Goal: Task Accomplishment & Management: Manage account settings

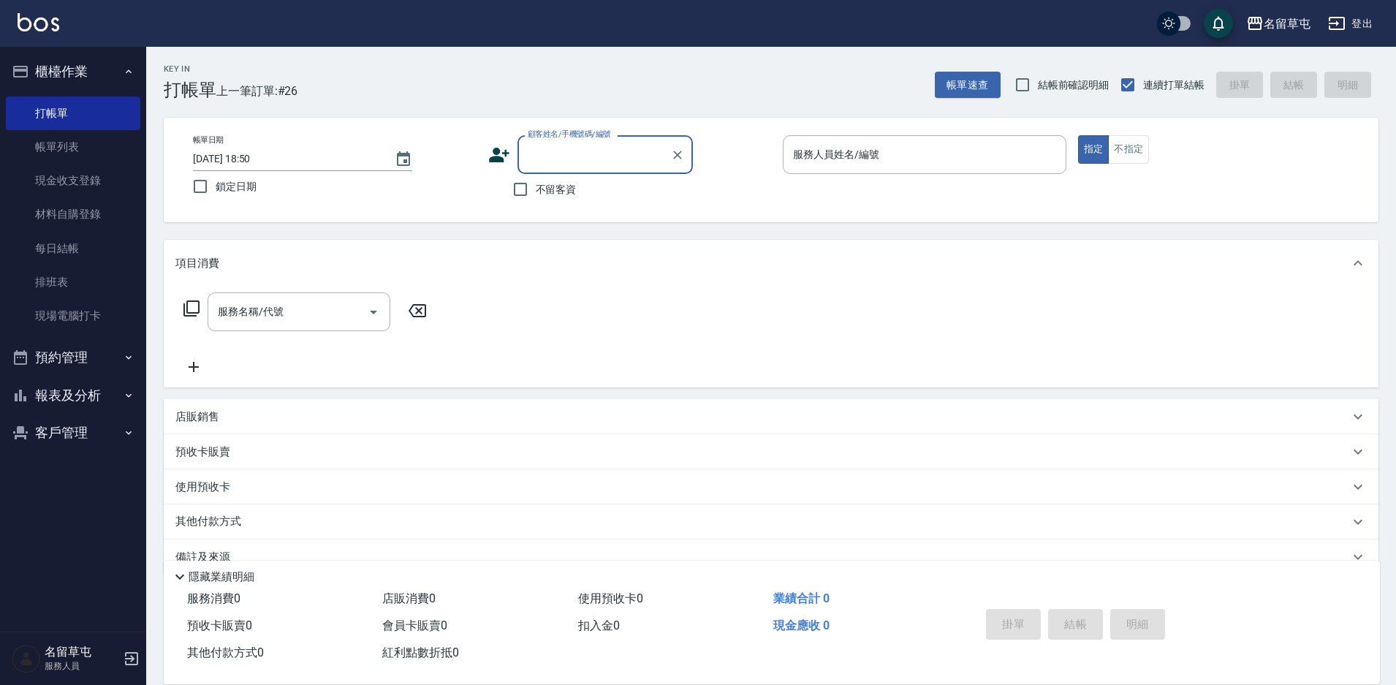
scroll to position [30, 0]
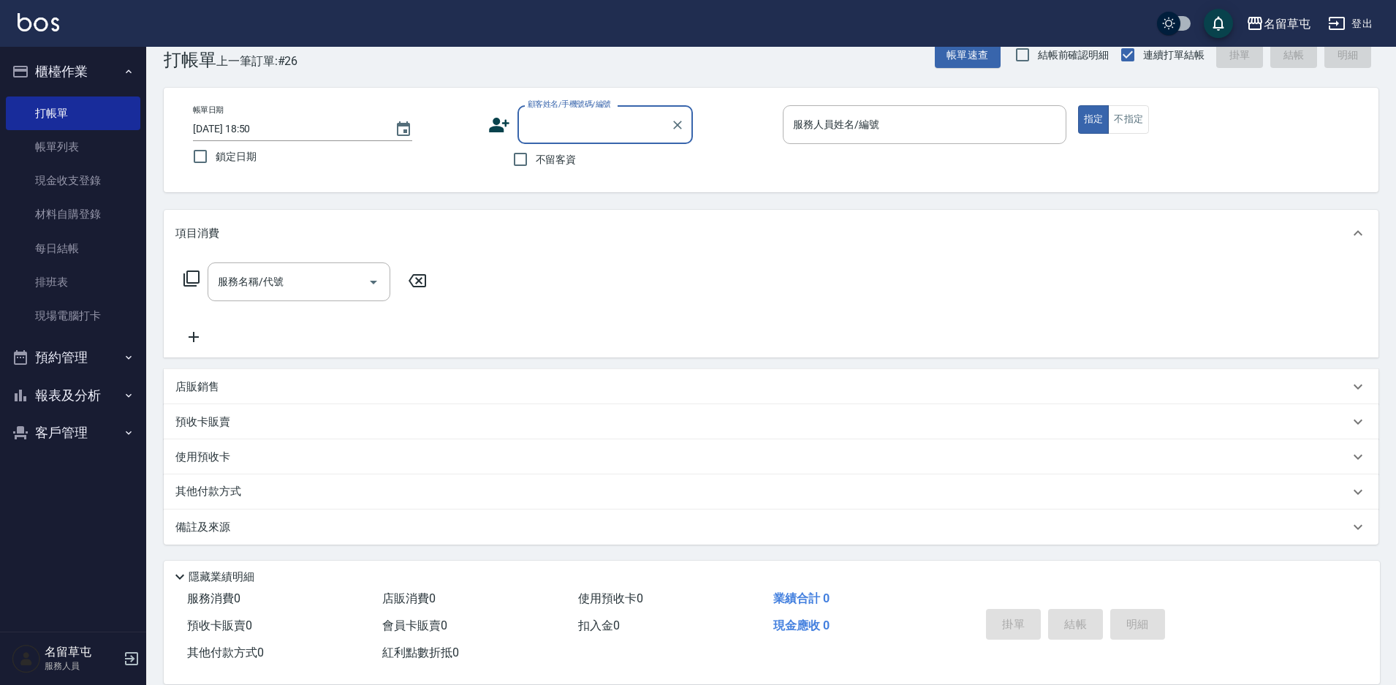
click at [526, 161] on input "不留客資" at bounding box center [520, 159] width 31 height 31
checkbox input "true"
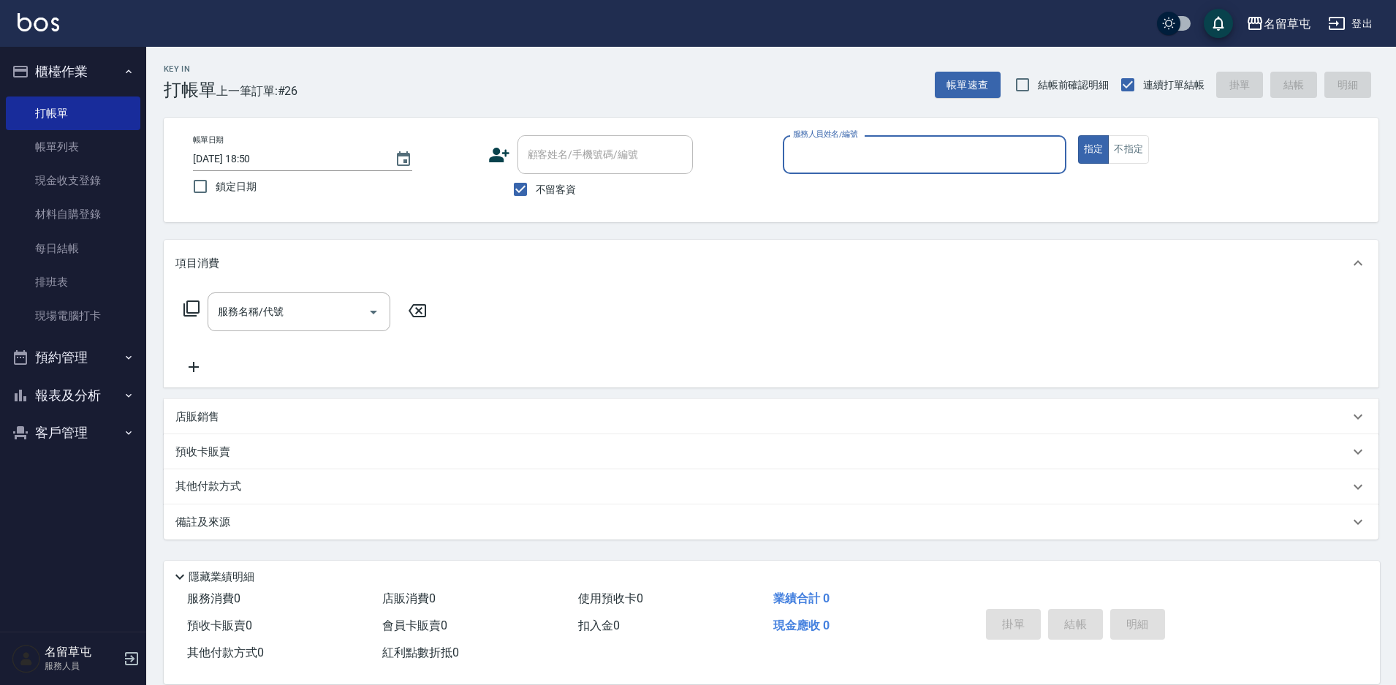
scroll to position [0, 0]
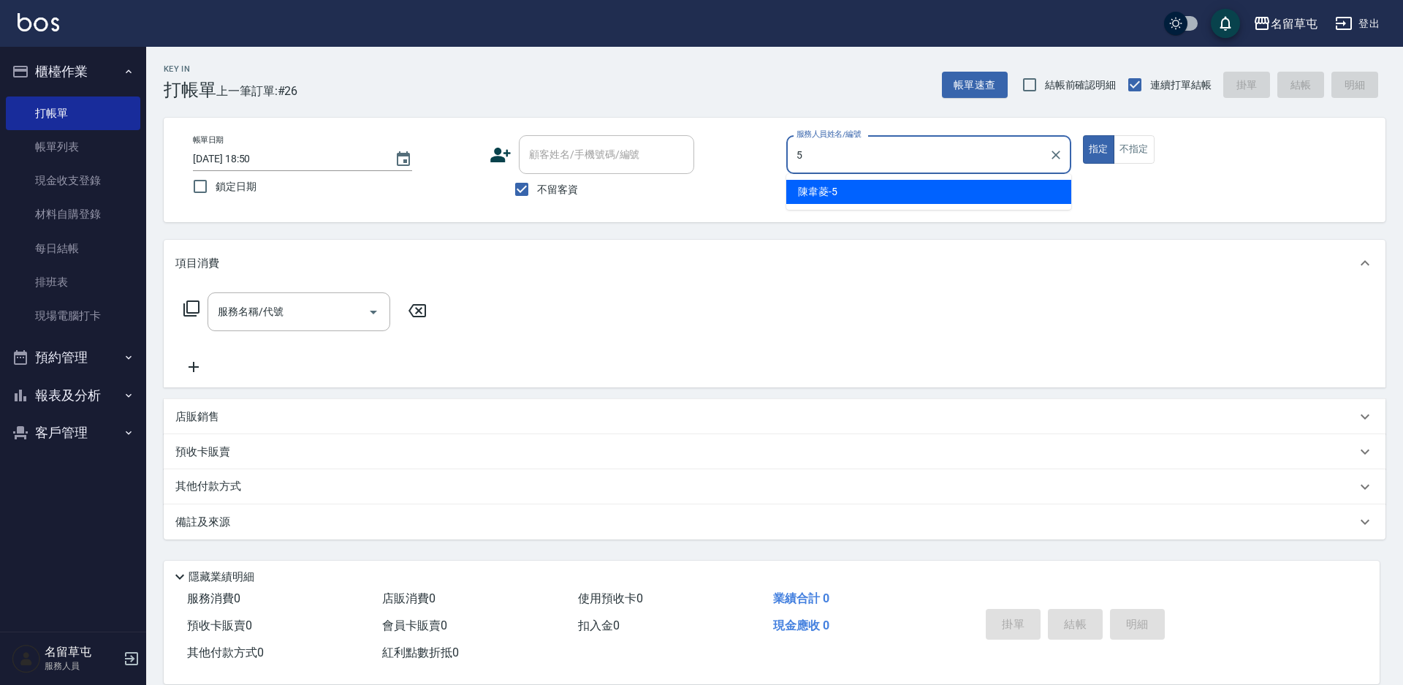
type input "陳韋菱-5"
type button "true"
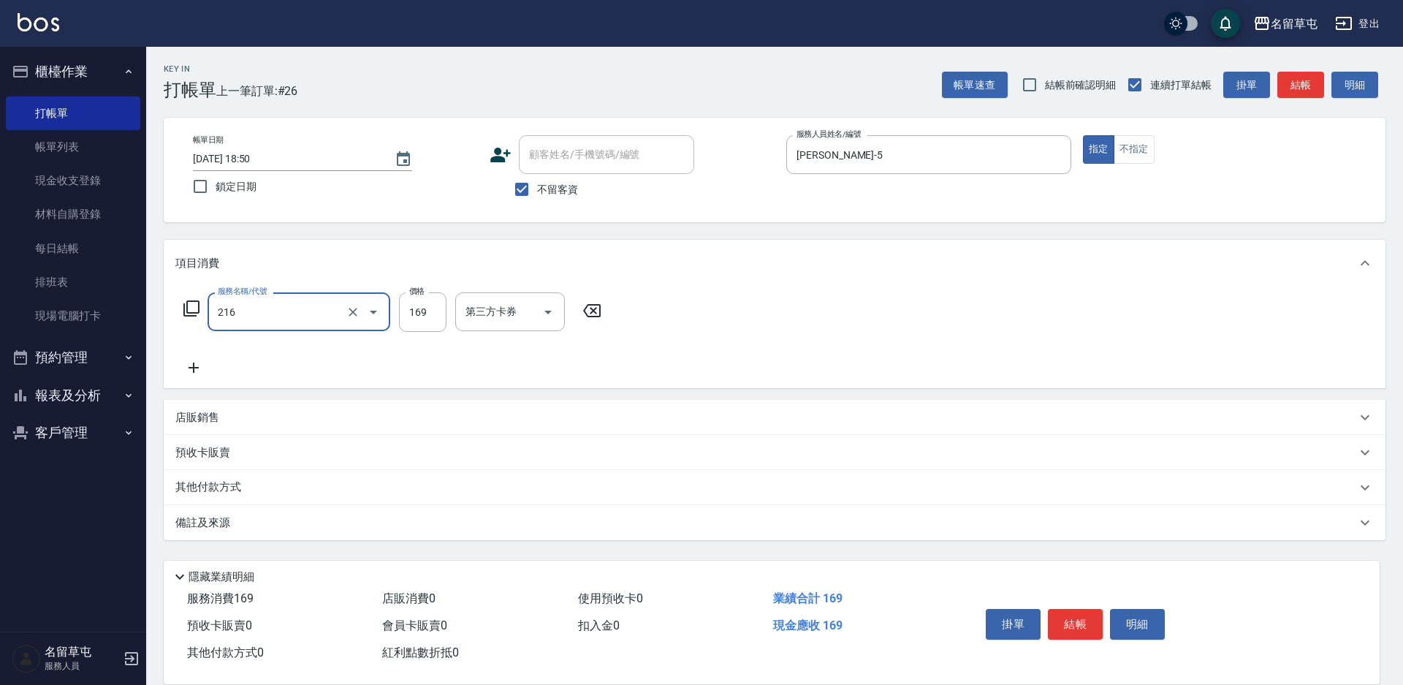
type input "剪髮169(216)"
type input "200"
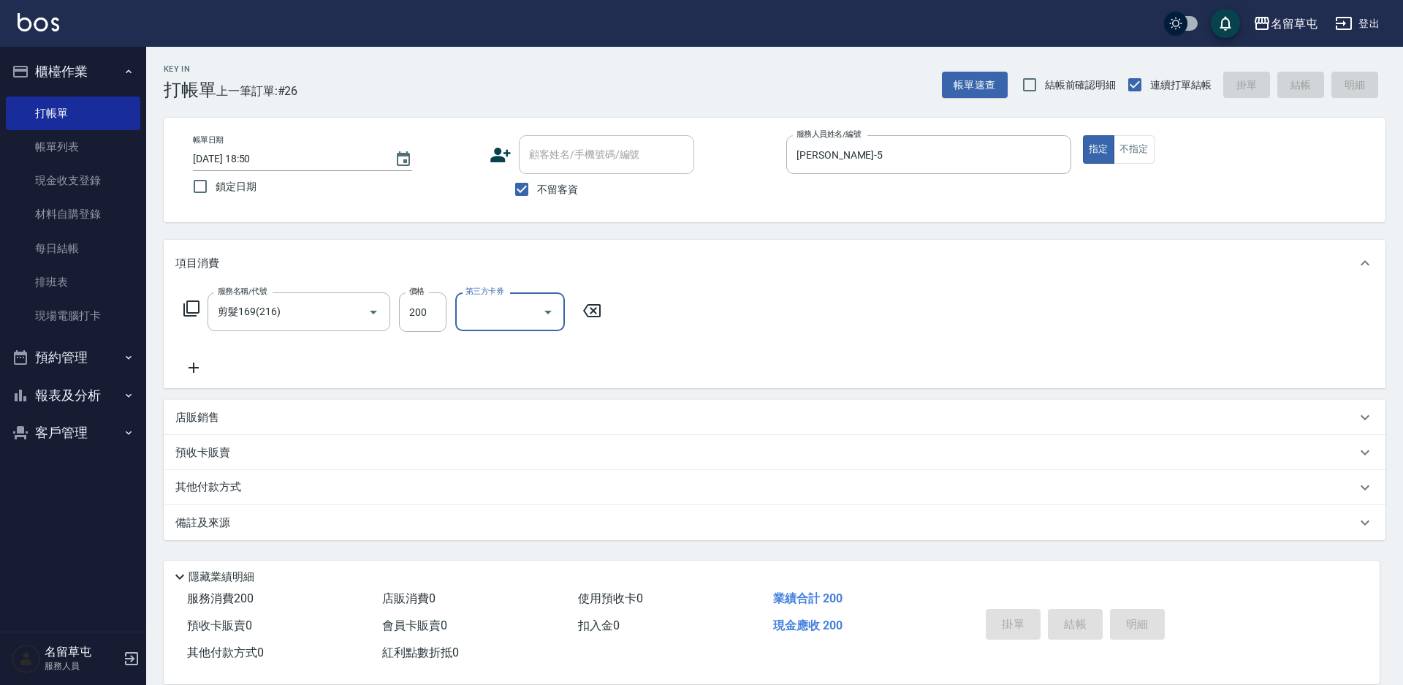
type input "2025/10/11 19:51"
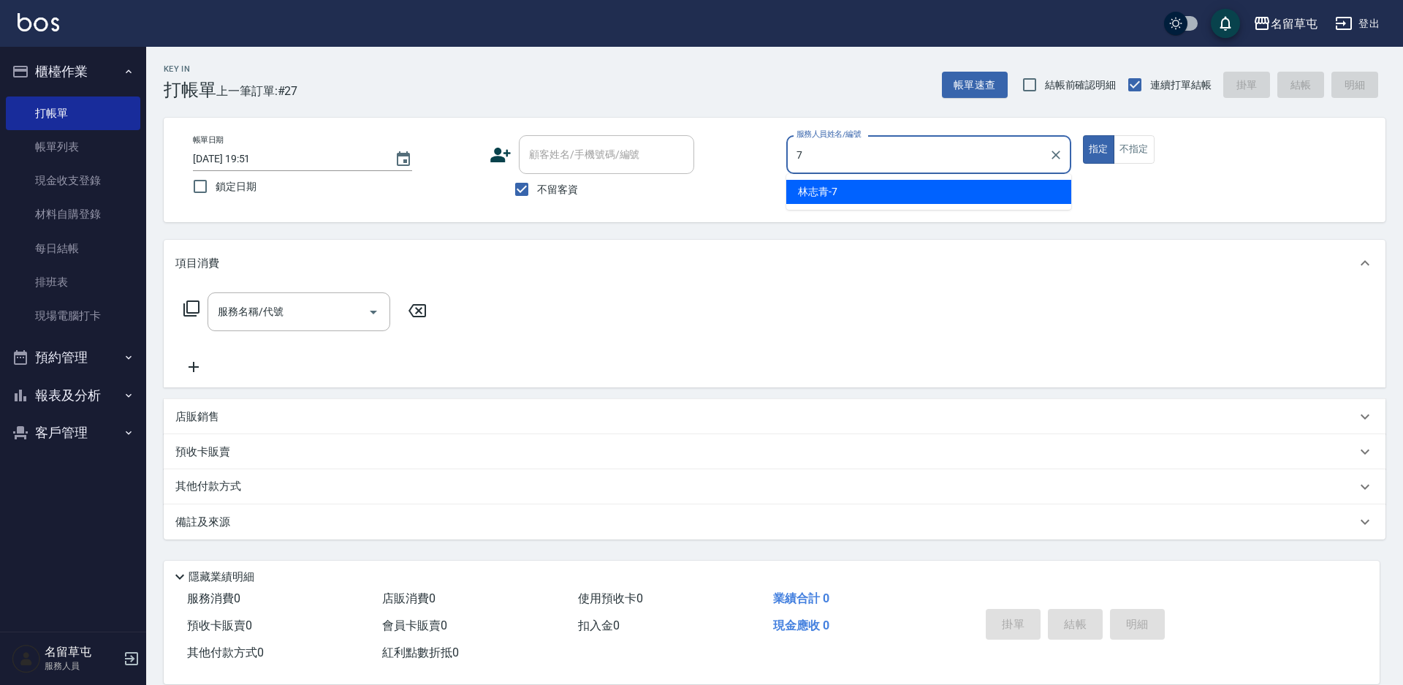
type input "林志青-7"
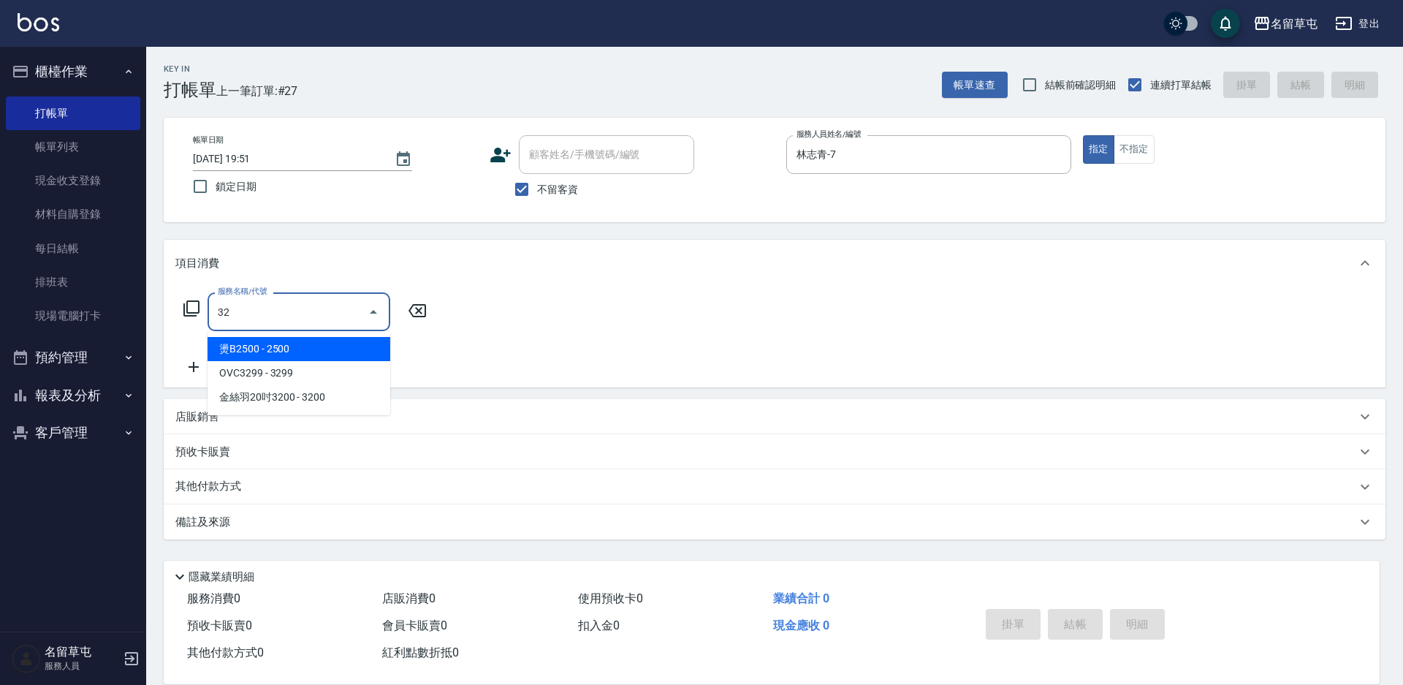
type input "燙B2500(32)"
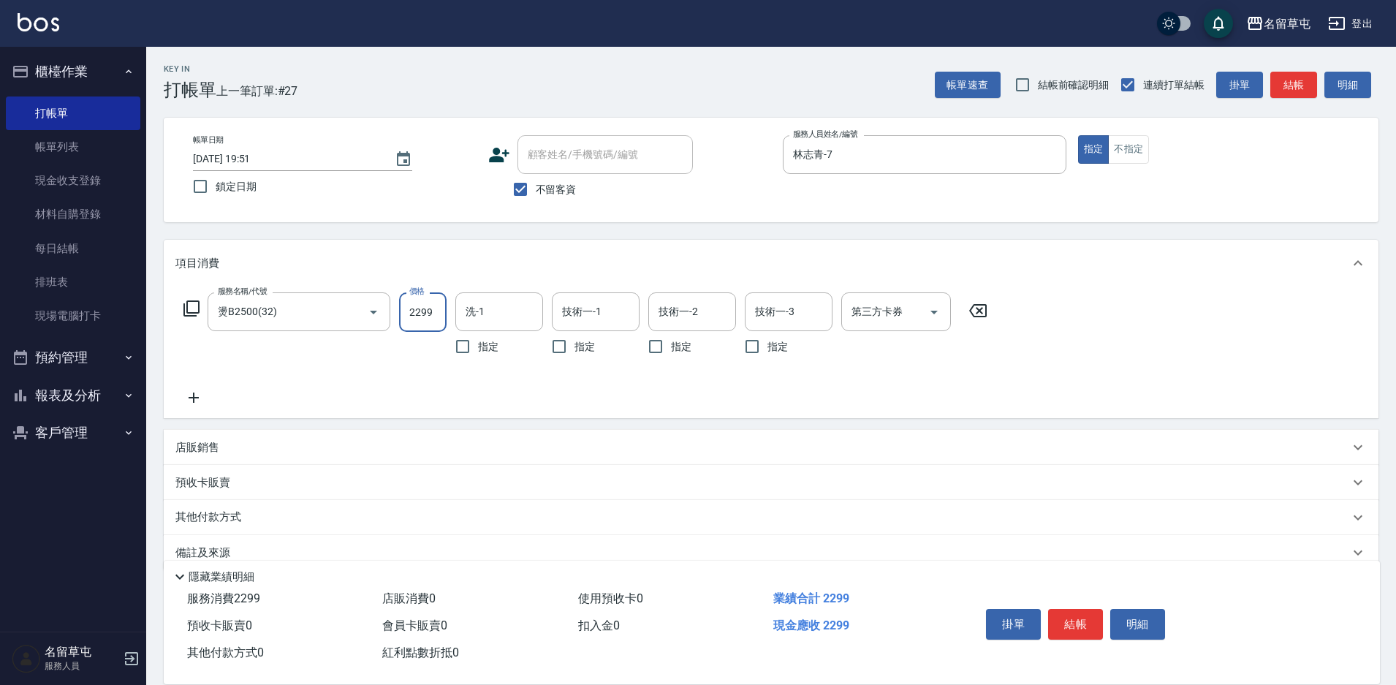
type input "2299"
type input "游思岑-36"
click at [1070, 621] on button "結帳" at bounding box center [1075, 624] width 55 height 31
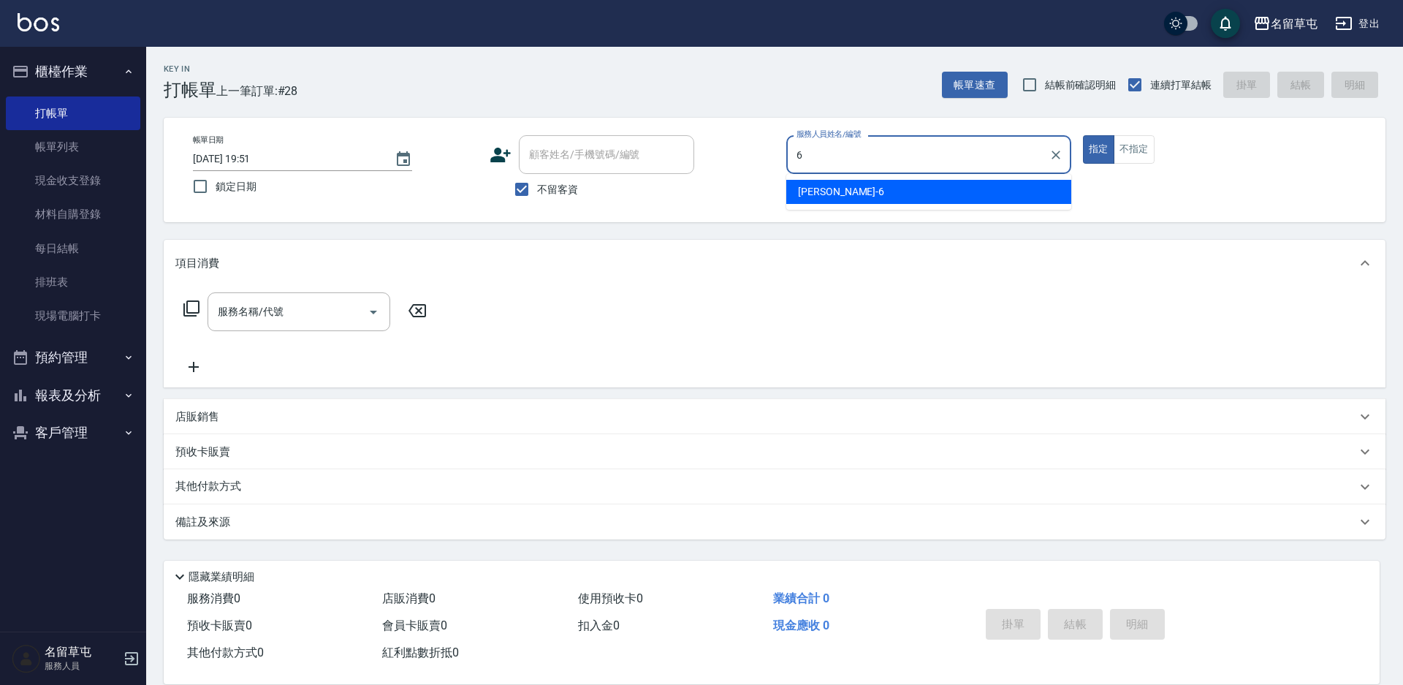
type input "林昀錚-6"
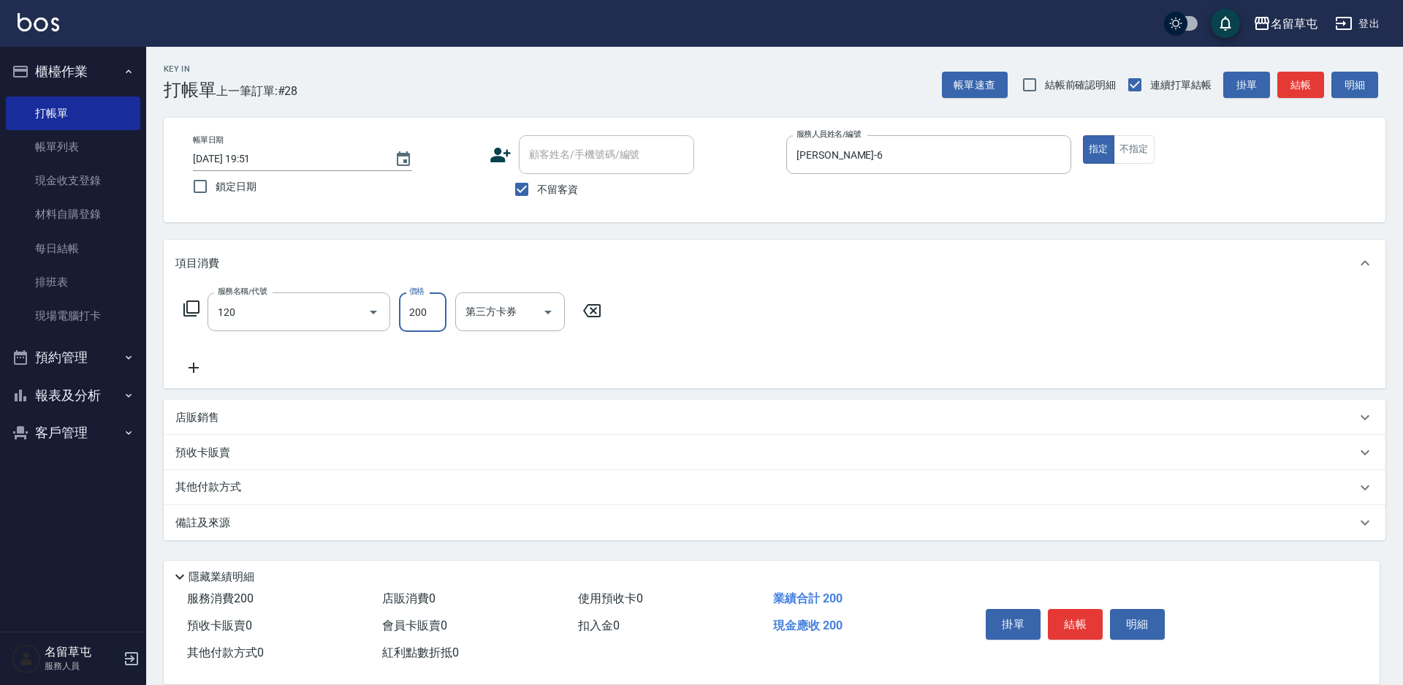
type input "New洗200(120)"
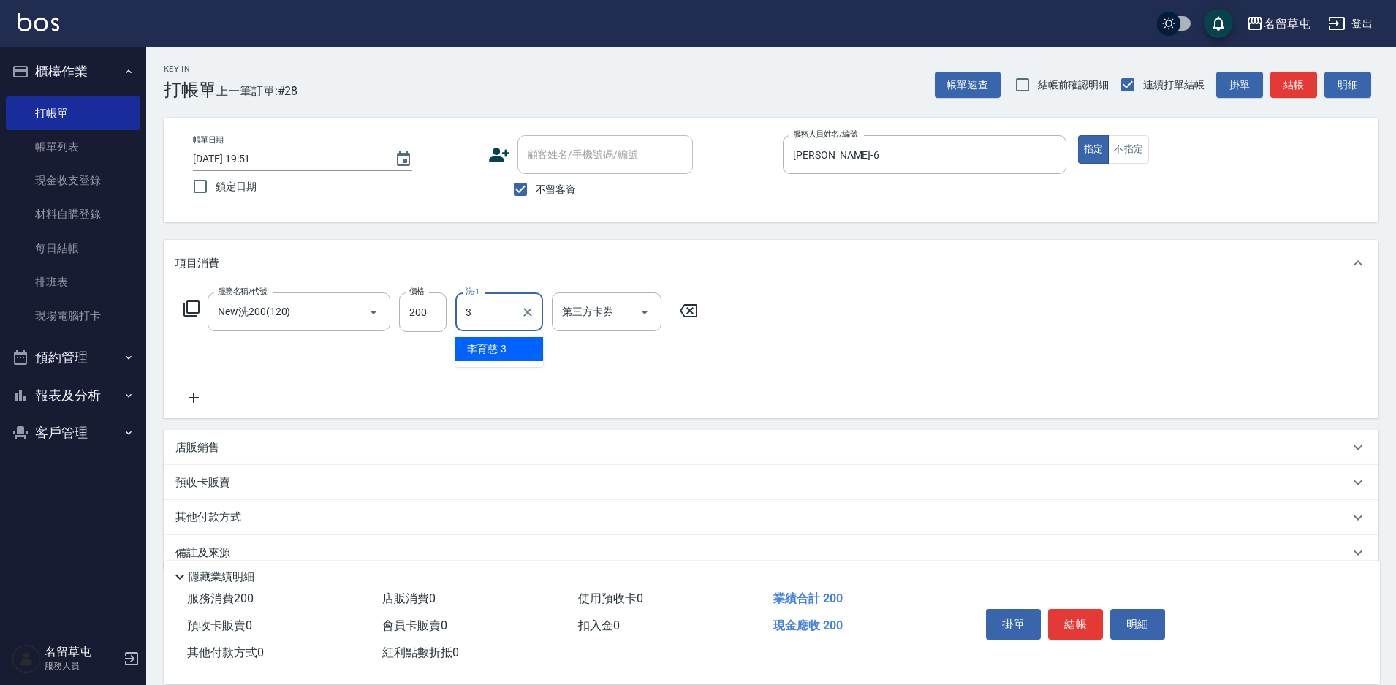
type input "李育慈-3"
click at [530, 319] on button "Clear" at bounding box center [527, 312] width 20 height 20
type input "洪振瑋-31"
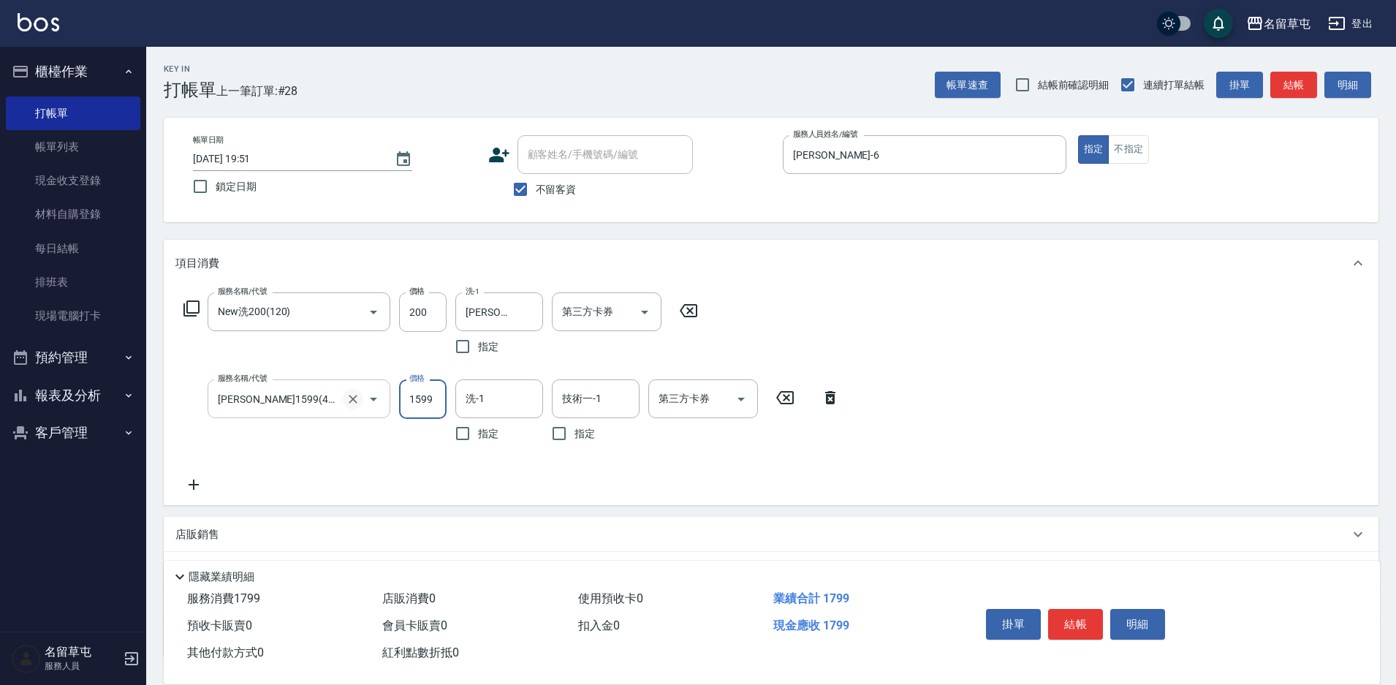
click at [356, 407] on button "Clear" at bounding box center [353, 399] width 20 height 20
type input "伊黛莉1599(41599)"
click at [358, 403] on icon "Clear" at bounding box center [353, 399] width 15 height 15
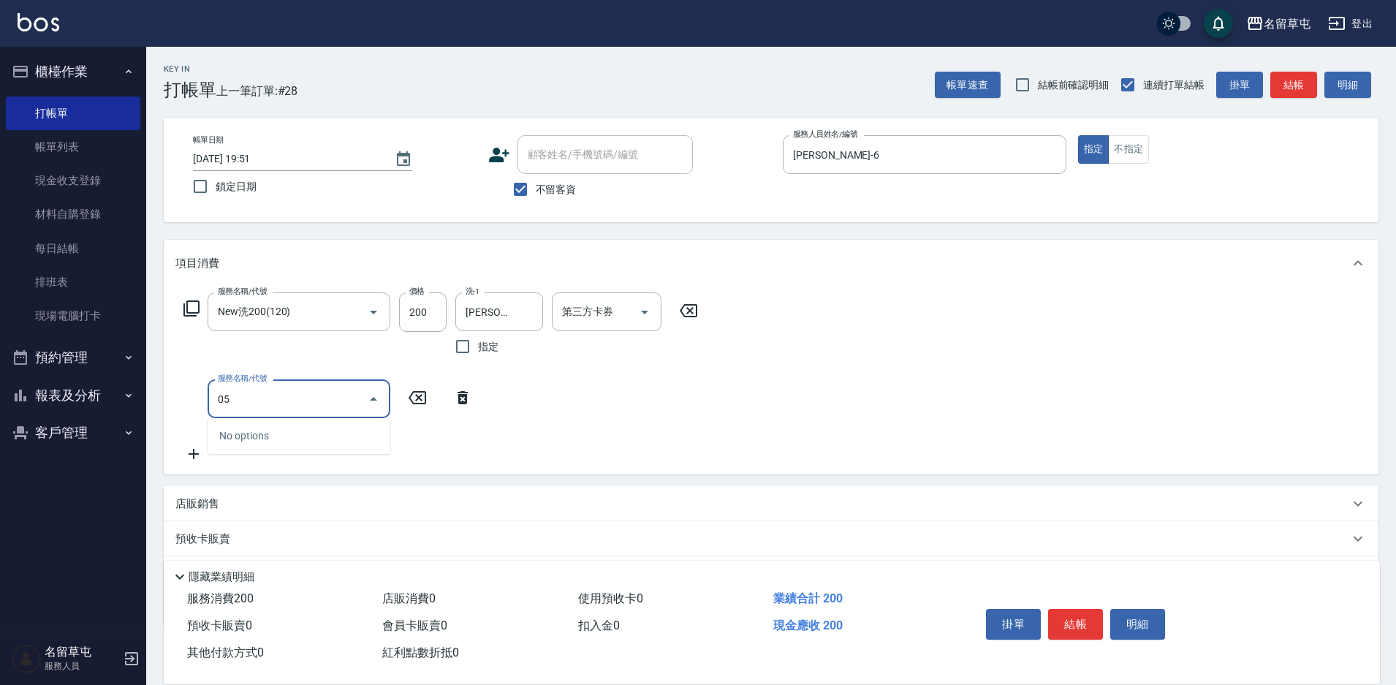
type input "0"
type input "精油50(105)"
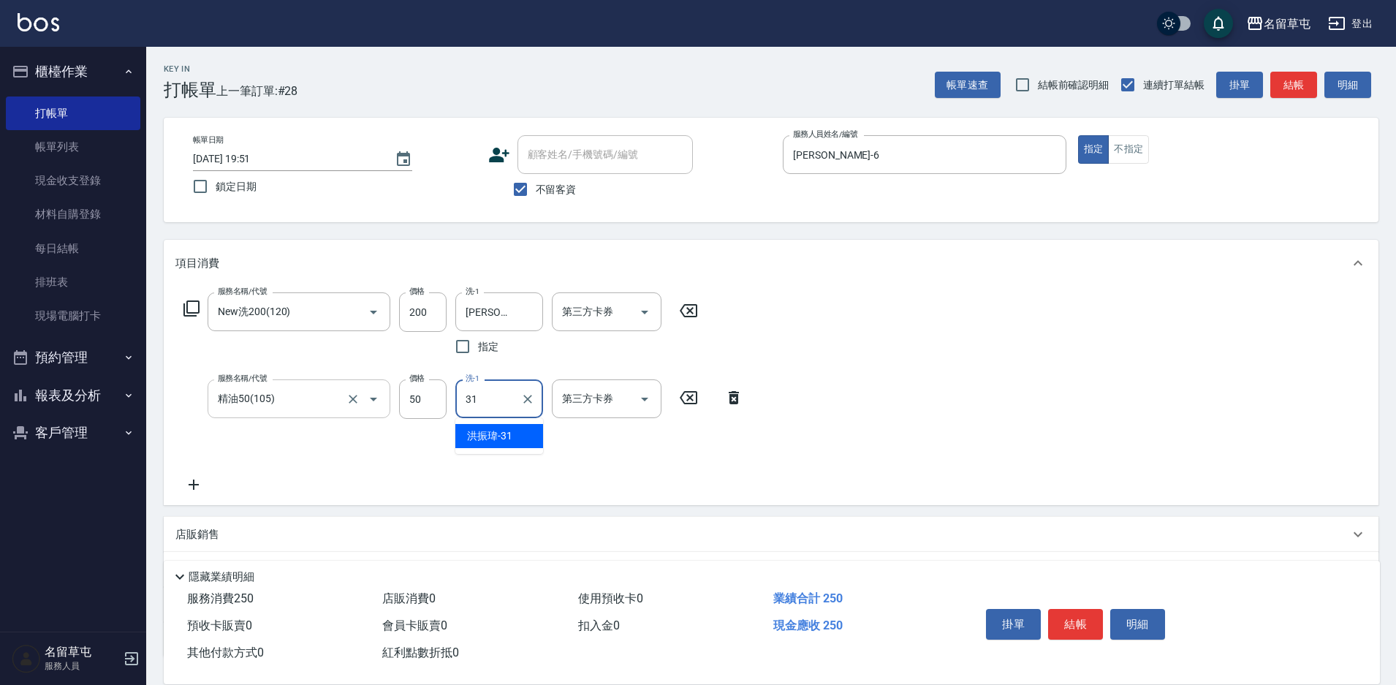
type input "洪振瑋-31"
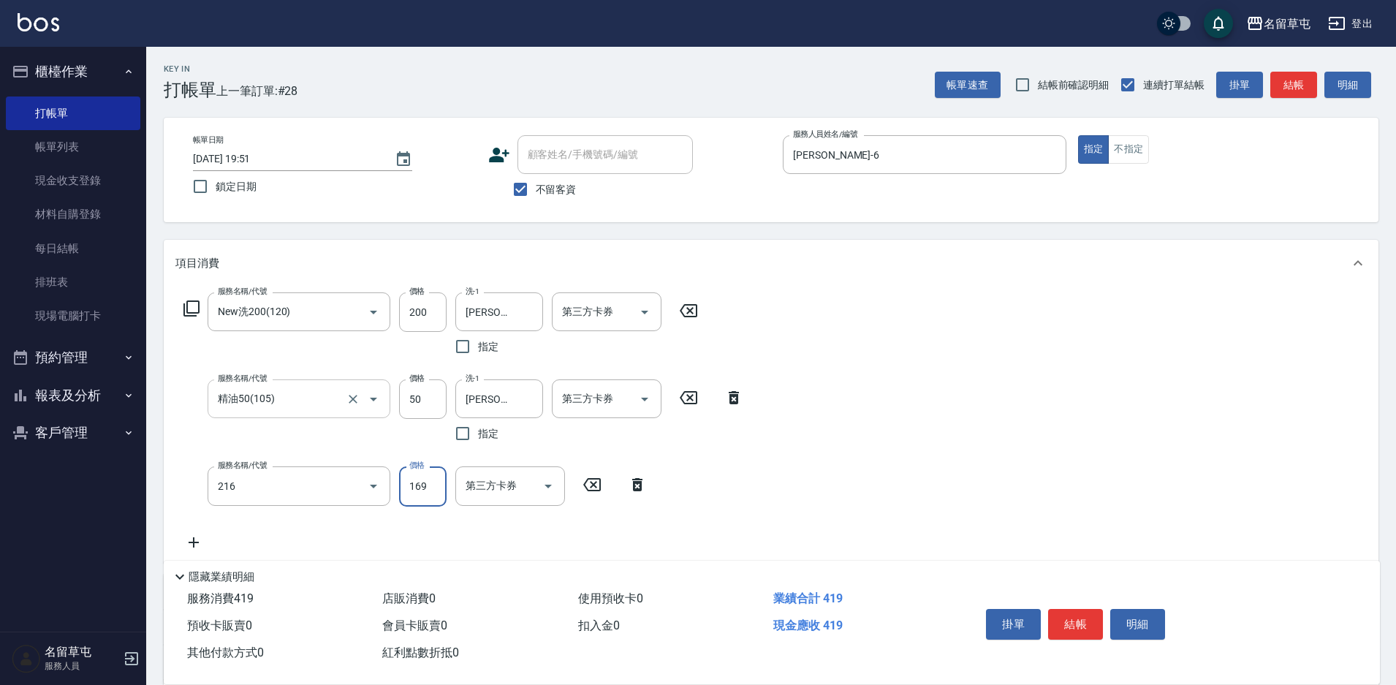
type input "剪髮169(216)"
type input "50"
click at [1068, 617] on button "結帳" at bounding box center [1075, 624] width 55 height 31
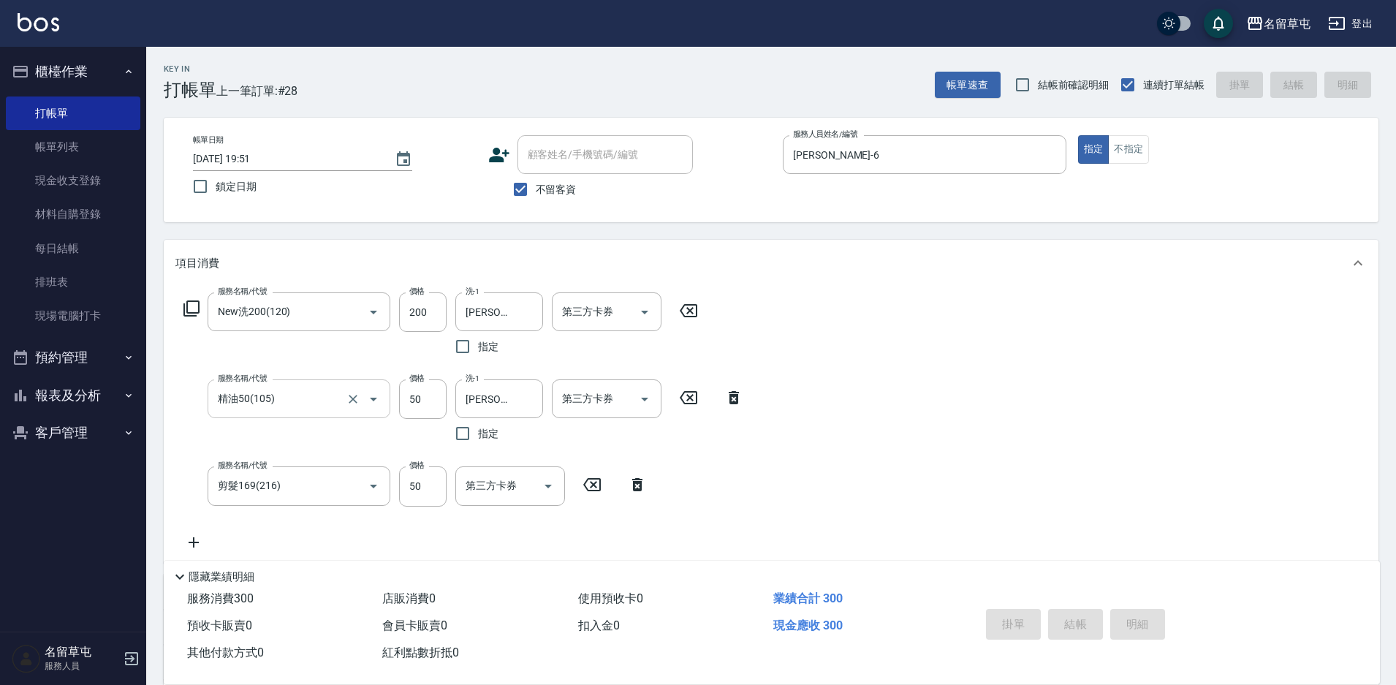
type input "2025/10/11 20:14"
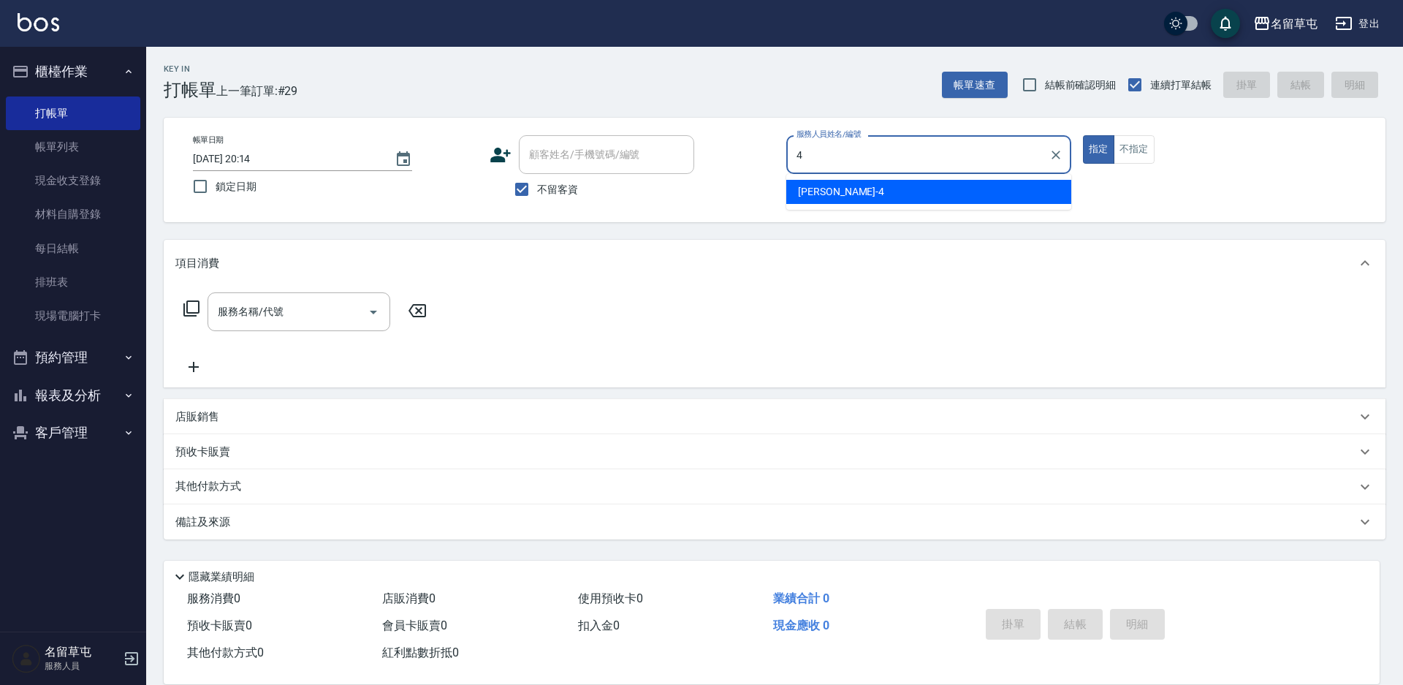
type input "李偲勤-4"
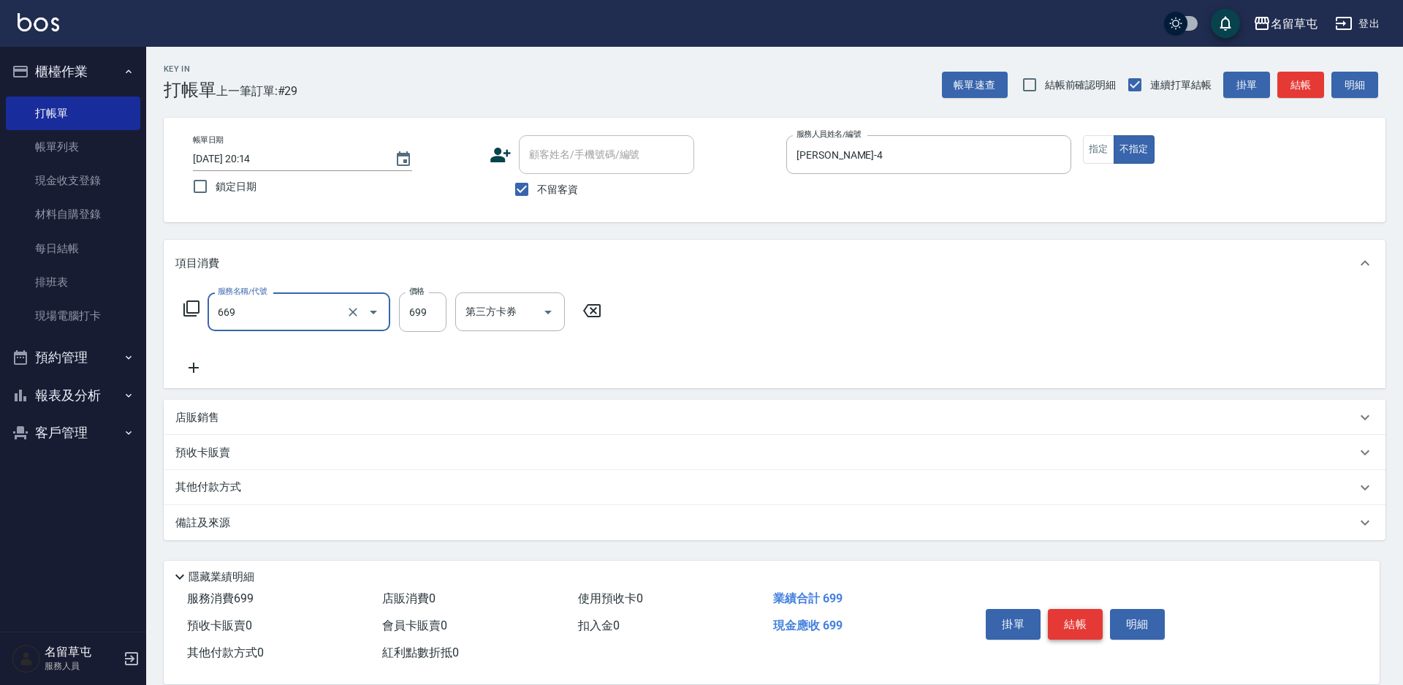
type input "精油699(669)"
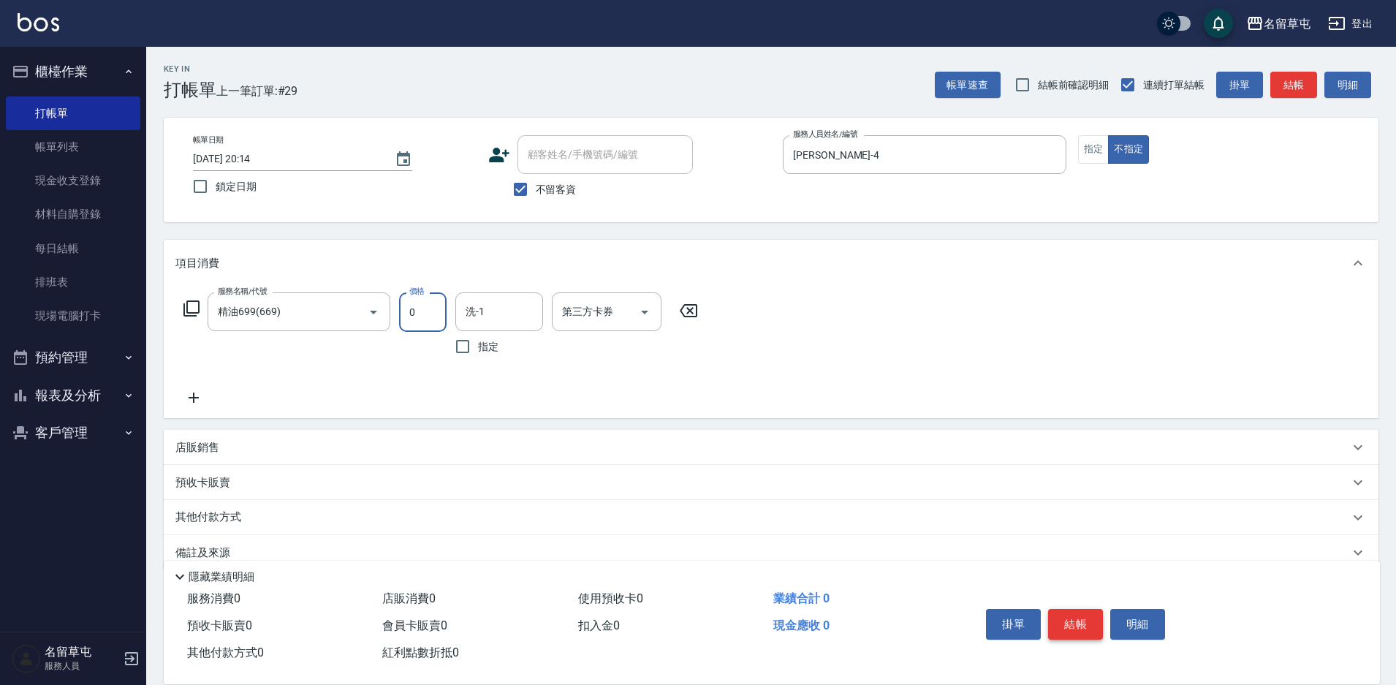
type input "0"
type input "游思岑-36"
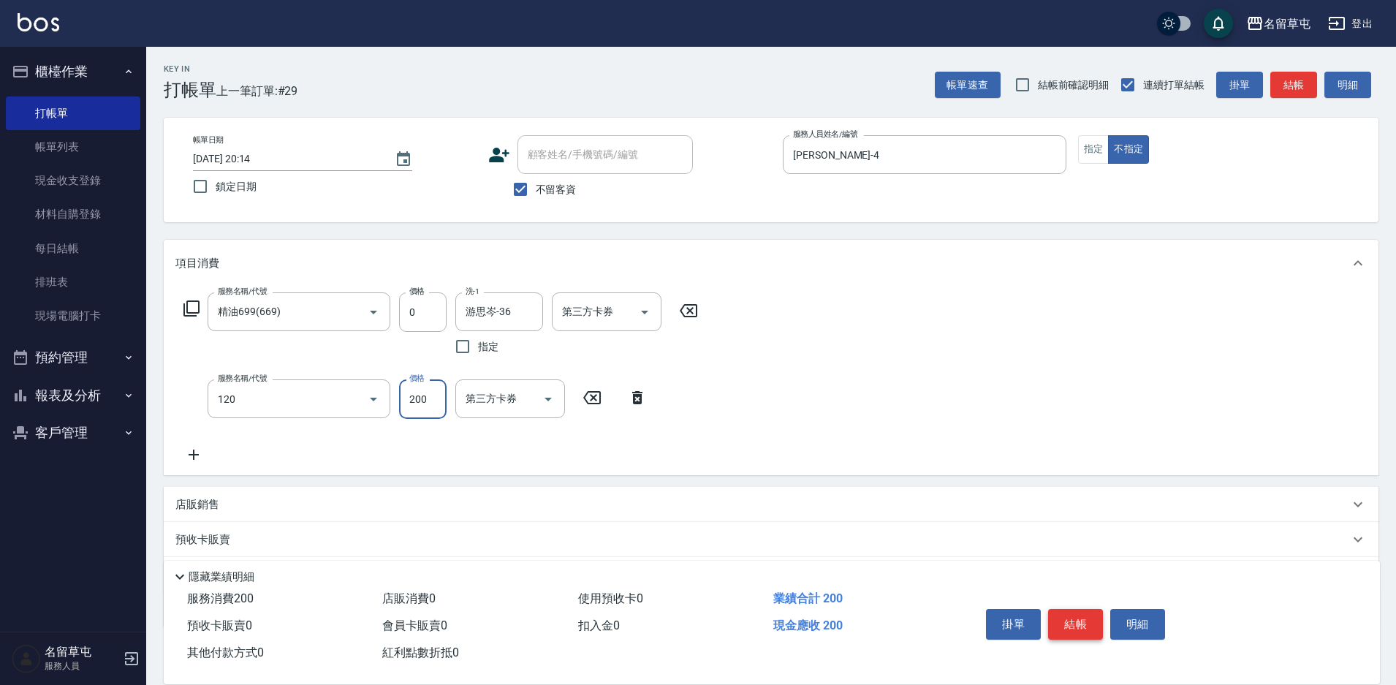
type input "New洗200(120)"
type input "100"
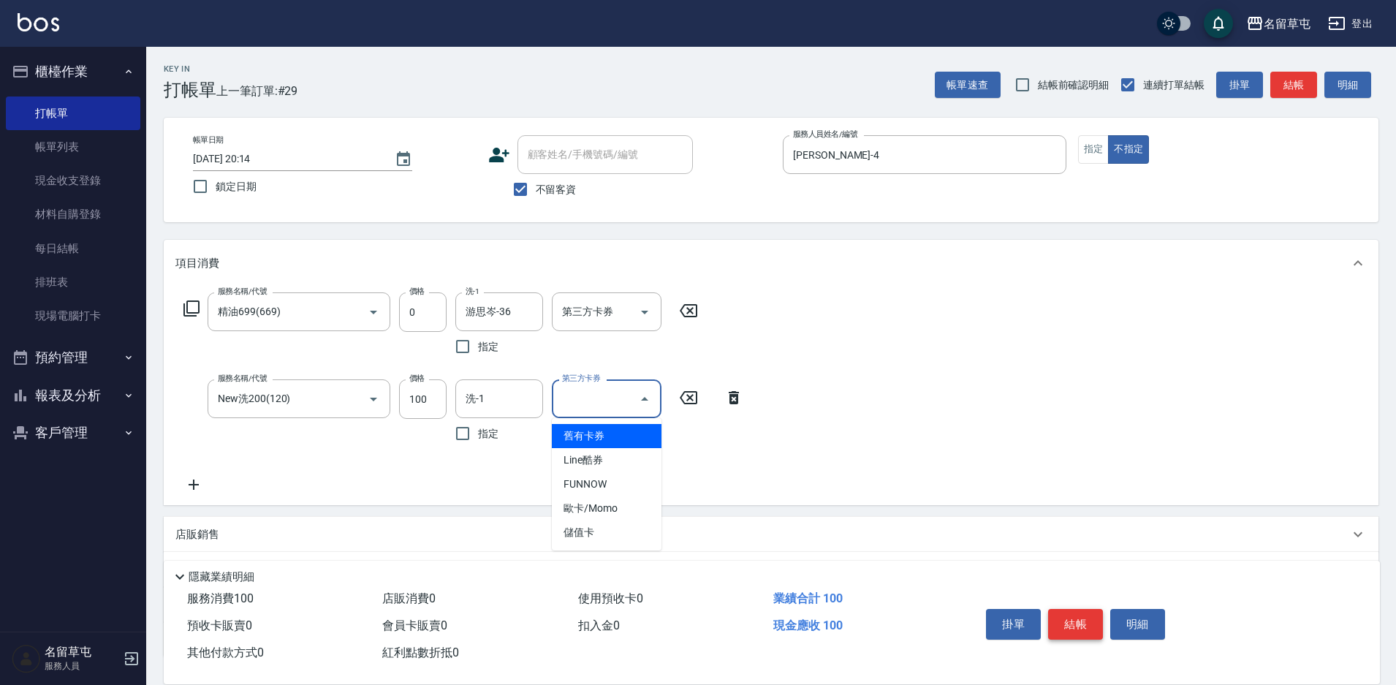
type input "舊有卡券"
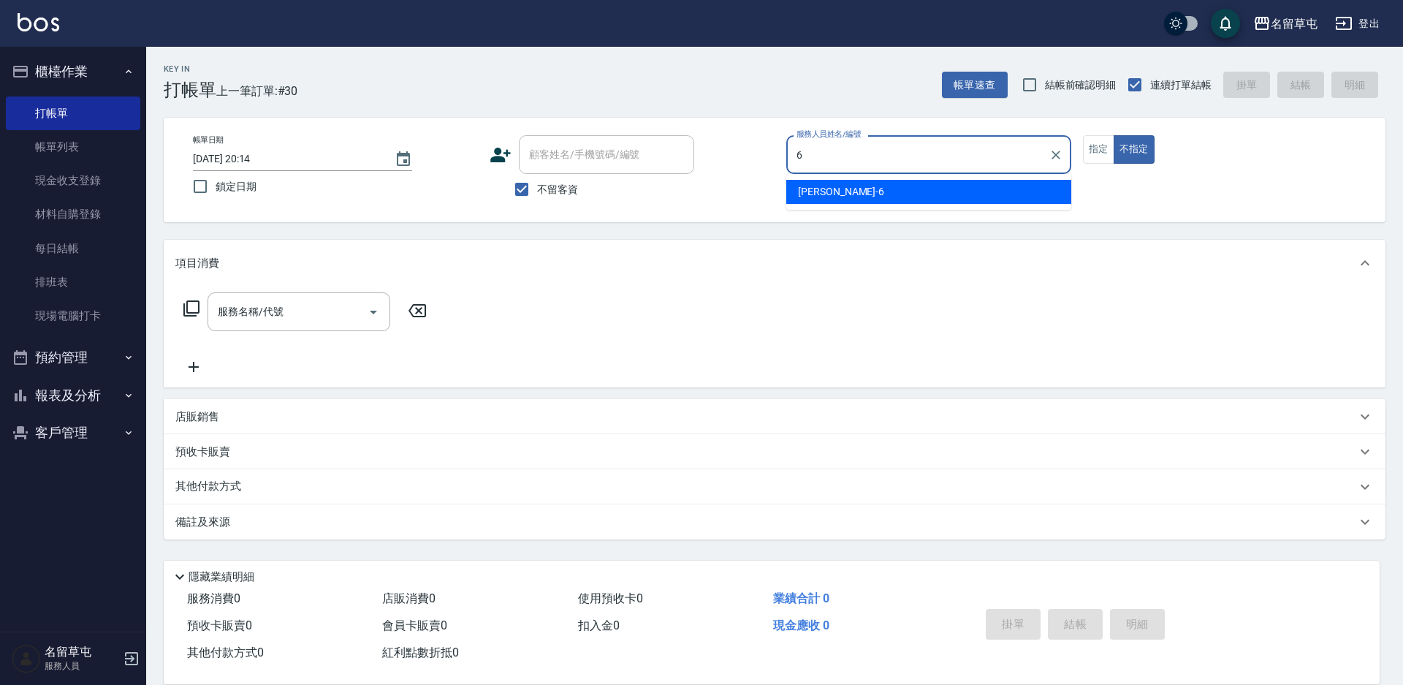
type input "林昀錚-6"
type button "false"
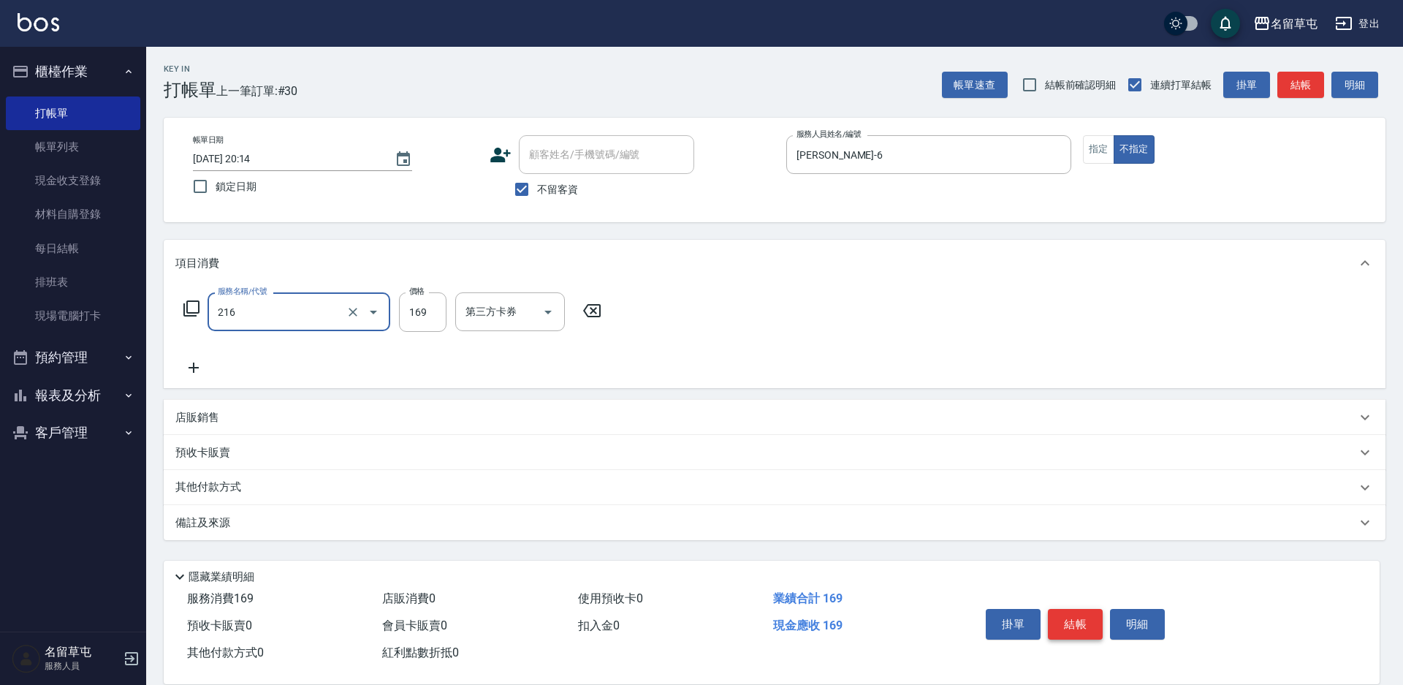
type input "剪髮169(216)"
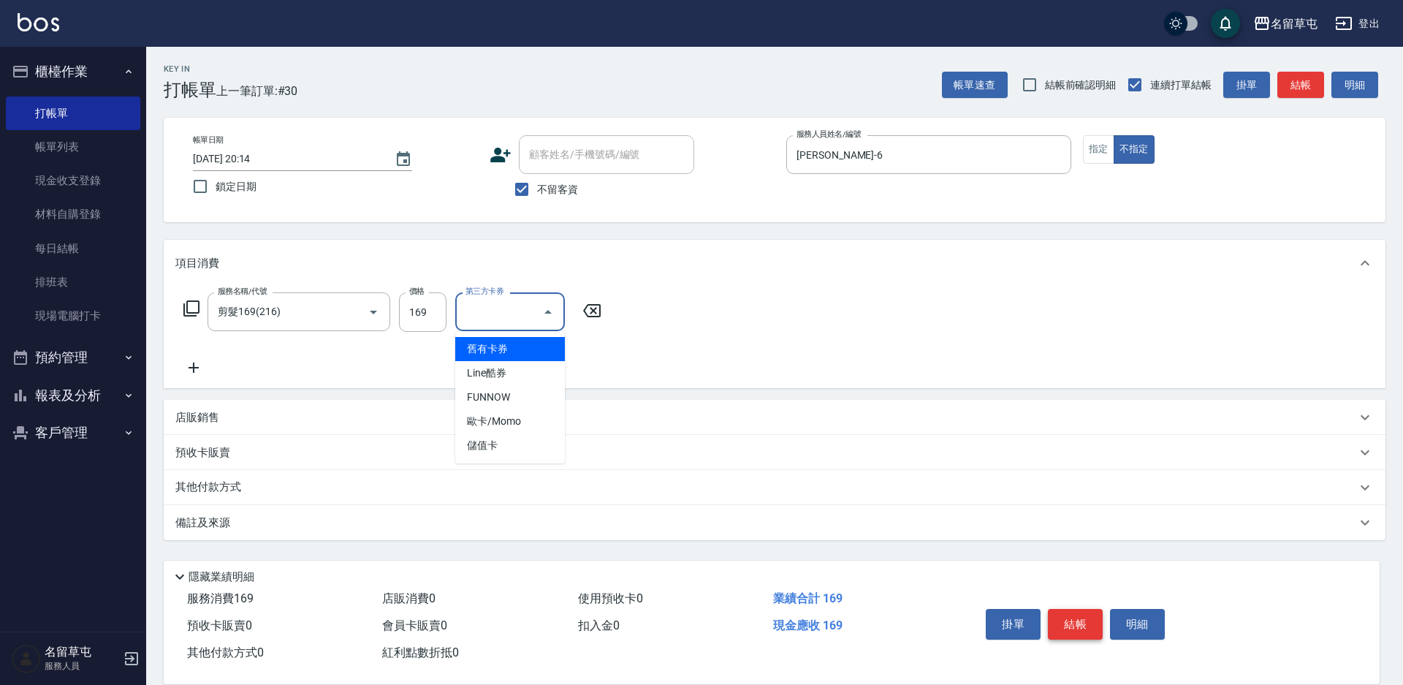
type input "舊有卡券"
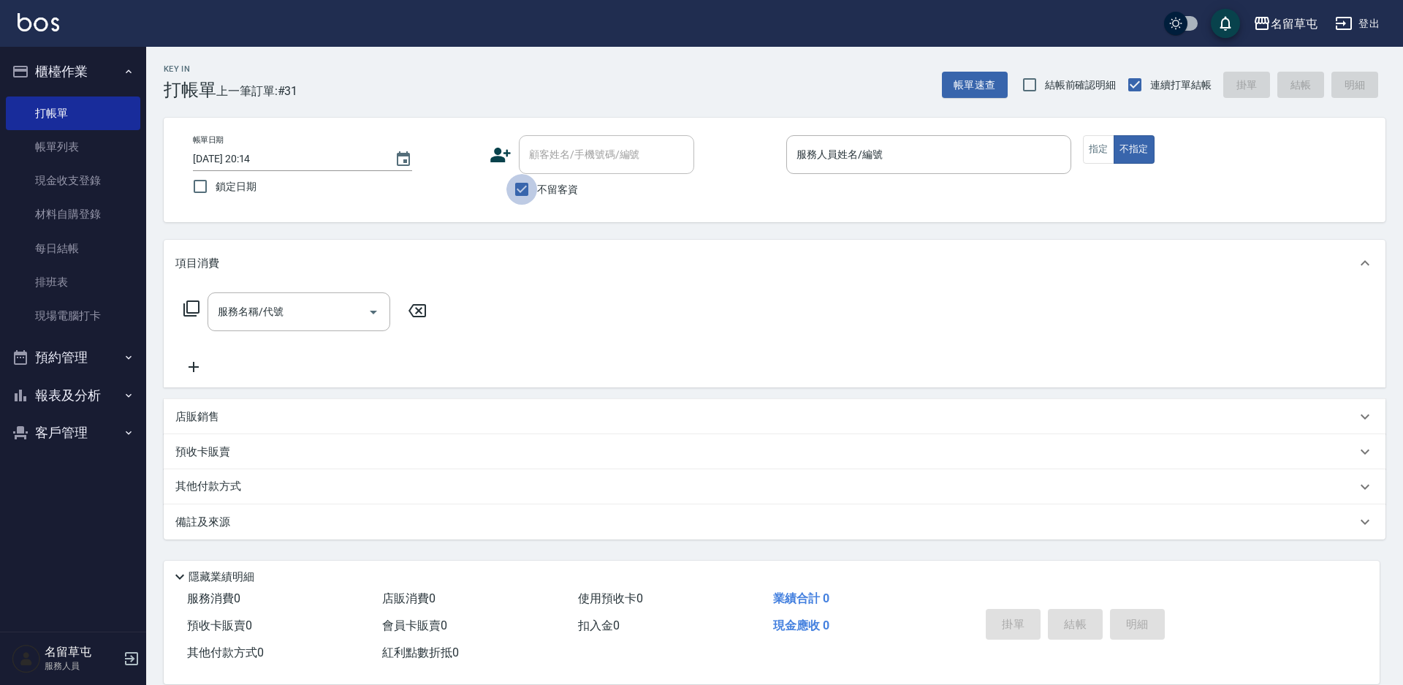
click at [517, 192] on input "不留客資" at bounding box center [521, 189] width 31 height 31
checkbox input "false"
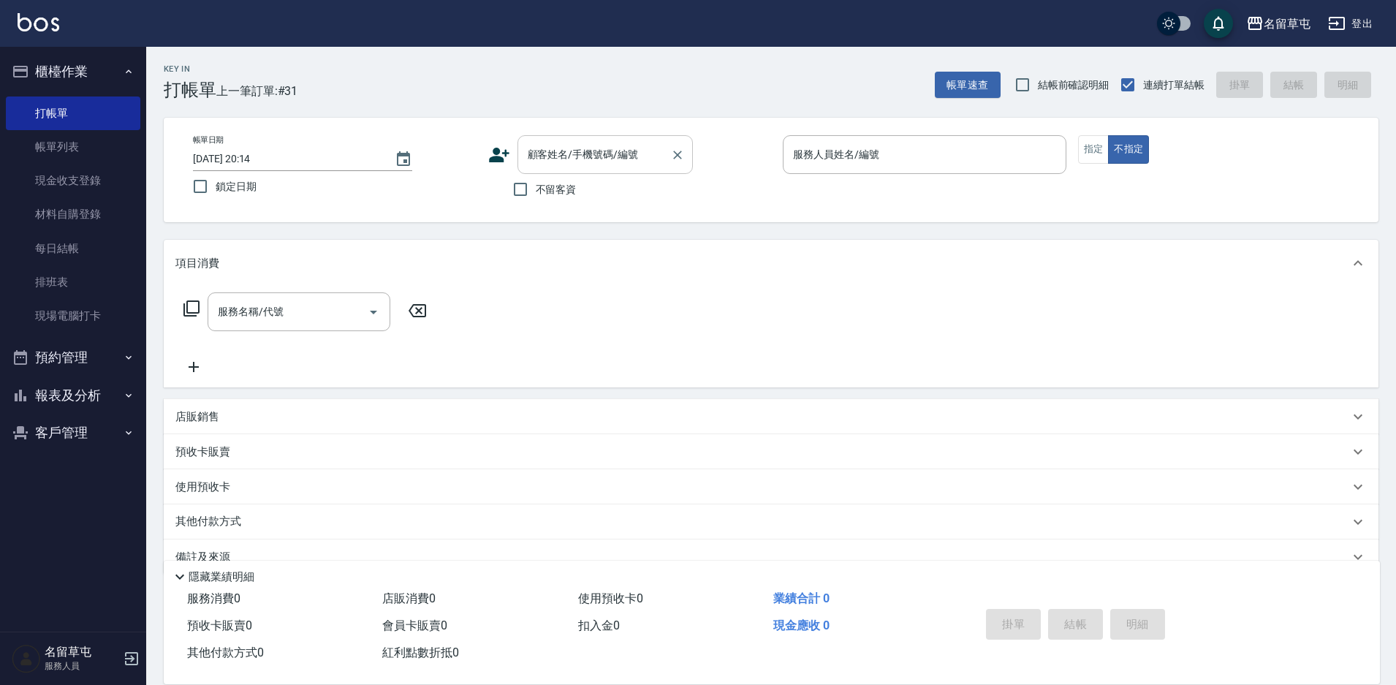
click at [540, 174] on div "顧客姓名/手機號碼/編號" at bounding box center [604, 154] width 175 height 39
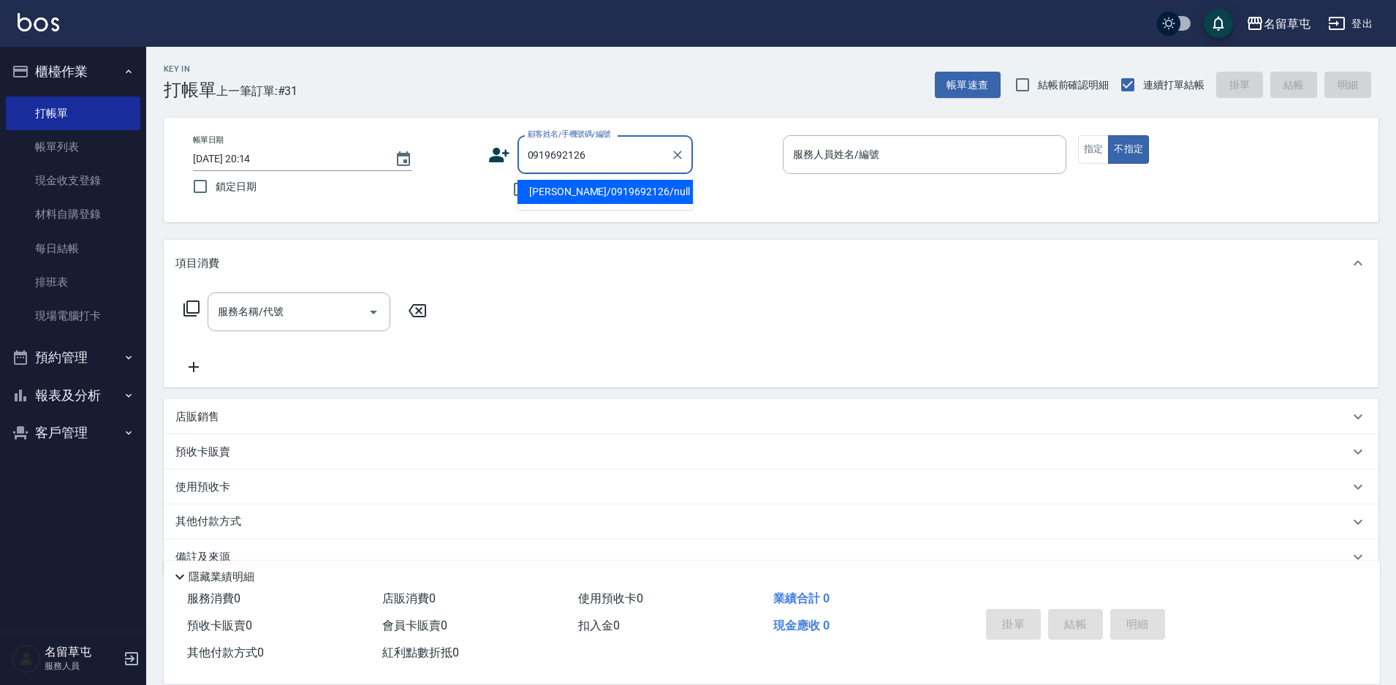
type input "李靜雯/0919692126/null"
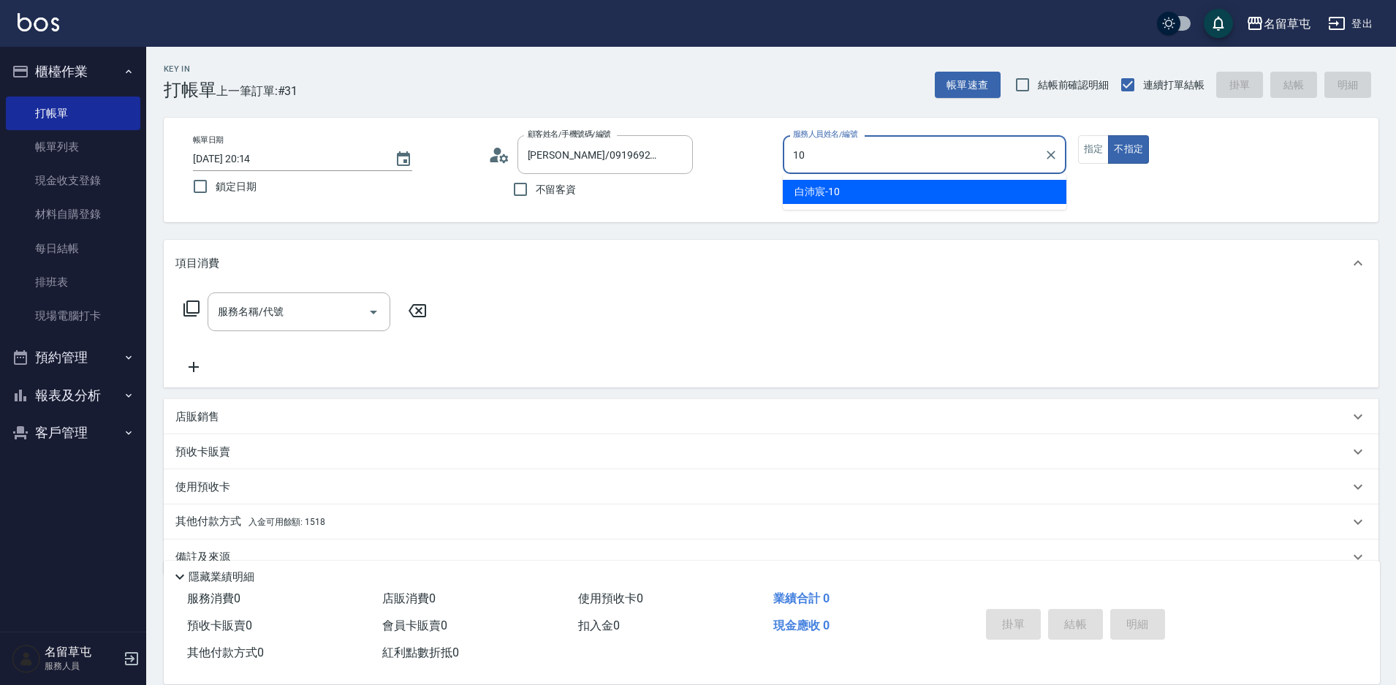
type input "白沛宸-10"
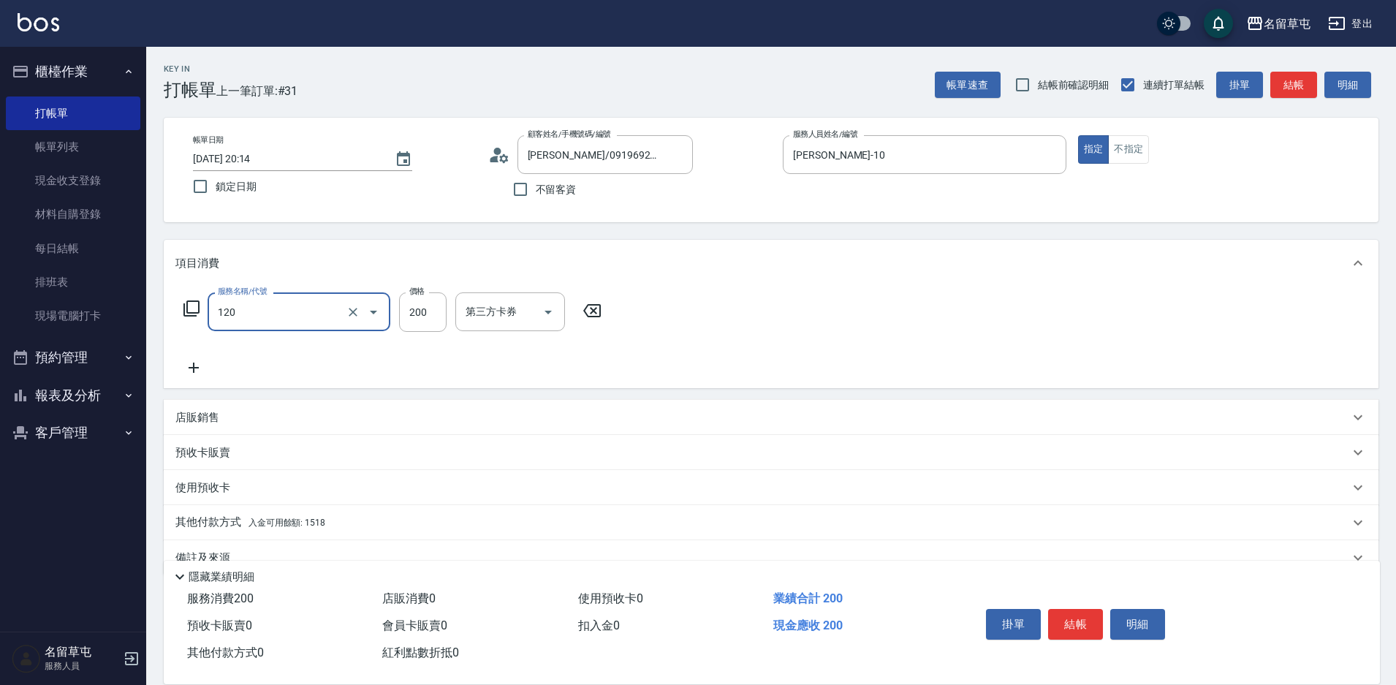
type input "New洗200(120)"
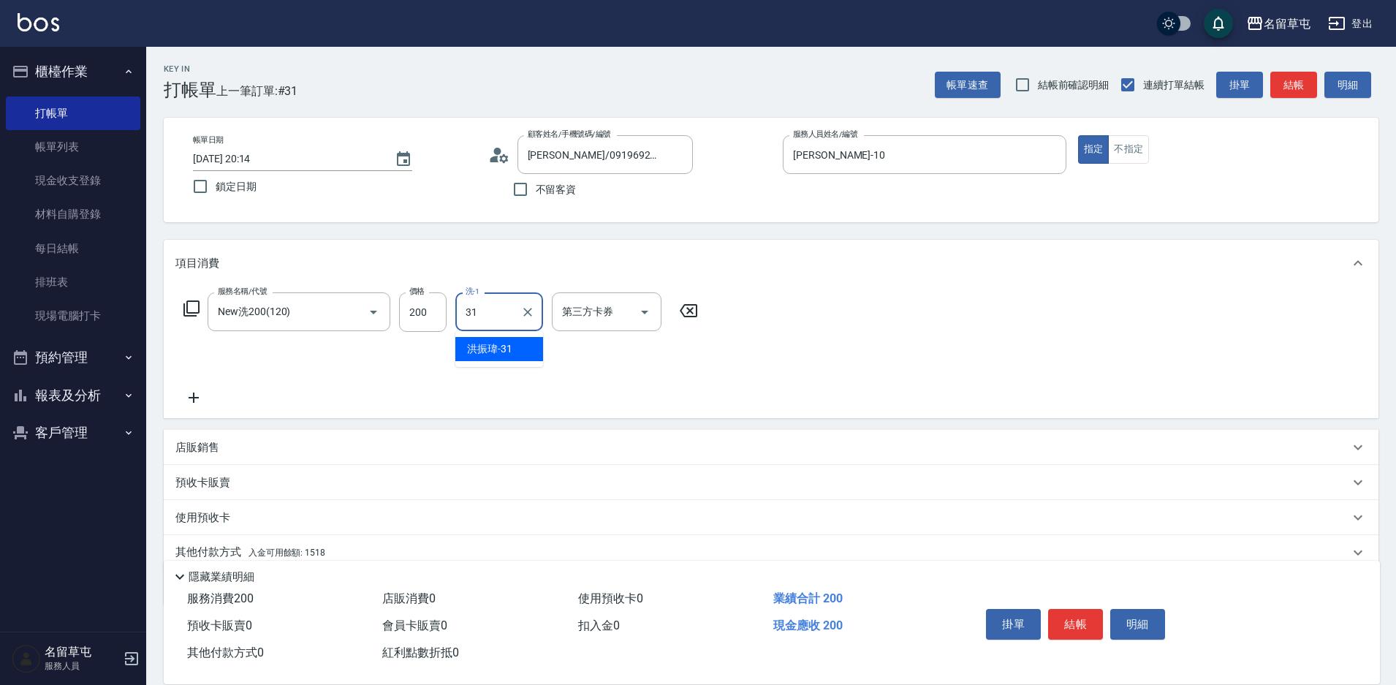
type input "洪振瑋-31"
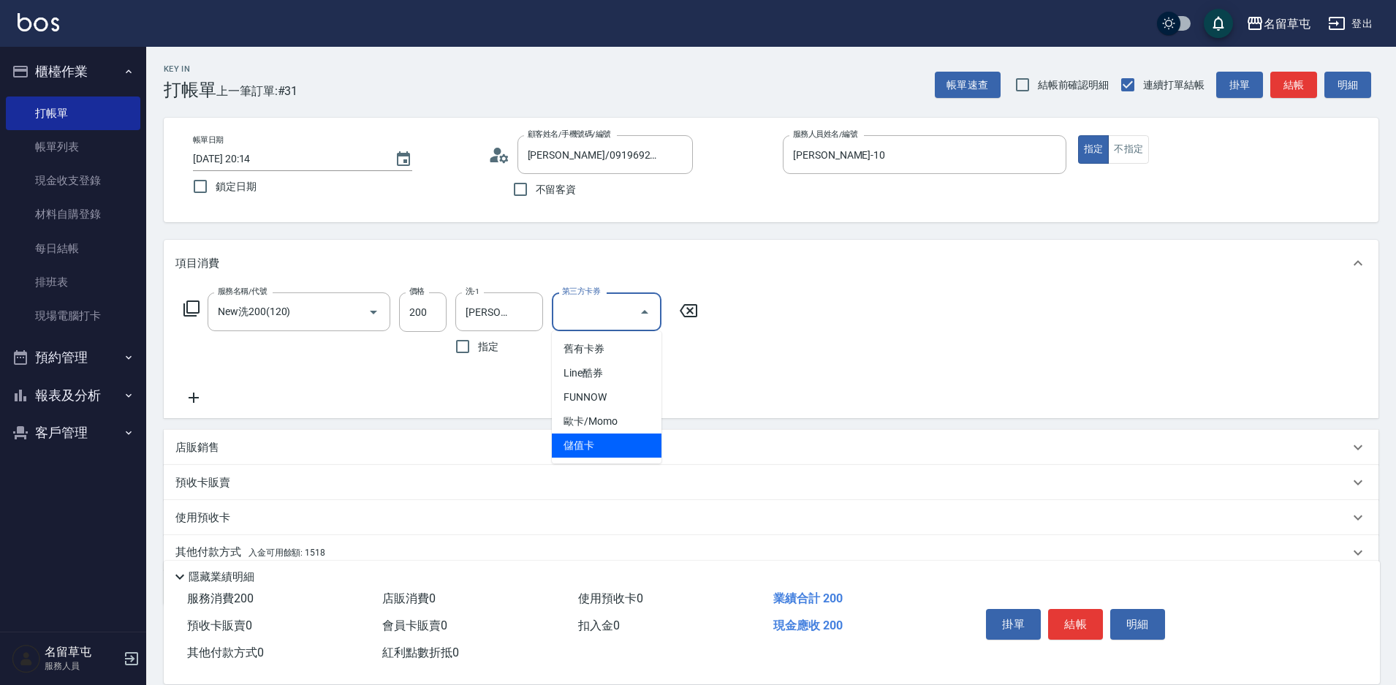
type input "儲值卡"
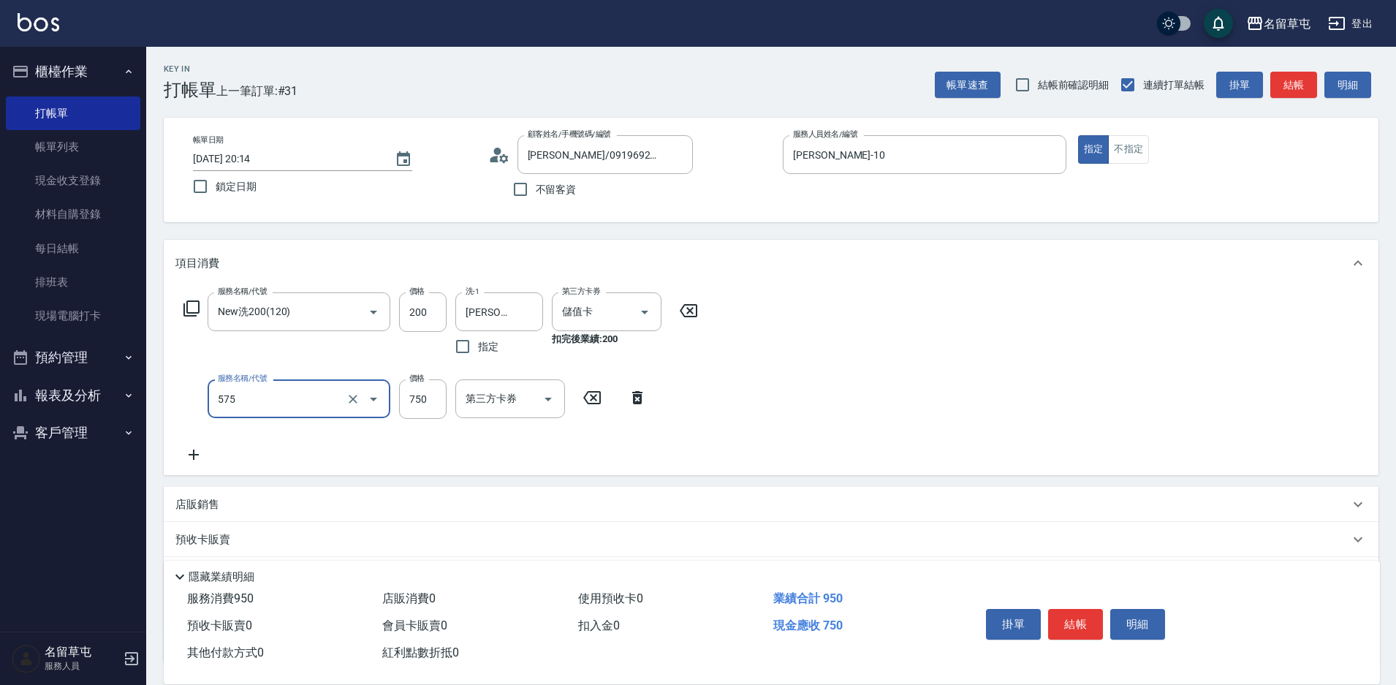
type input "750護髮(575)"
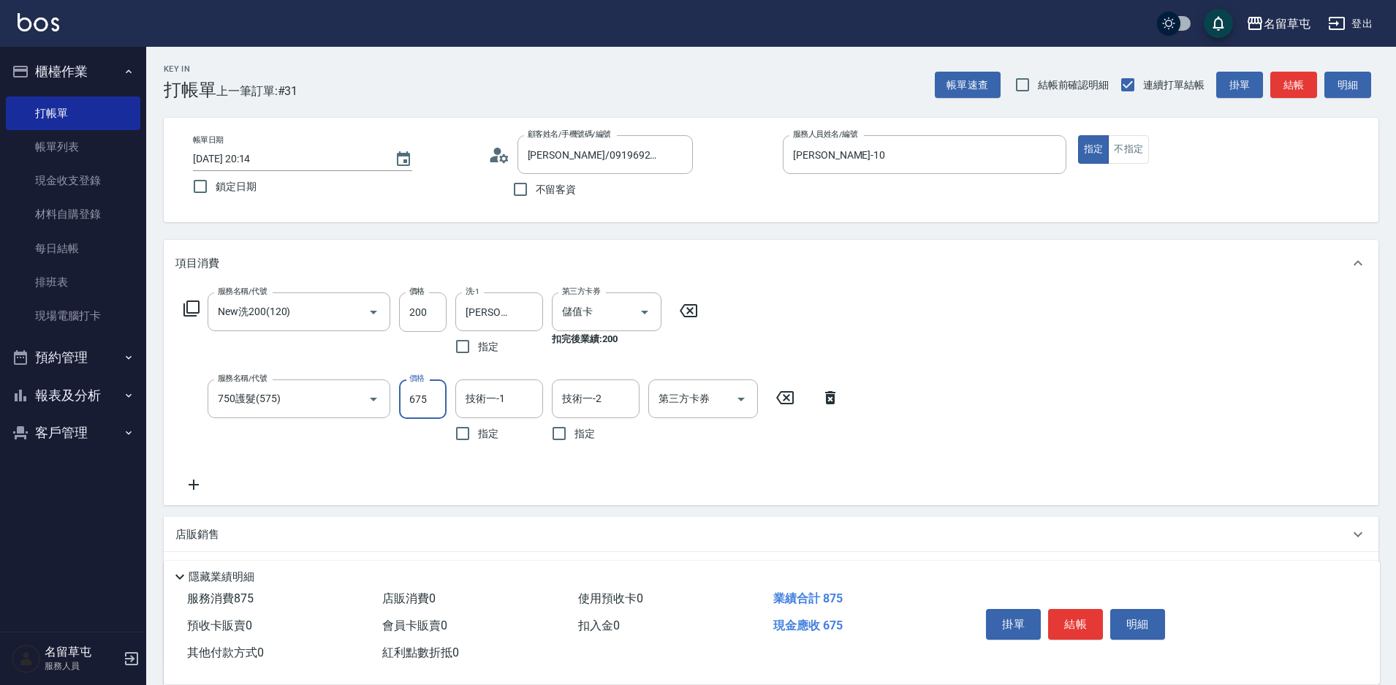
type input "675"
click at [500, 399] on div "技術一-1 技術一-1" at bounding box center [499, 398] width 88 height 39
type input "洪振瑋-31"
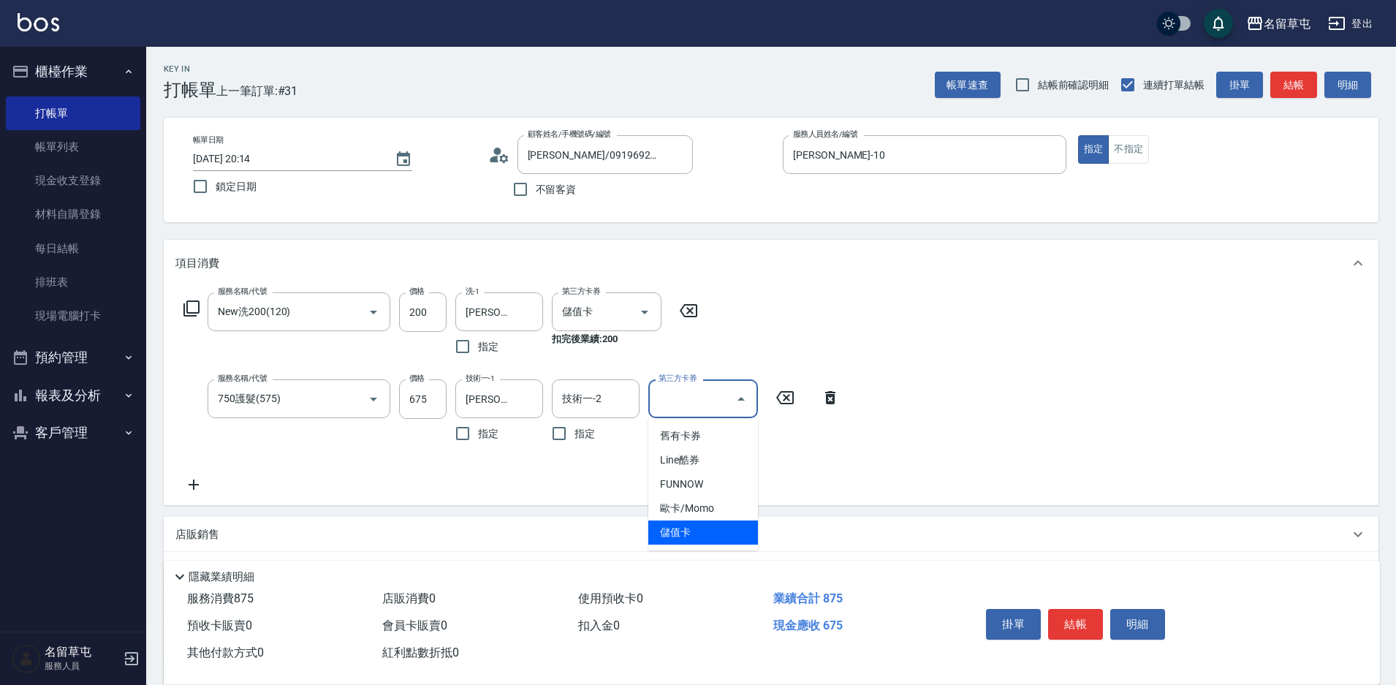
type input "儲值卡"
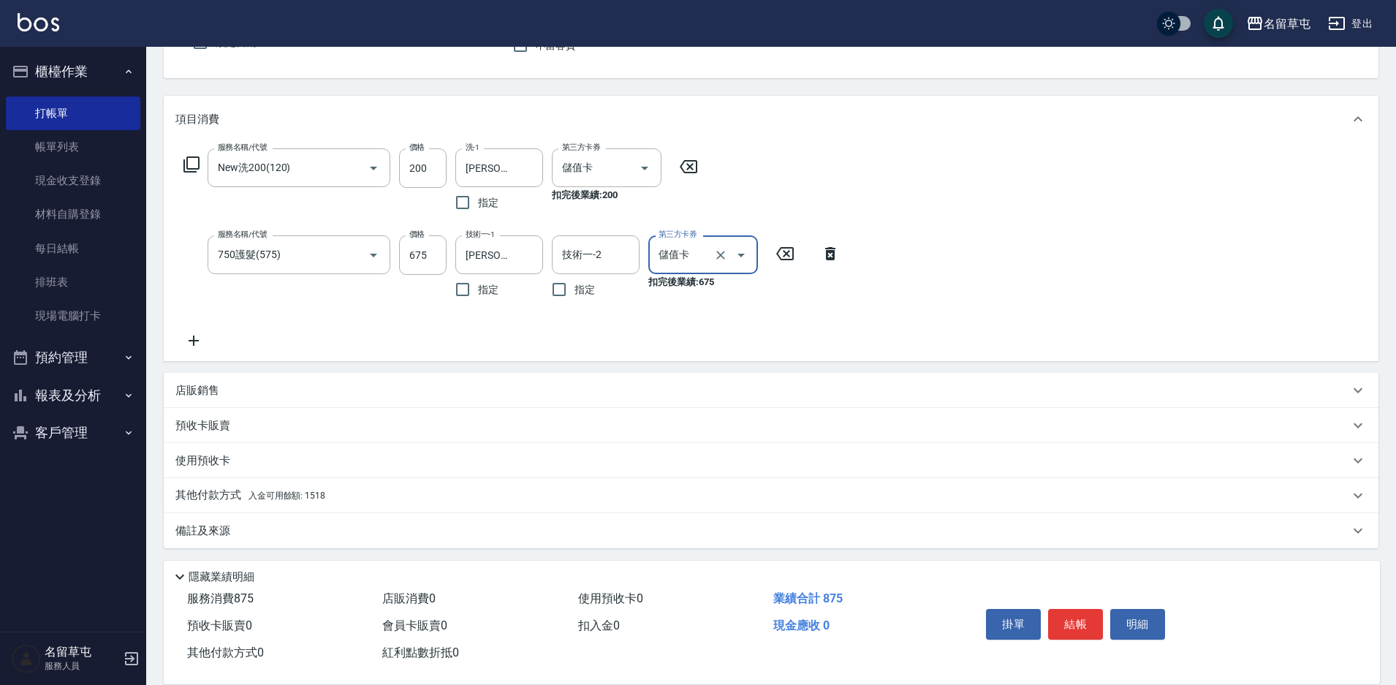
scroll to position [148, 0]
click at [206, 499] on p "其他付款方式 入金可用餘額: 1518" at bounding box center [250, 492] width 150 height 16
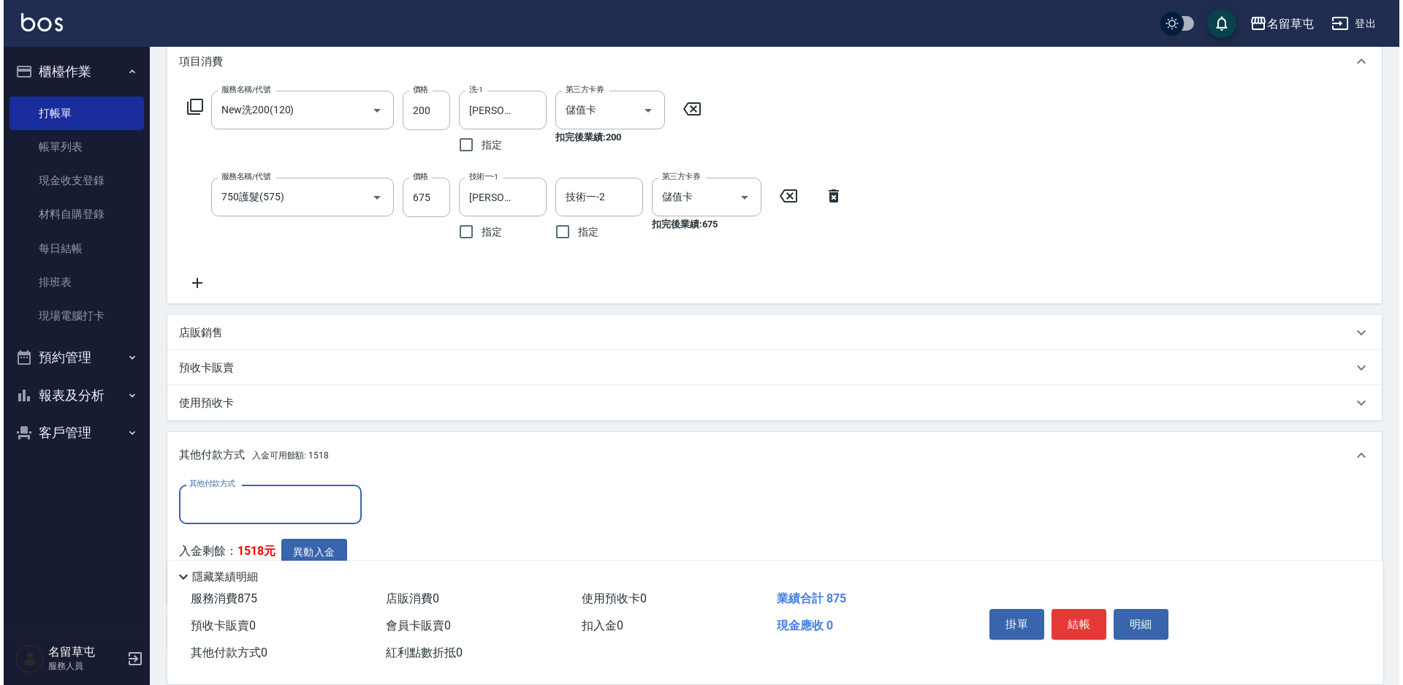
scroll to position [294, 0]
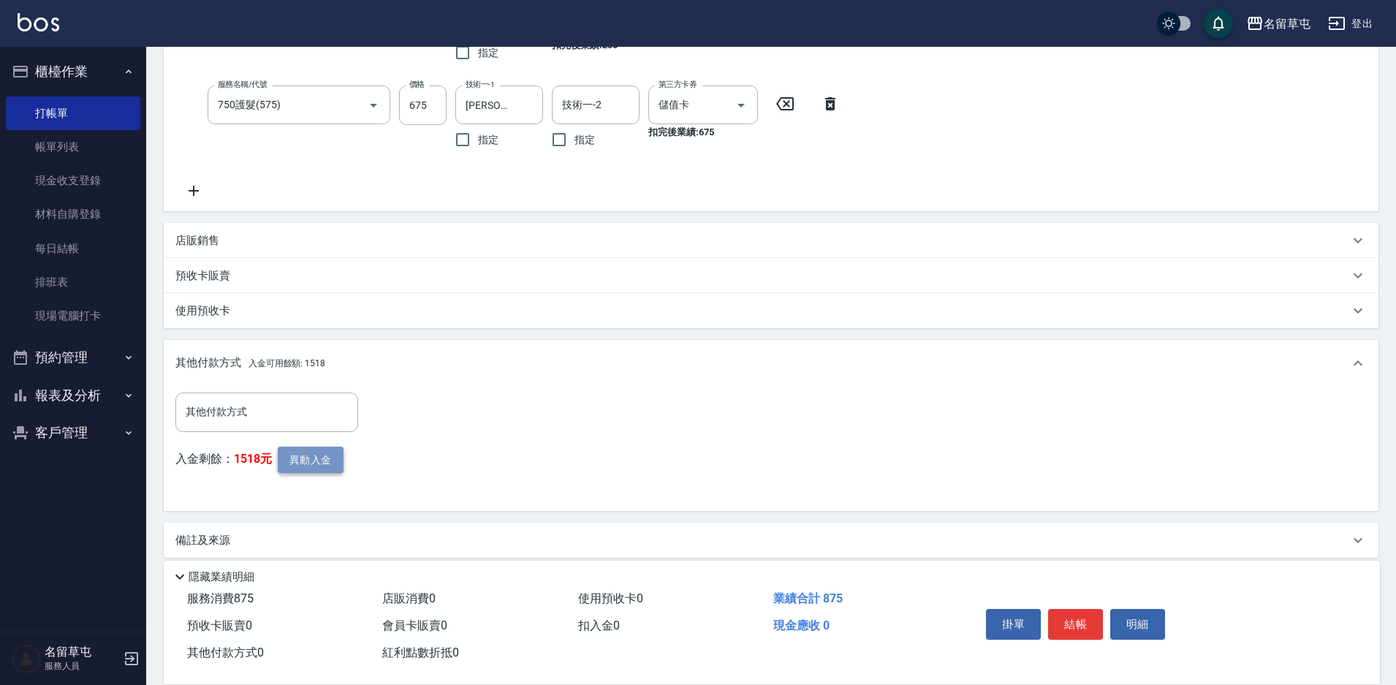
click at [327, 460] on button "異動入金" at bounding box center [311, 459] width 66 height 27
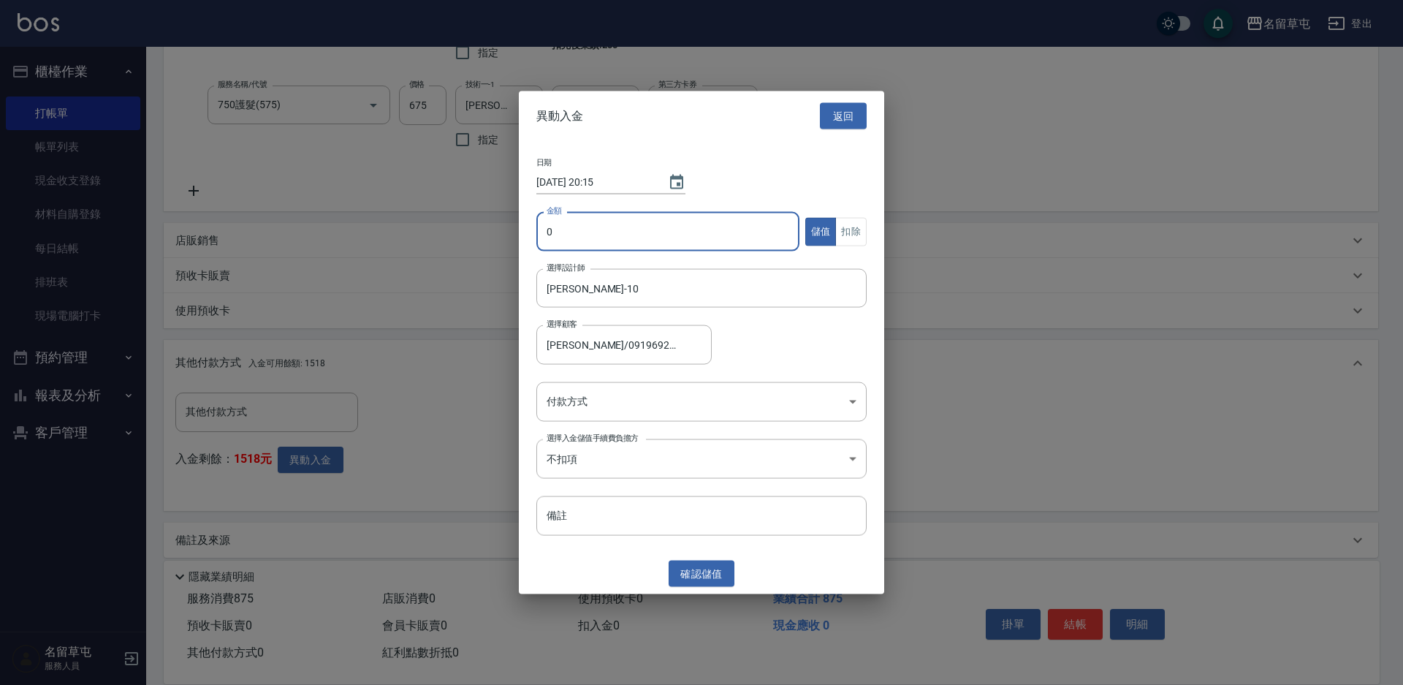
click at [641, 247] on input "0" at bounding box center [667, 231] width 263 height 39
type input "875"
click at [846, 235] on button "扣除" at bounding box center [850, 231] width 31 height 28
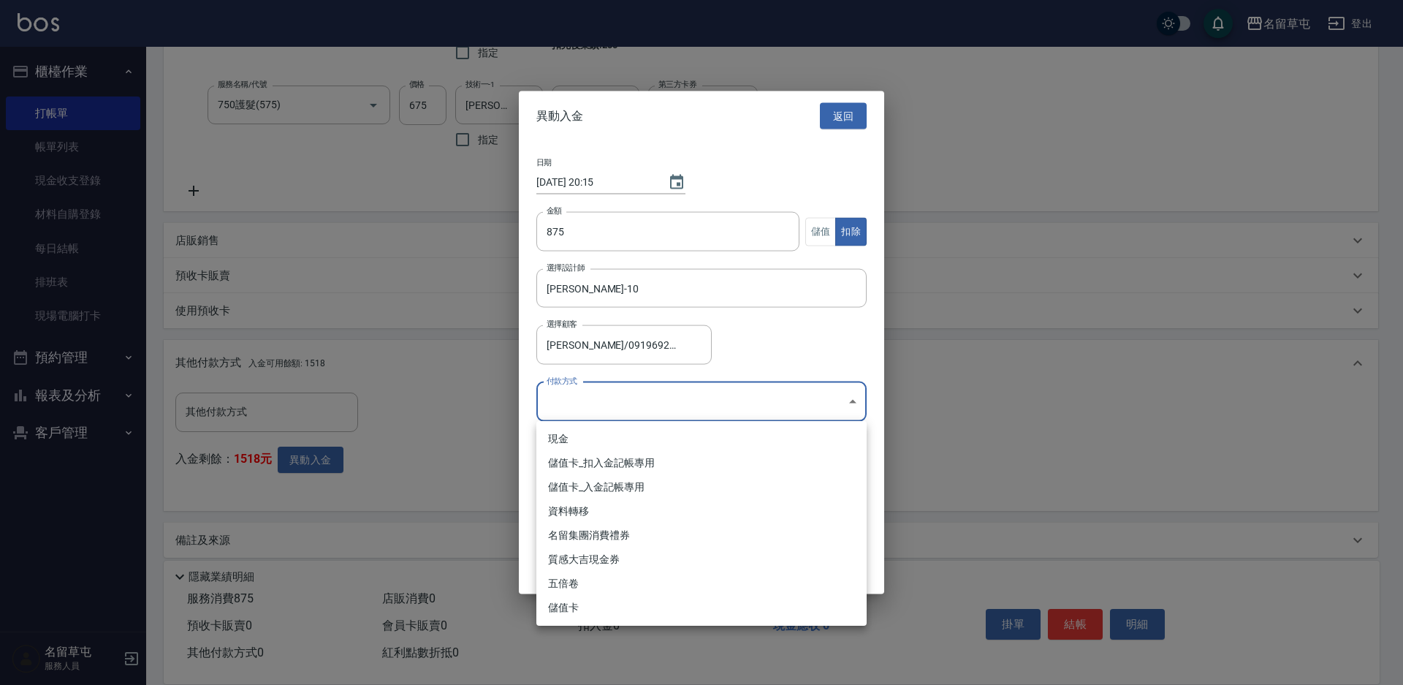
click at [647, 416] on body "名留草屯 登出 櫃檯作業 打帳單 帳單列表 現金收支登錄 材料自購登錄 每日結帳 排班表 現場電腦打卡 預約管理 預約管理 單日預約紀錄 單週預約紀錄 報表及…" at bounding box center [701, 201] width 1403 height 991
click at [620, 463] on li "儲值卡_扣入金記帳專用" at bounding box center [701, 463] width 330 height 24
type input "儲值卡_扣入金記帳專用"
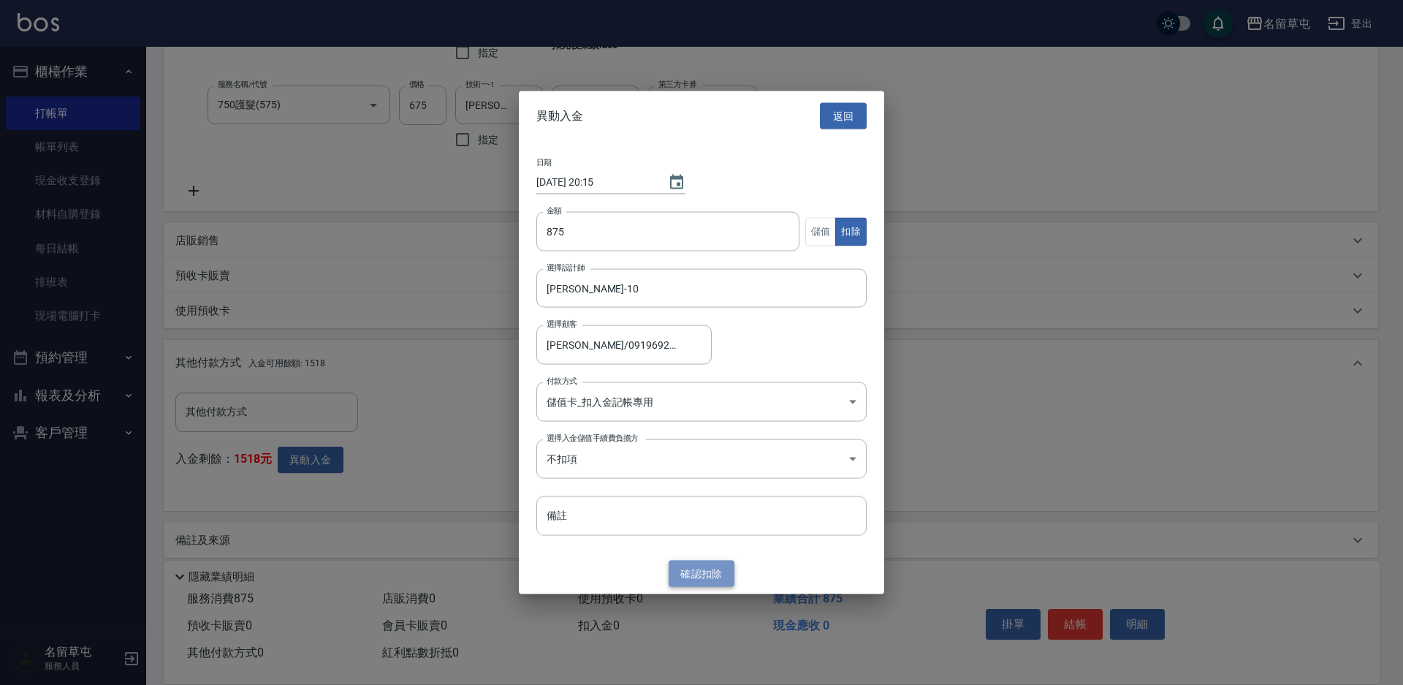
click at [711, 570] on button "確認 扣除" at bounding box center [702, 573] width 66 height 27
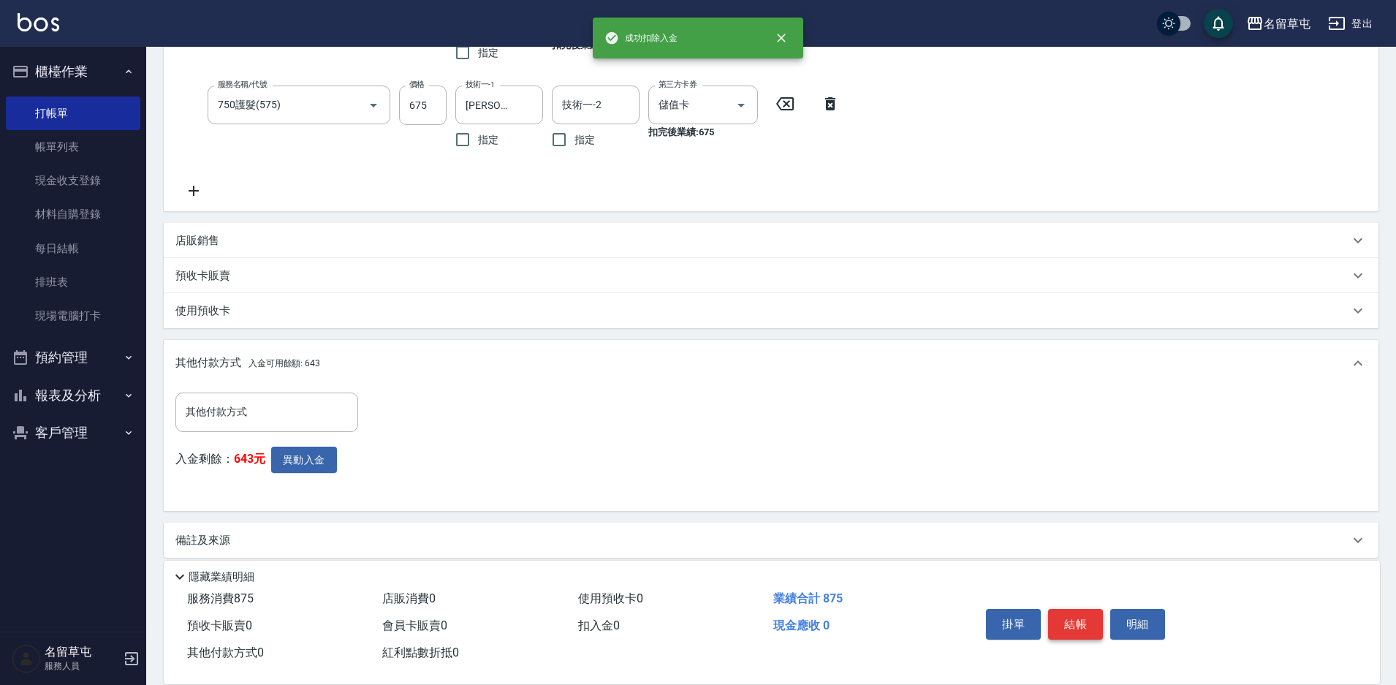
click at [1076, 618] on button "結帳" at bounding box center [1075, 624] width 55 height 31
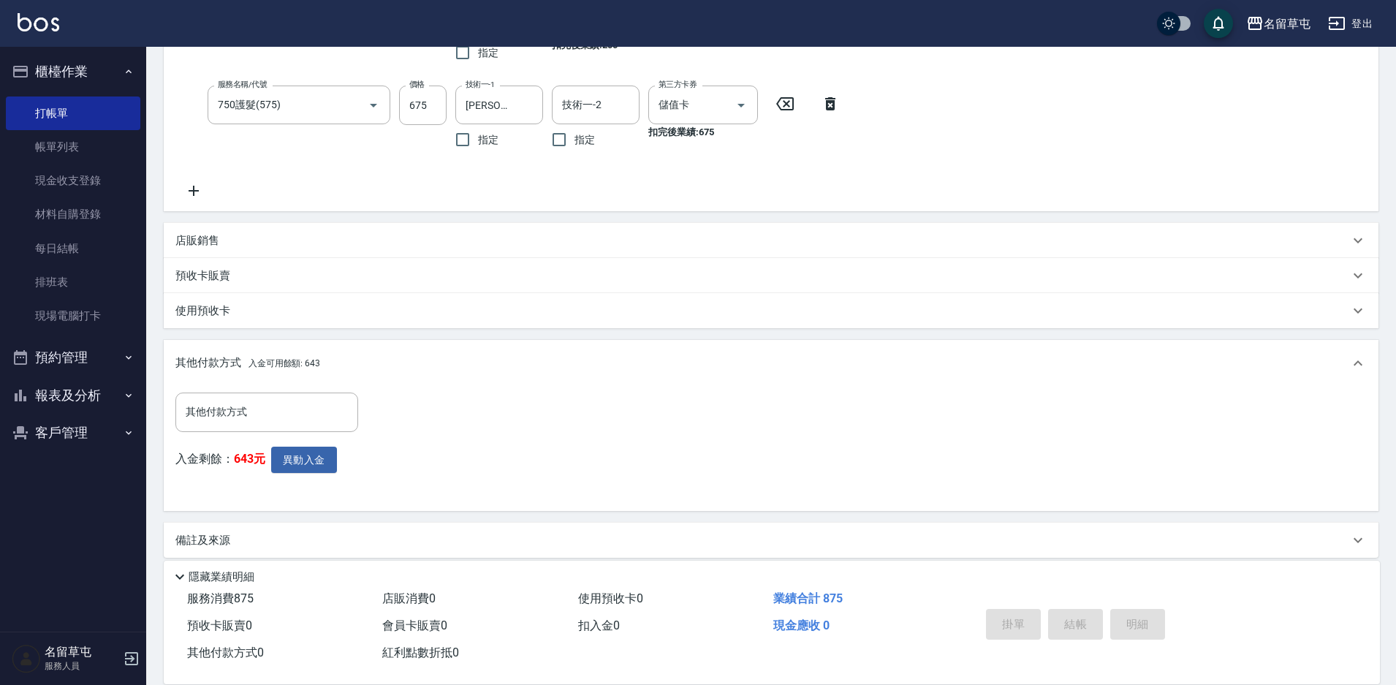
type input "2025/10/11 20:15"
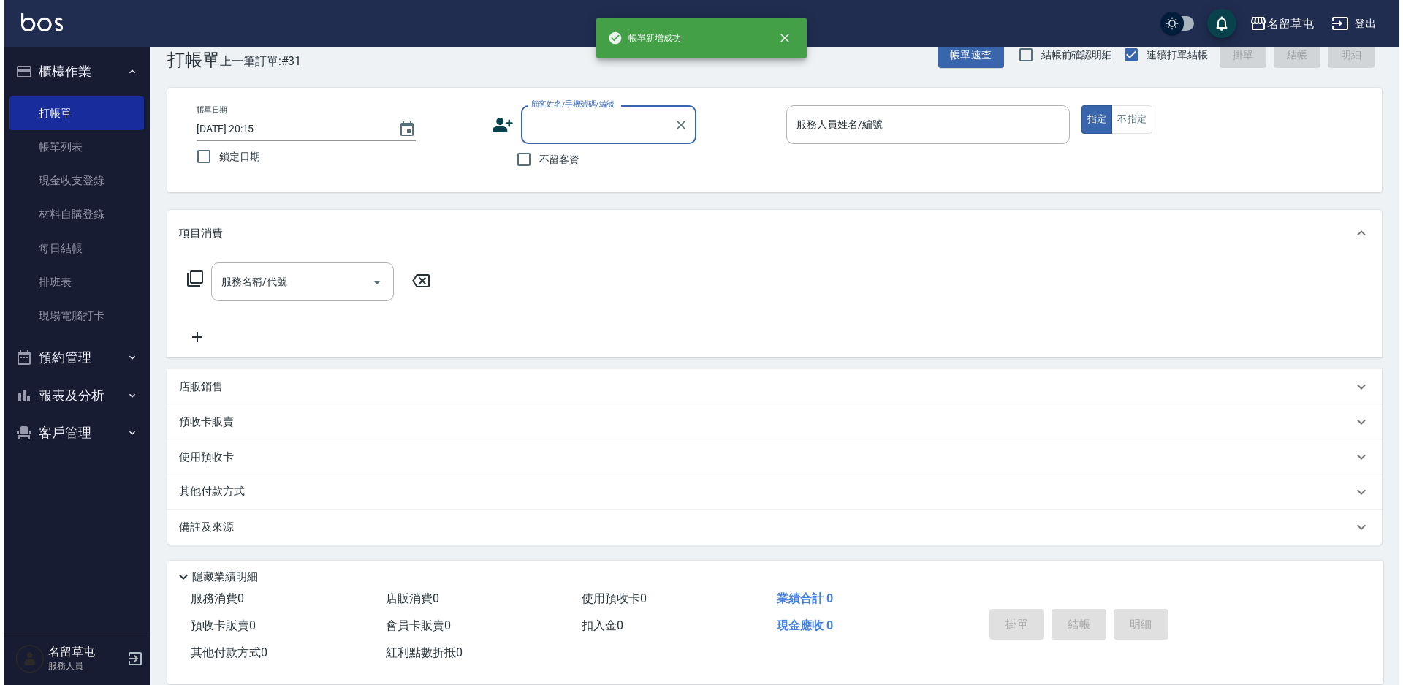
scroll to position [0, 0]
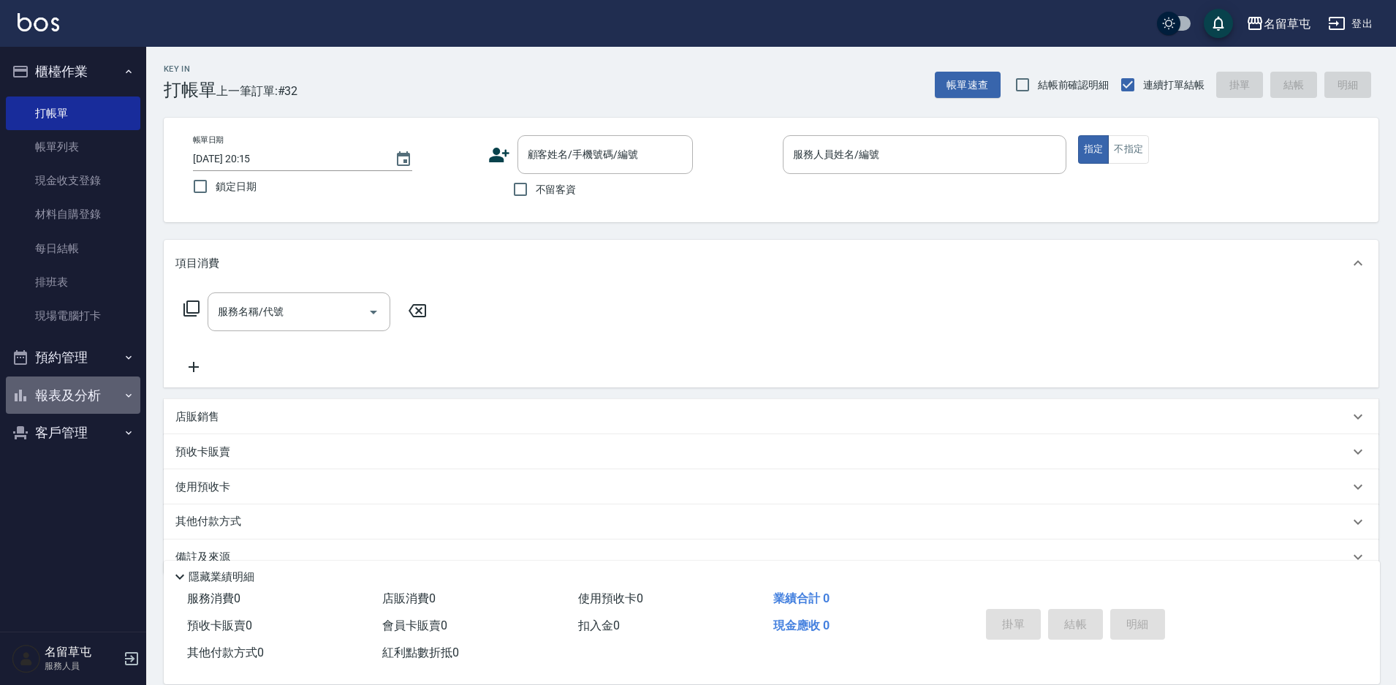
click at [87, 402] on button "報表及分析" at bounding box center [73, 395] width 134 height 38
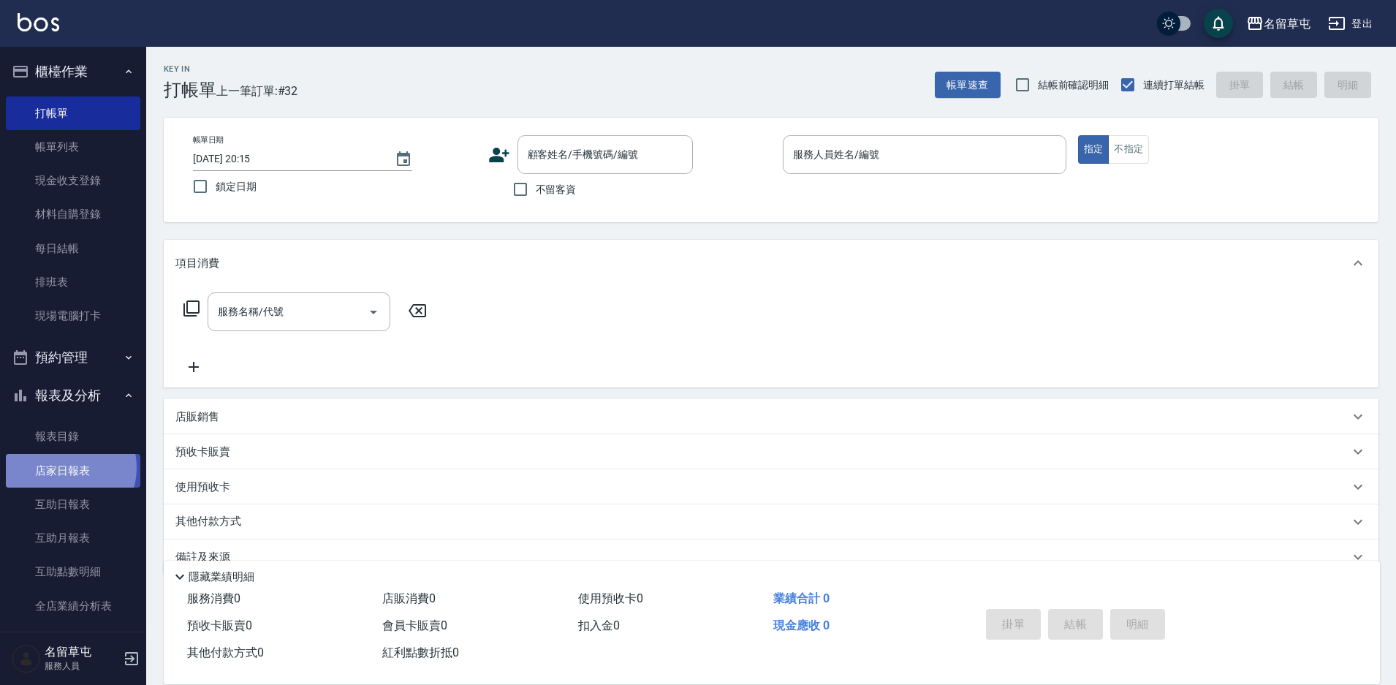
click at [66, 467] on link "店家日報表" at bounding box center [73, 471] width 134 height 34
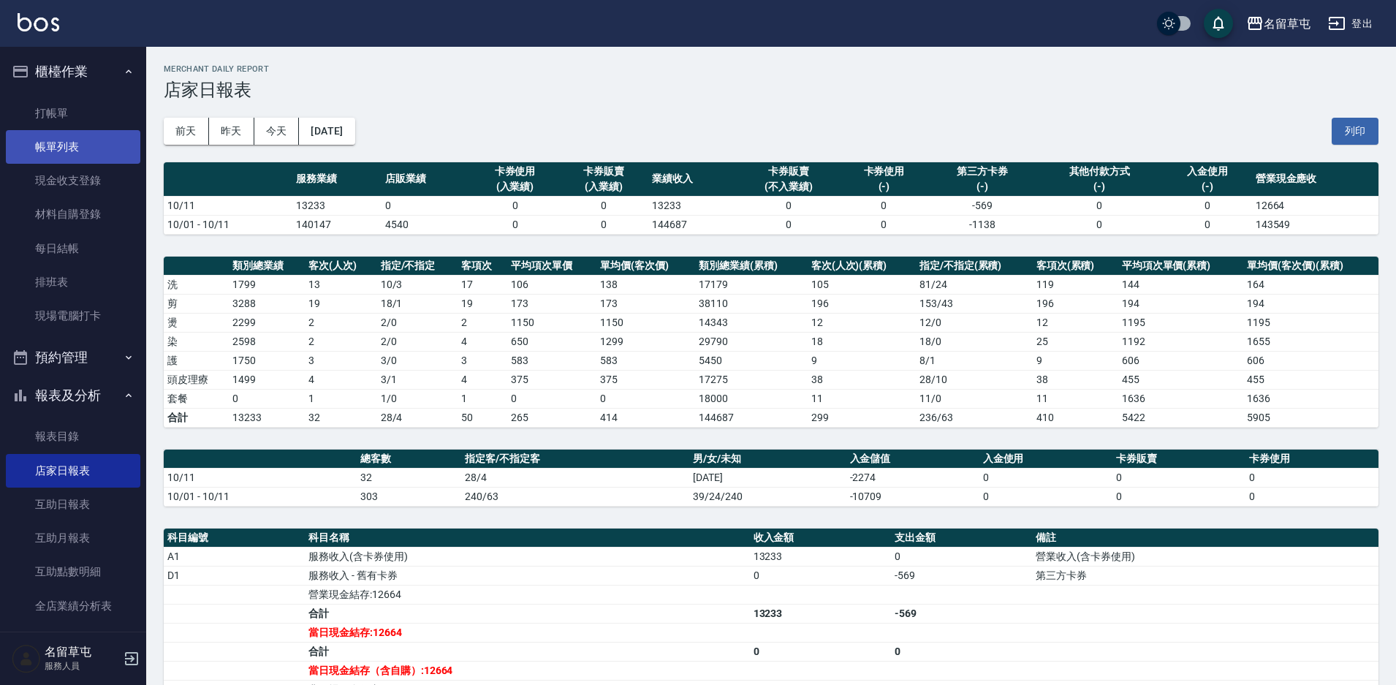
click at [66, 142] on link "帳單列表" at bounding box center [73, 147] width 134 height 34
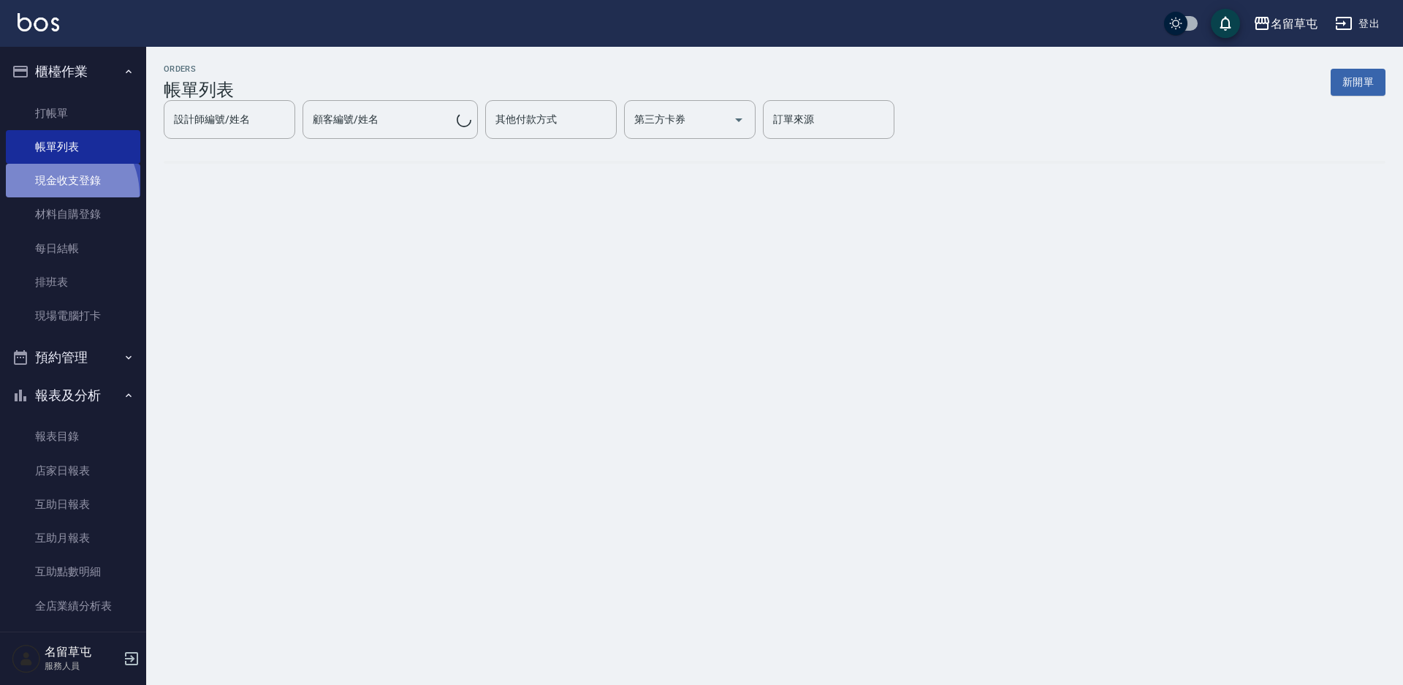
click at [52, 195] on link "現金收支登錄" at bounding box center [73, 181] width 134 height 34
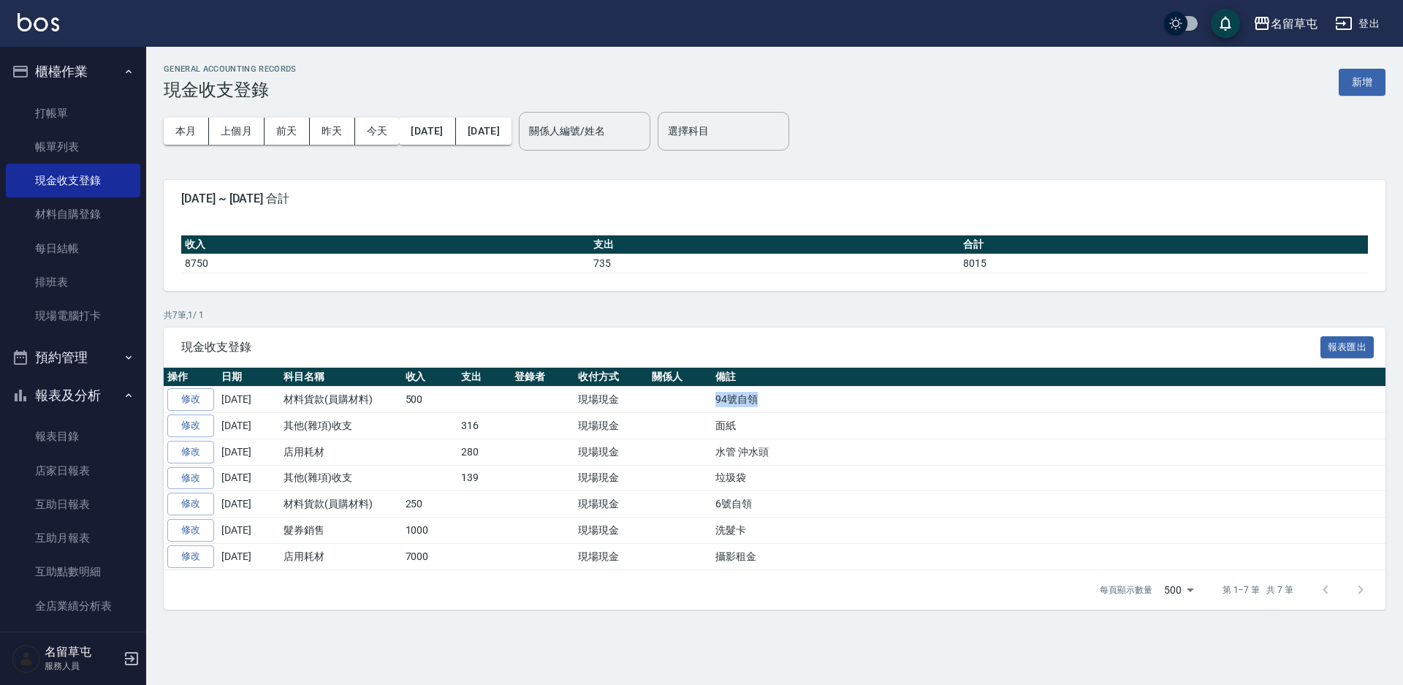
drag, startPoint x: 769, startPoint y: 405, endPoint x: 715, endPoint y: 404, distance: 54.8
click at [715, 404] on td "94號自領" at bounding box center [1049, 400] width 674 height 26
copy td "94號自領"
click at [1351, 85] on button "新增" at bounding box center [1362, 82] width 47 height 27
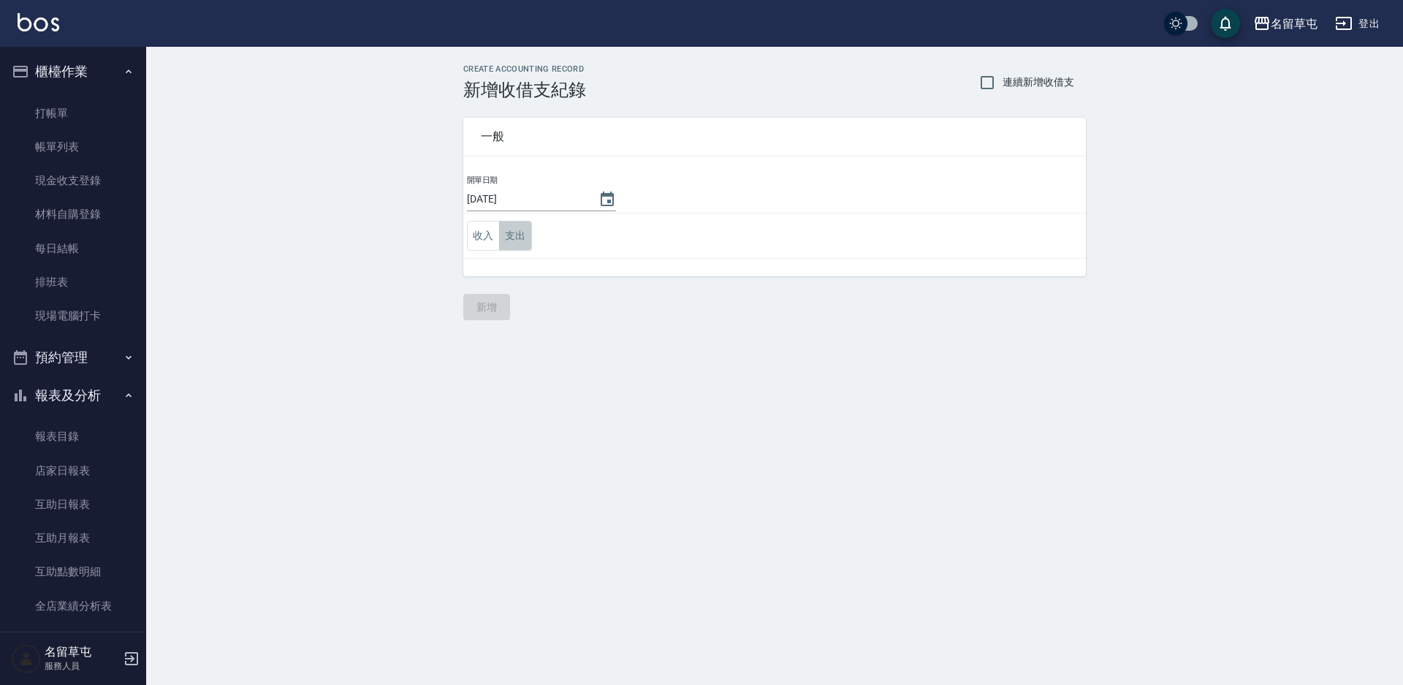
click at [517, 243] on button "支出" at bounding box center [515, 236] width 33 height 30
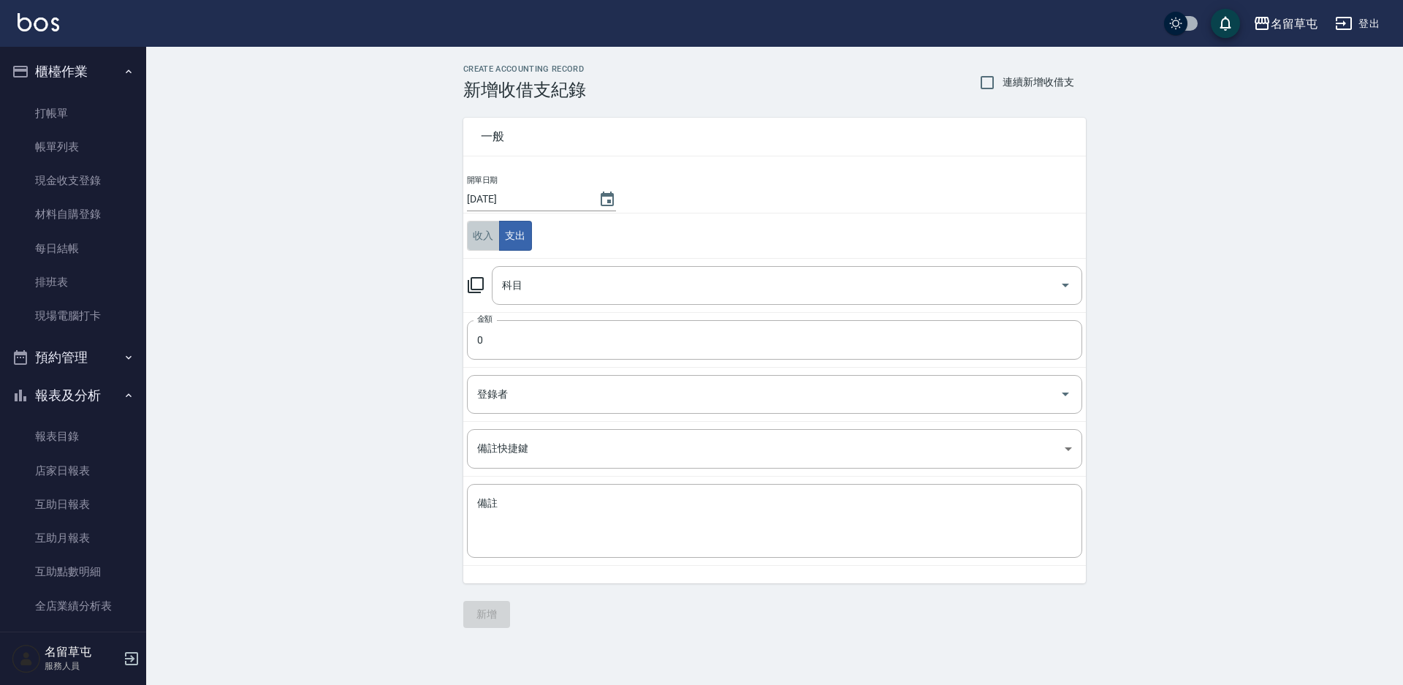
click at [487, 247] on button "收入" at bounding box center [483, 236] width 33 height 30
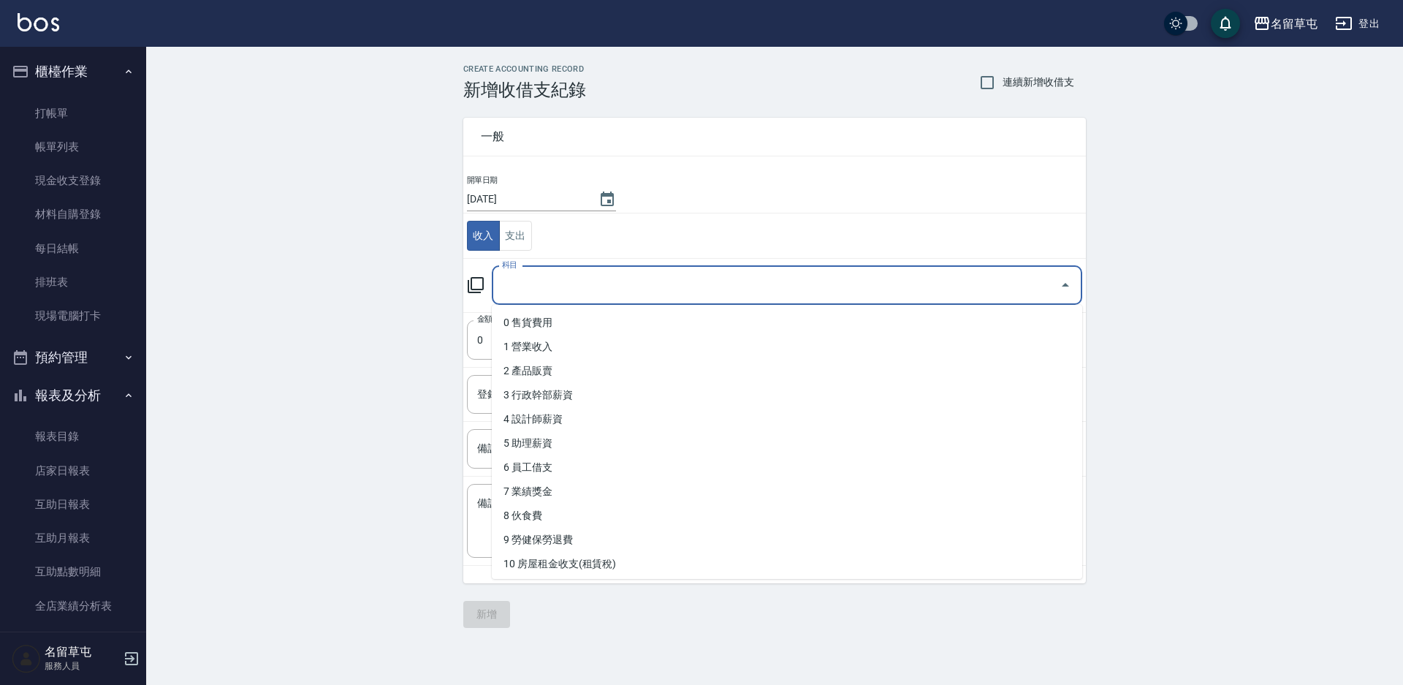
click at [525, 278] on input "科目" at bounding box center [775, 286] width 555 height 26
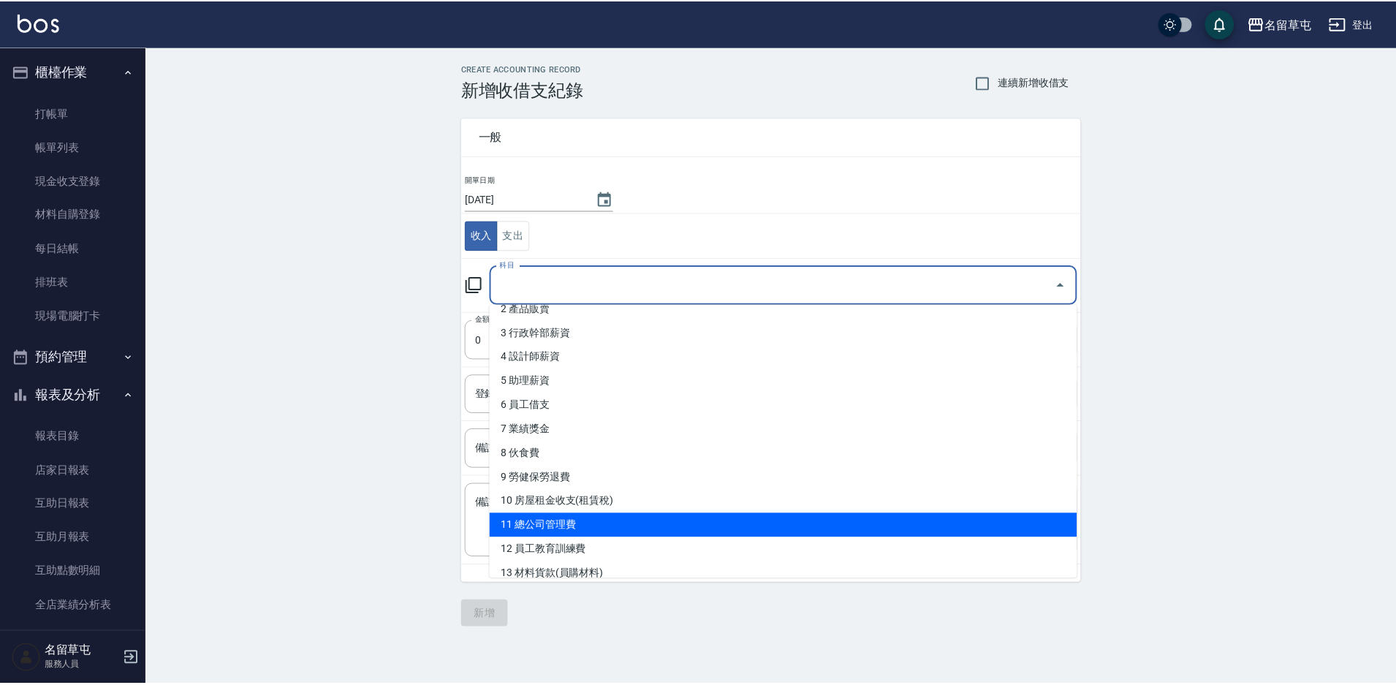
scroll to position [219, 0]
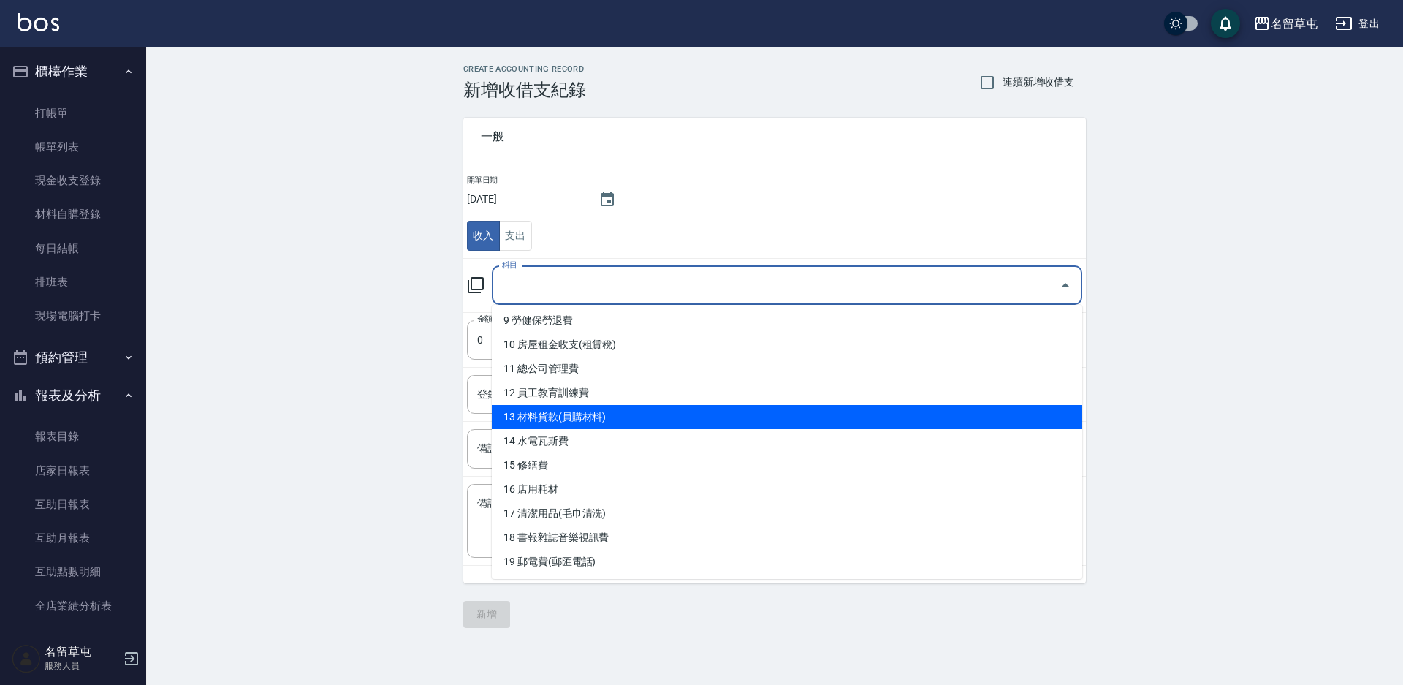
click at [575, 419] on li "13 材料貨款(員購材料)" at bounding box center [787, 417] width 590 height 24
type input "13 材料貨款(員購材料)"
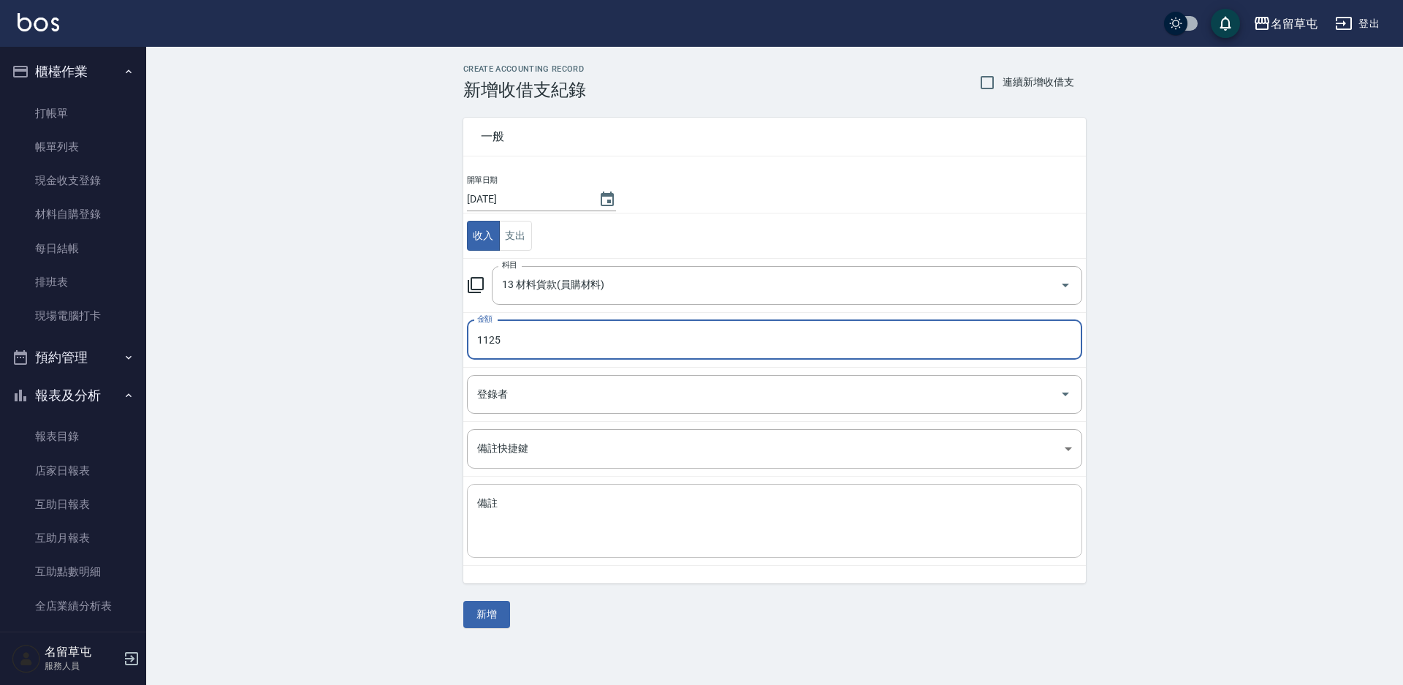
type input "1125"
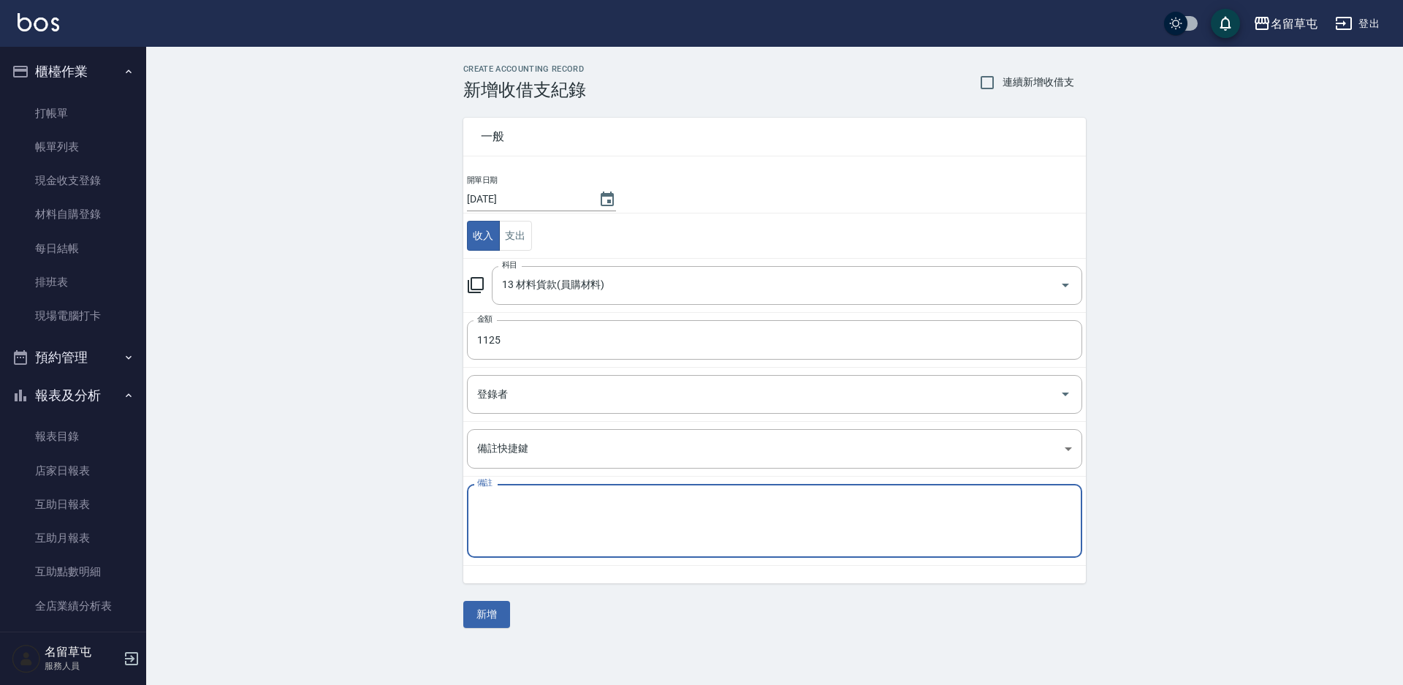
click at [511, 496] on textarea "備註" at bounding box center [774, 521] width 595 height 50
paste textarea "94號自領"
drag, startPoint x: 487, startPoint y: 501, endPoint x: 428, endPoint y: 500, distance: 58.5
click at [428, 500] on div "CREATE ACCOUNTING RECORD 新增收借支紀錄 連續新增收借支 一般 開單日期 2025/10/11 收入 支出 科目 13 材料貨款(員購…" at bounding box center [774, 346] width 1257 height 598
type textarea "6號自領"
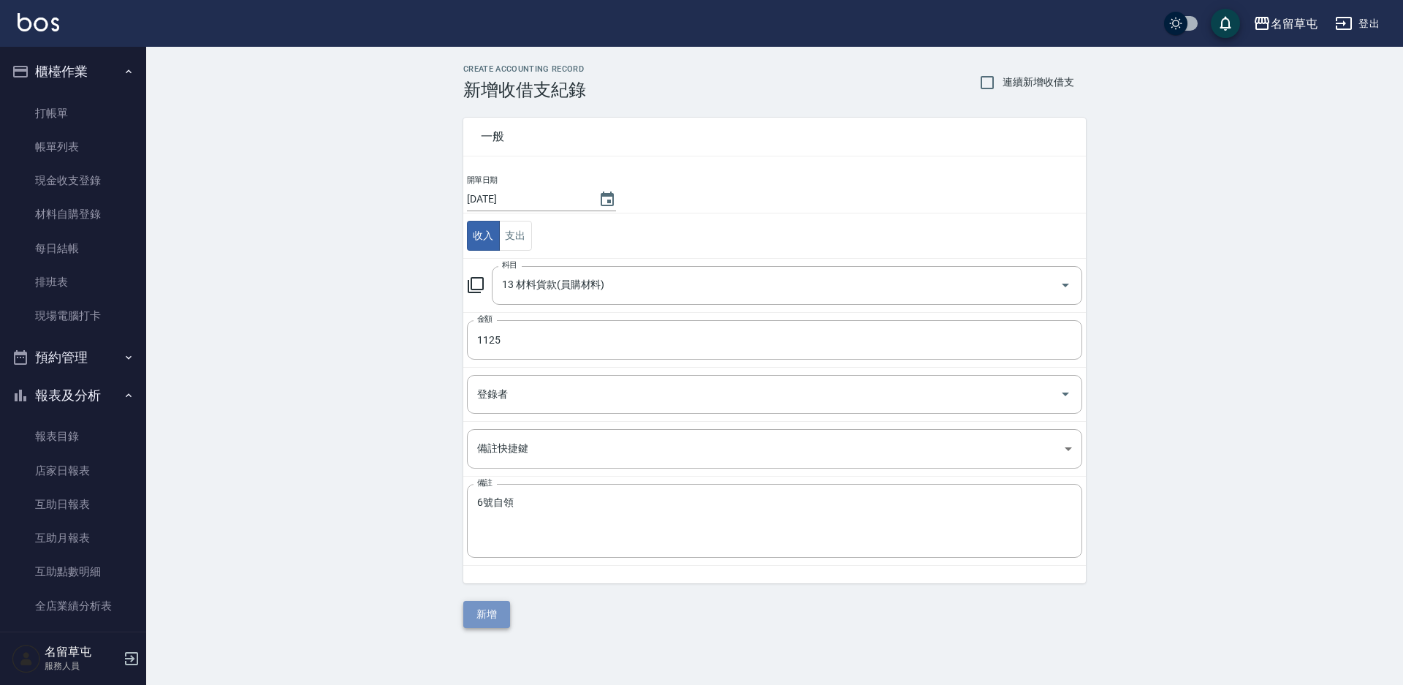
click at [496, 606] on button "新增" at bounding box center [486, 614] width 47 height 27
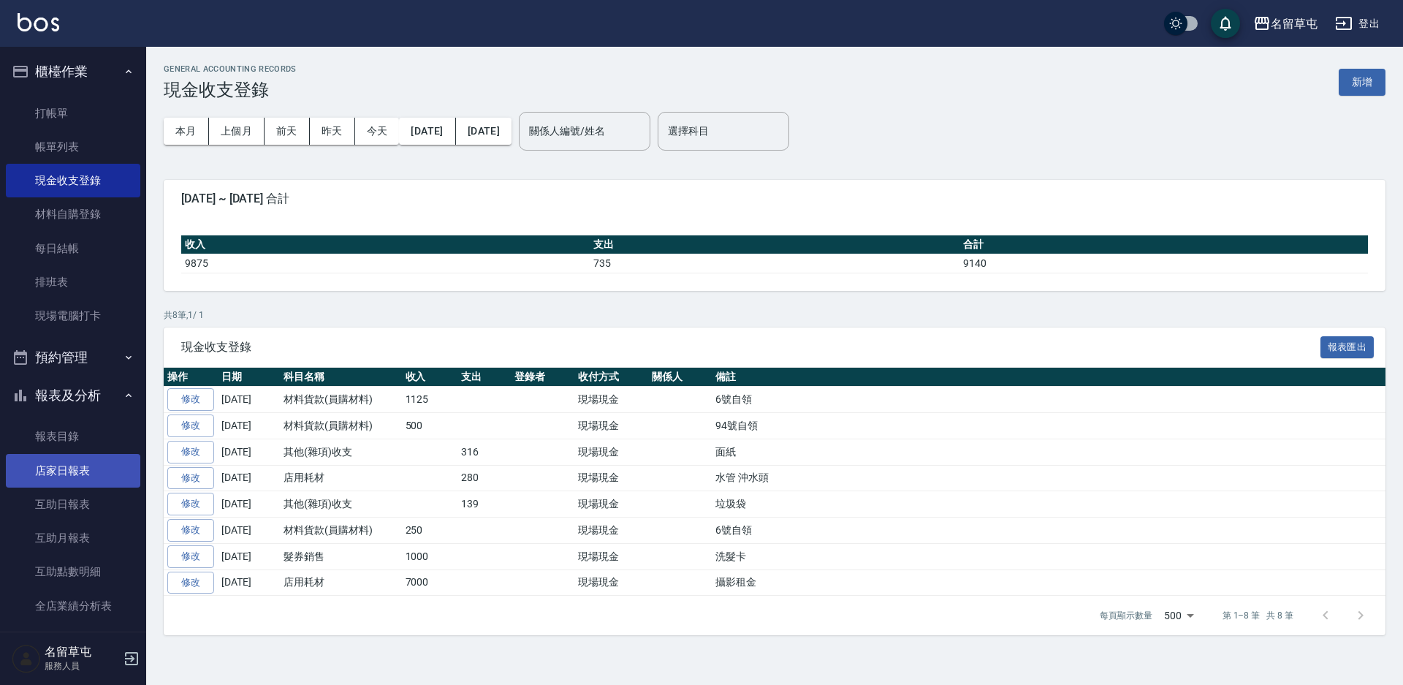
click at [64, 470] on link "店家日報表" at bounding box center [73, 471] width 134 height 34
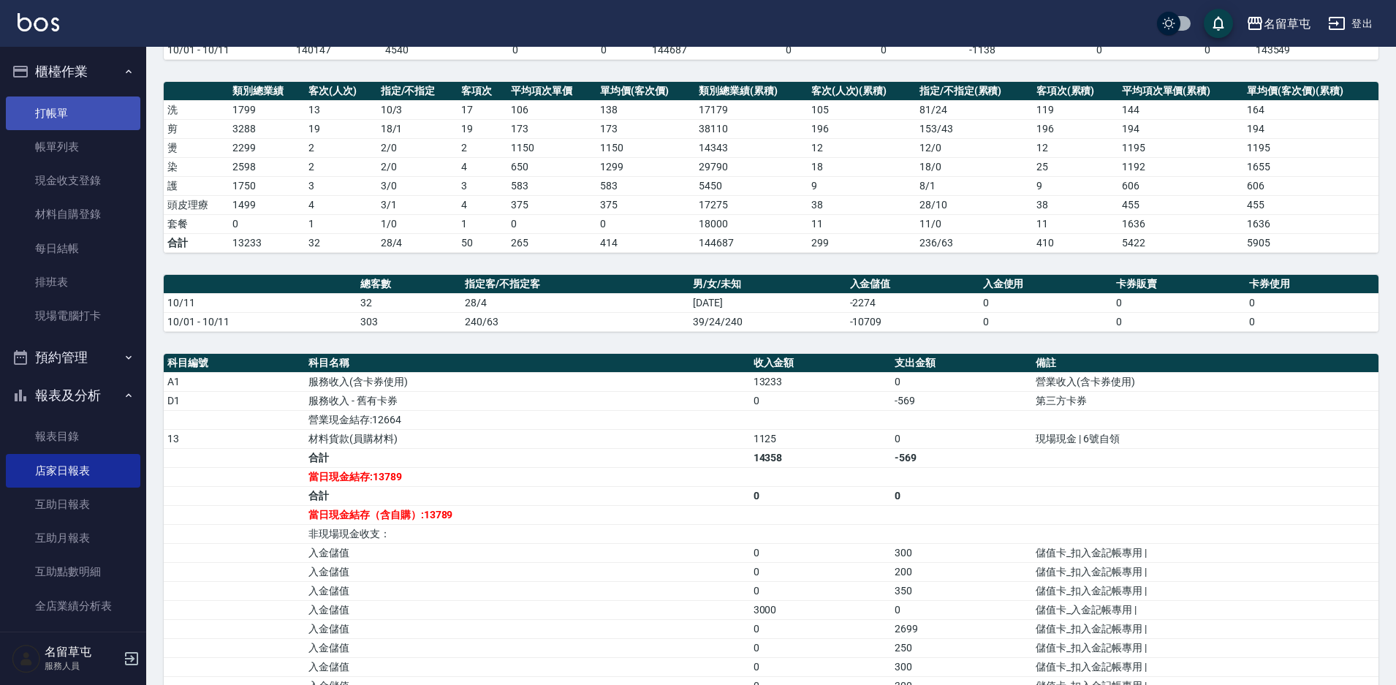
scroll to position [141, 0]
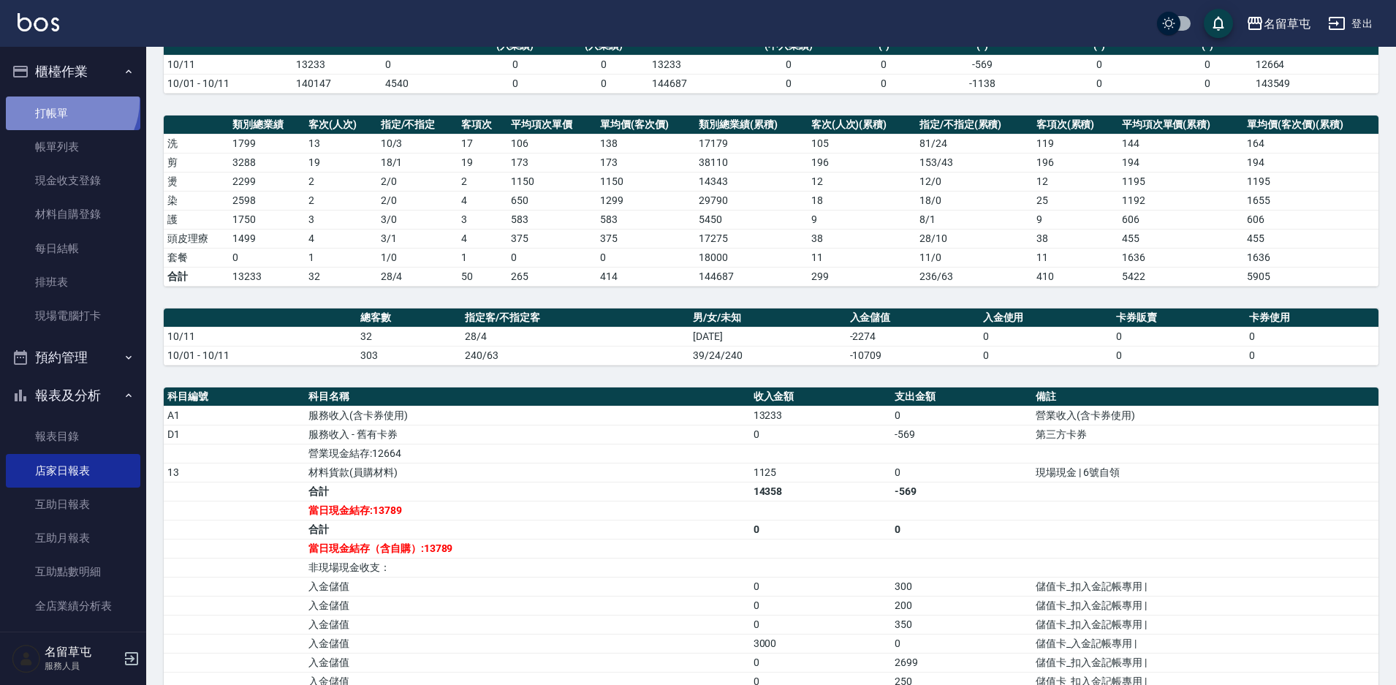
click at [66, 101] on link "打帳單" at bounding box center [73, 113] width 134 height 34
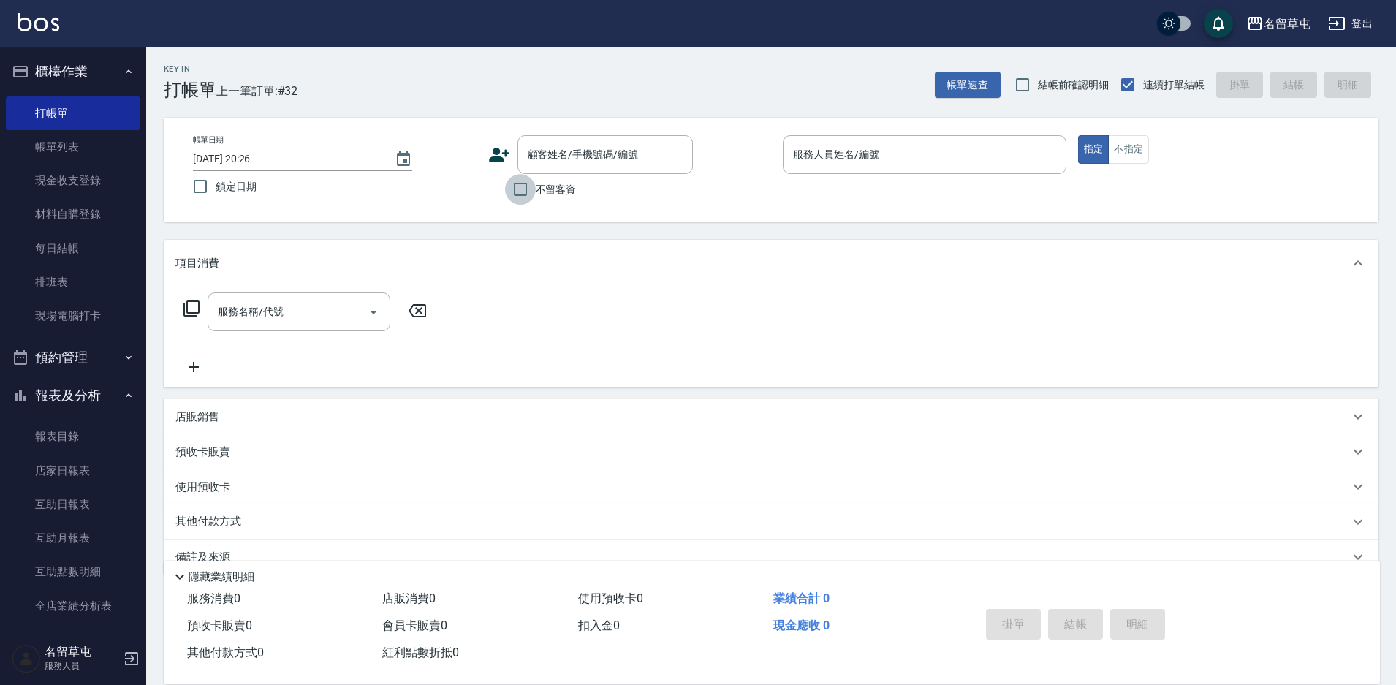
click at [511, 205] on input "不留客資" at bounding box center [520, 189] width 31 height 31
checkbox input "true"
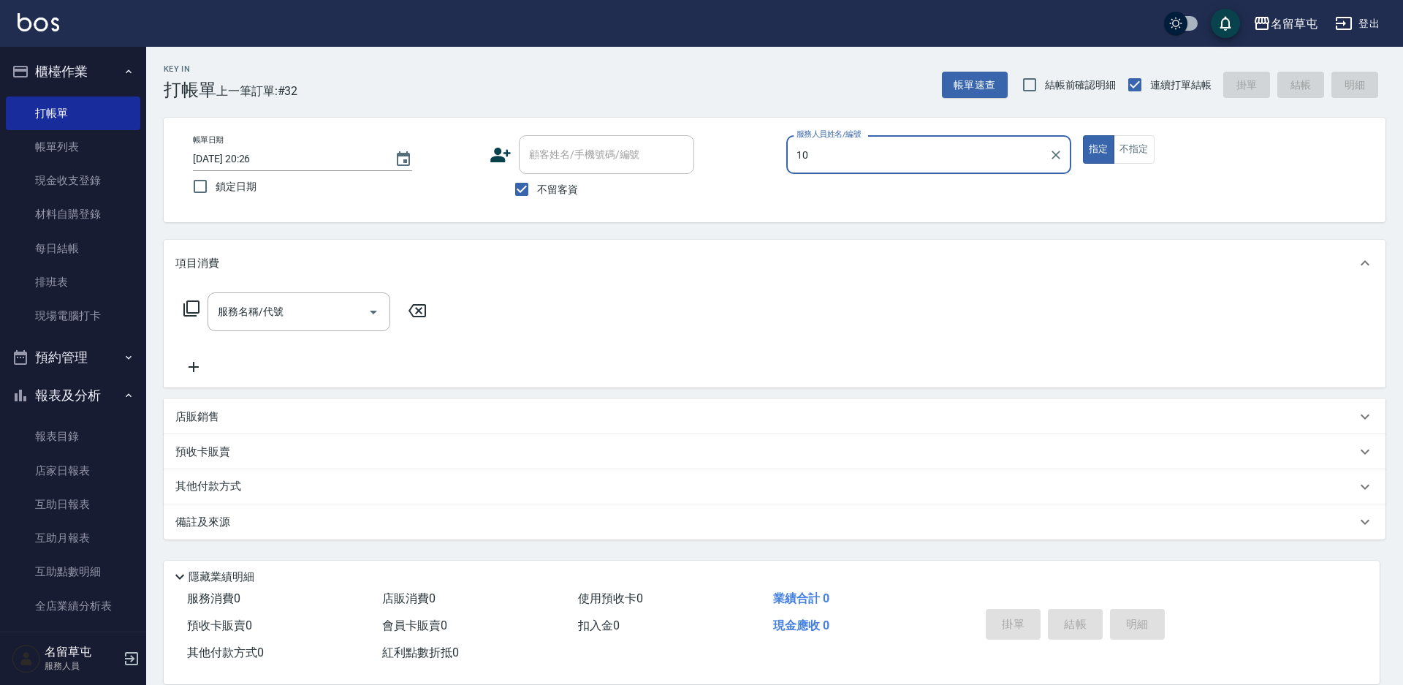
type input "白沛宸-10"
type button "true"
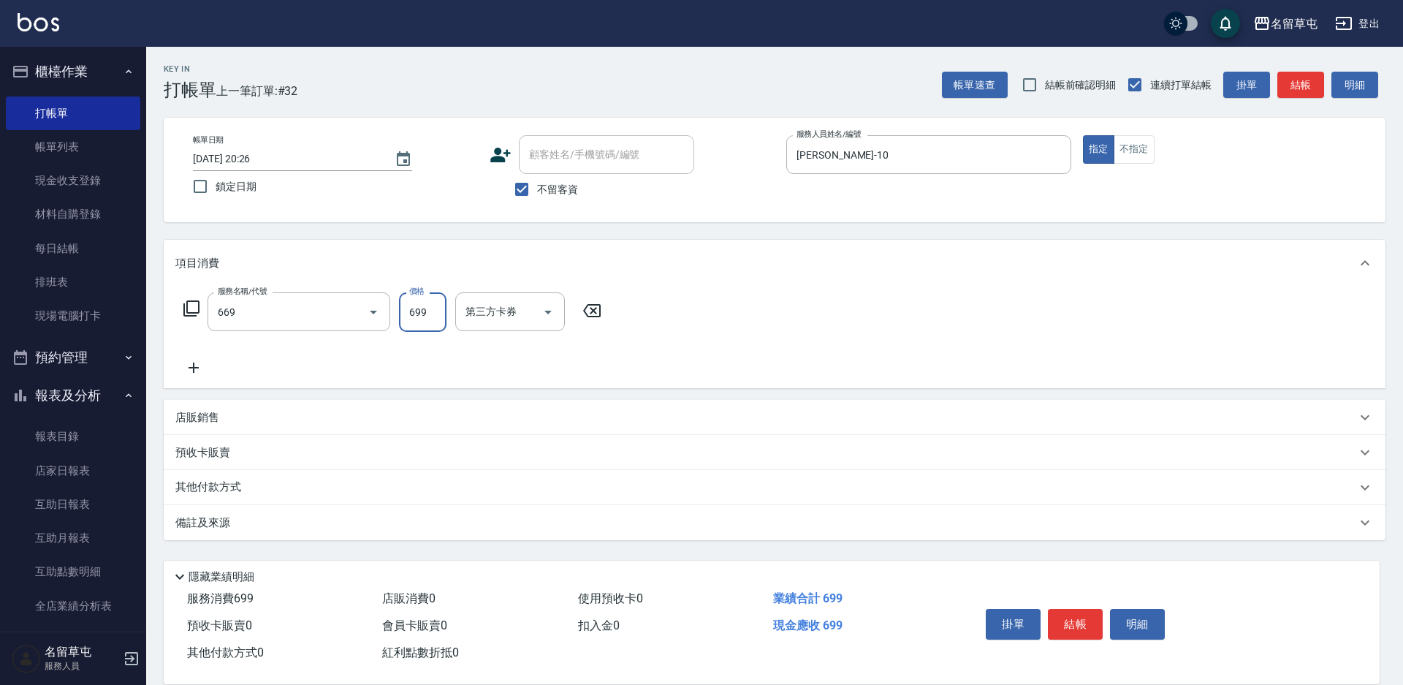
type input "精油699(669)"
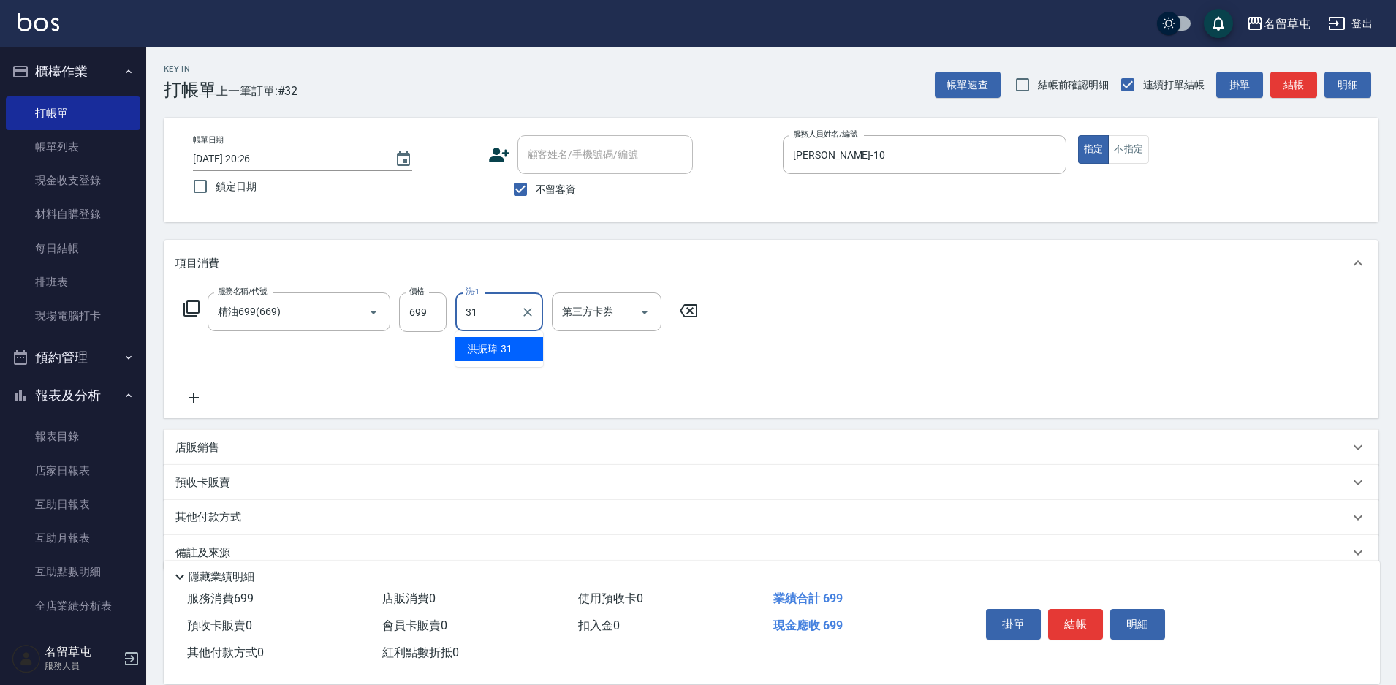
type input "洪振瑋-31"
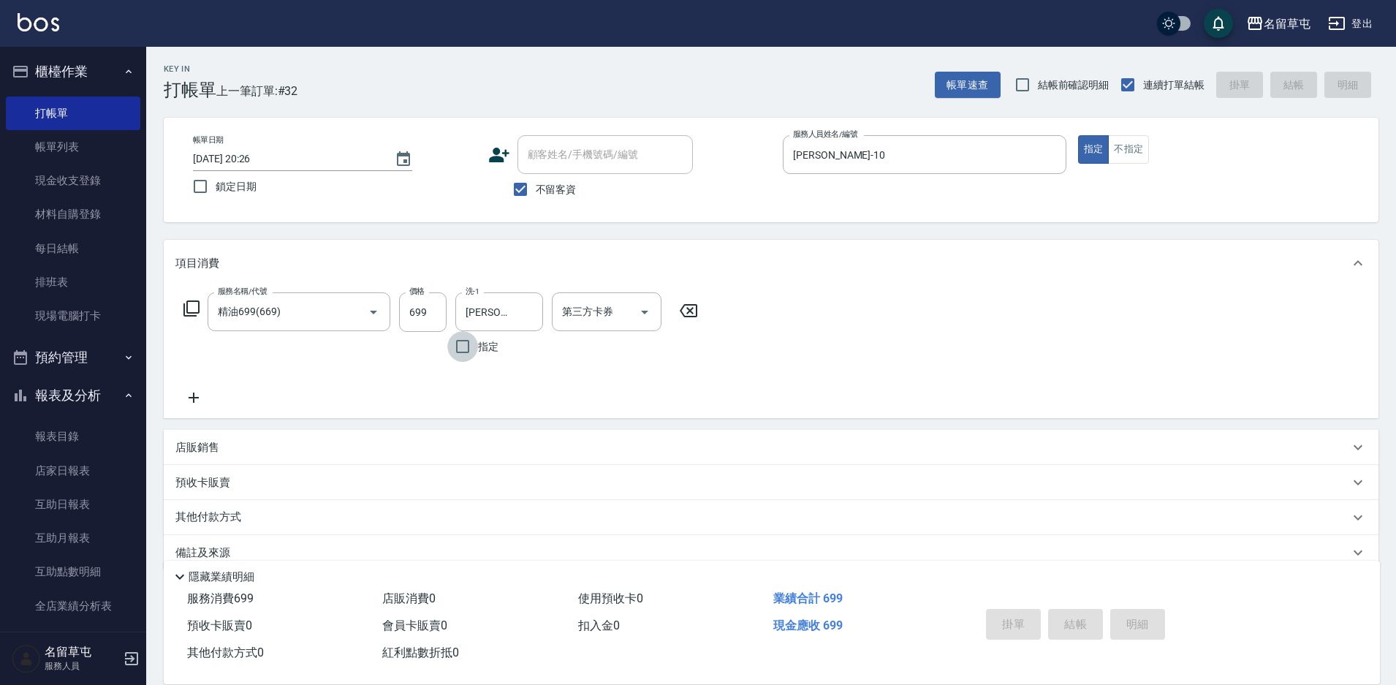
type input "2025/10/11 20:27"
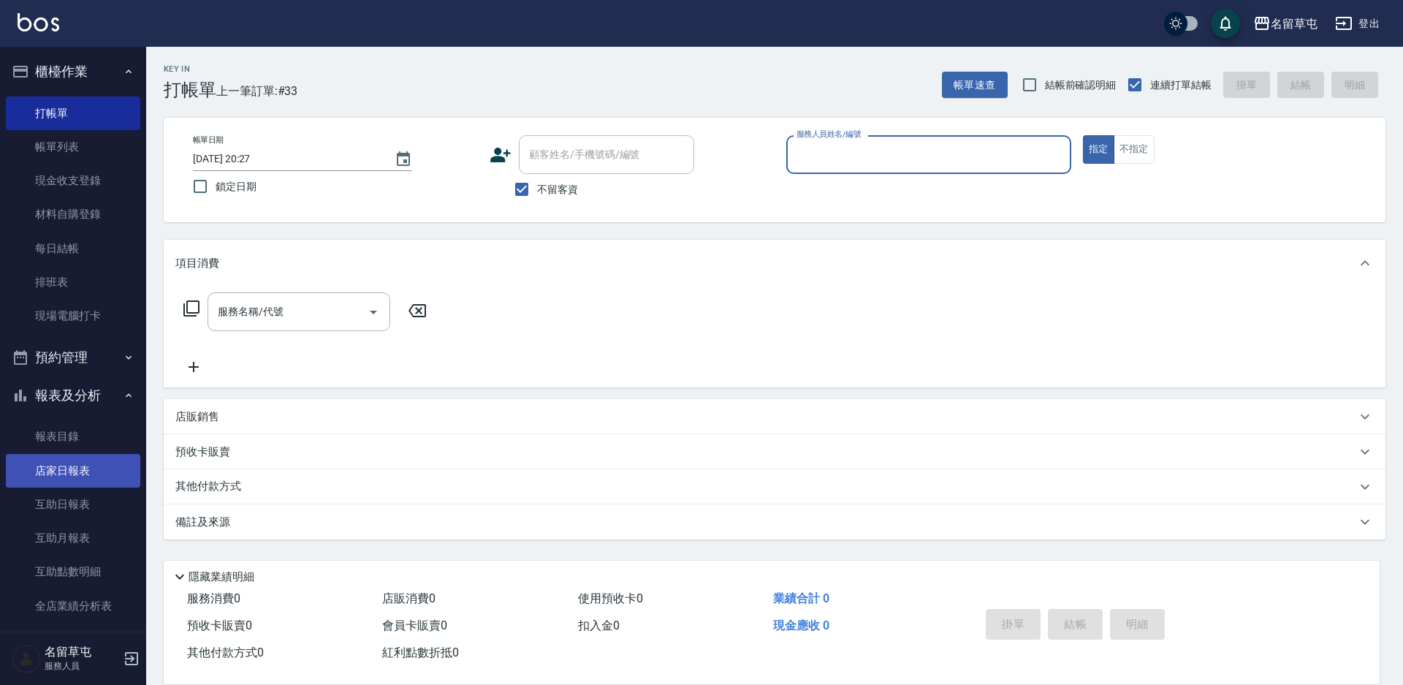
click at [83, 466] on link "店家日報表" at bounding box center [73, 471] width 134 height 34
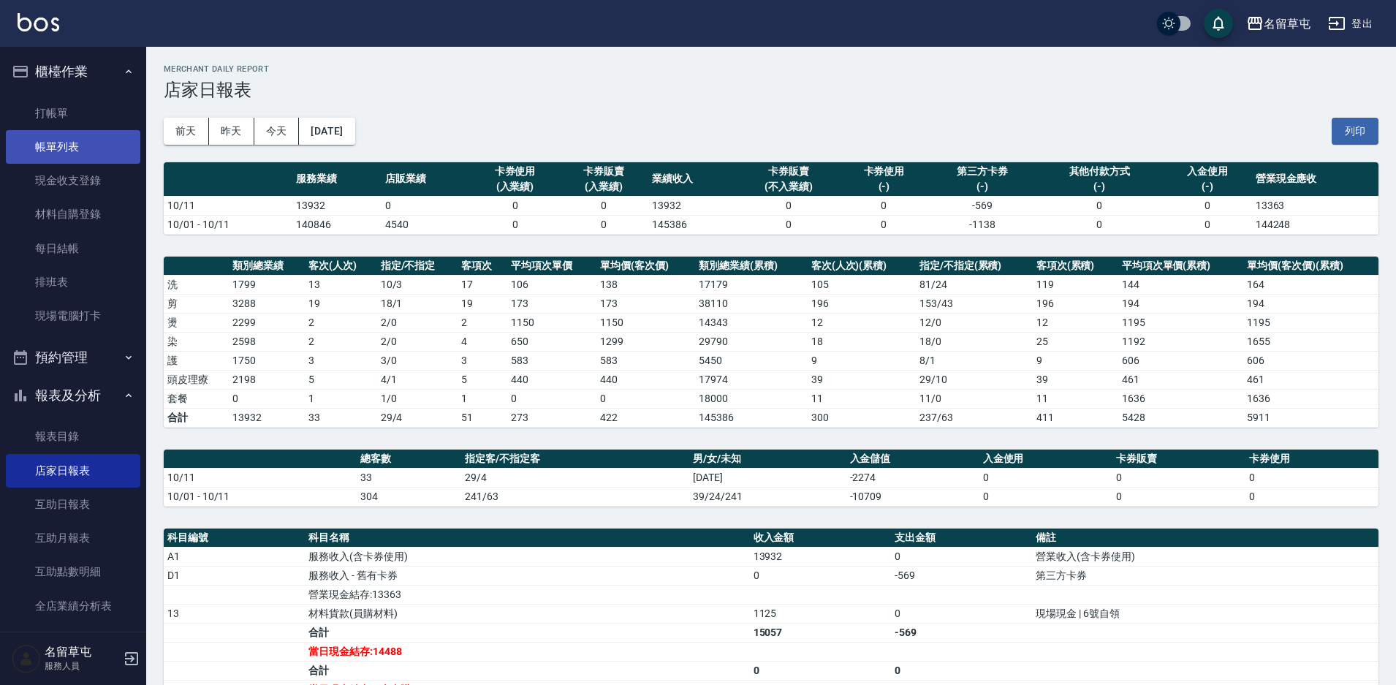
click at [82, 153] on link "帳單列表" at bounding box center [73, 147] width 134 height 34
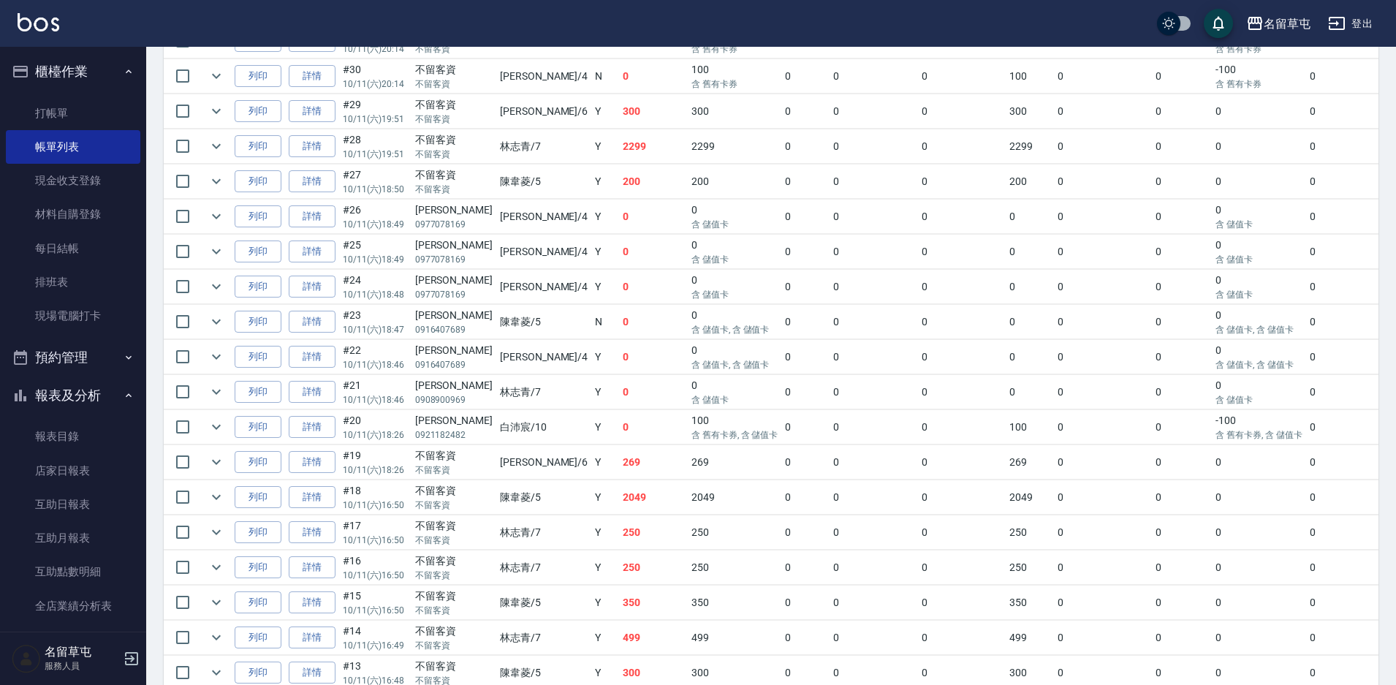
scroll to position [511, 0]
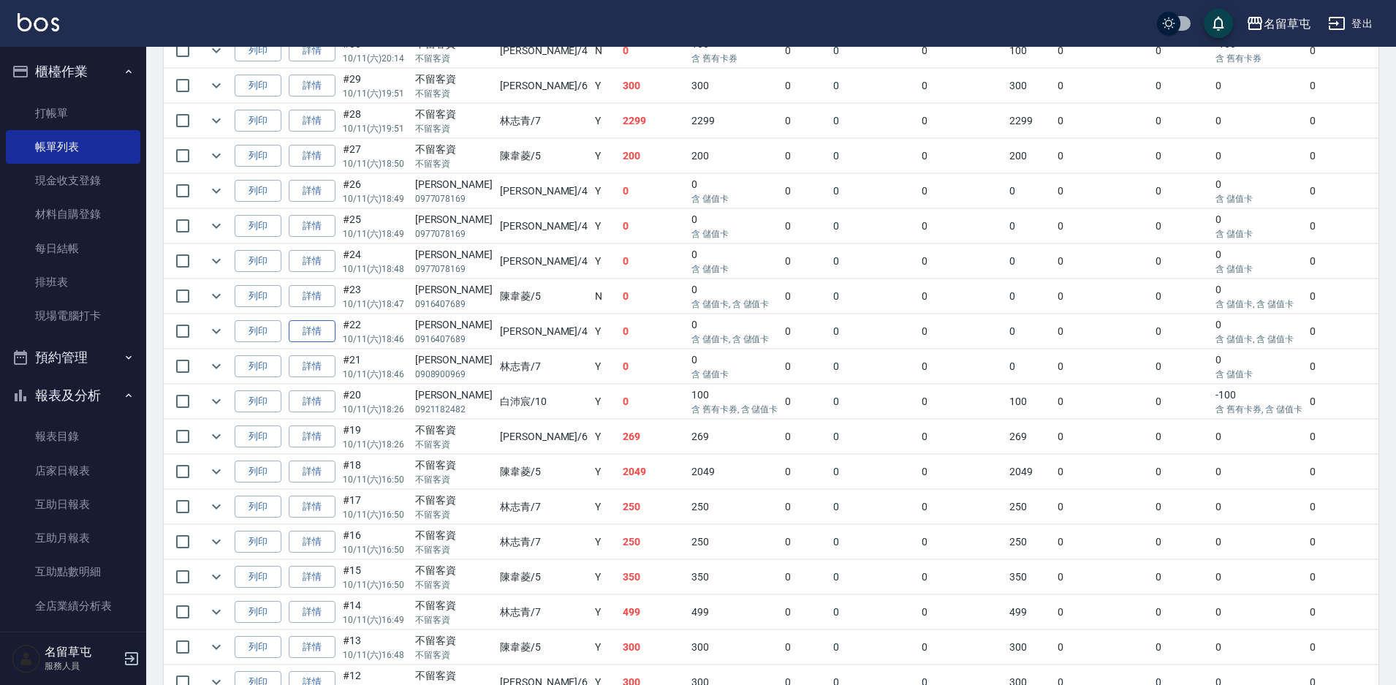
click at [315, 325] on link "詳情" at bounding box center [312, 331] width 47 height 23
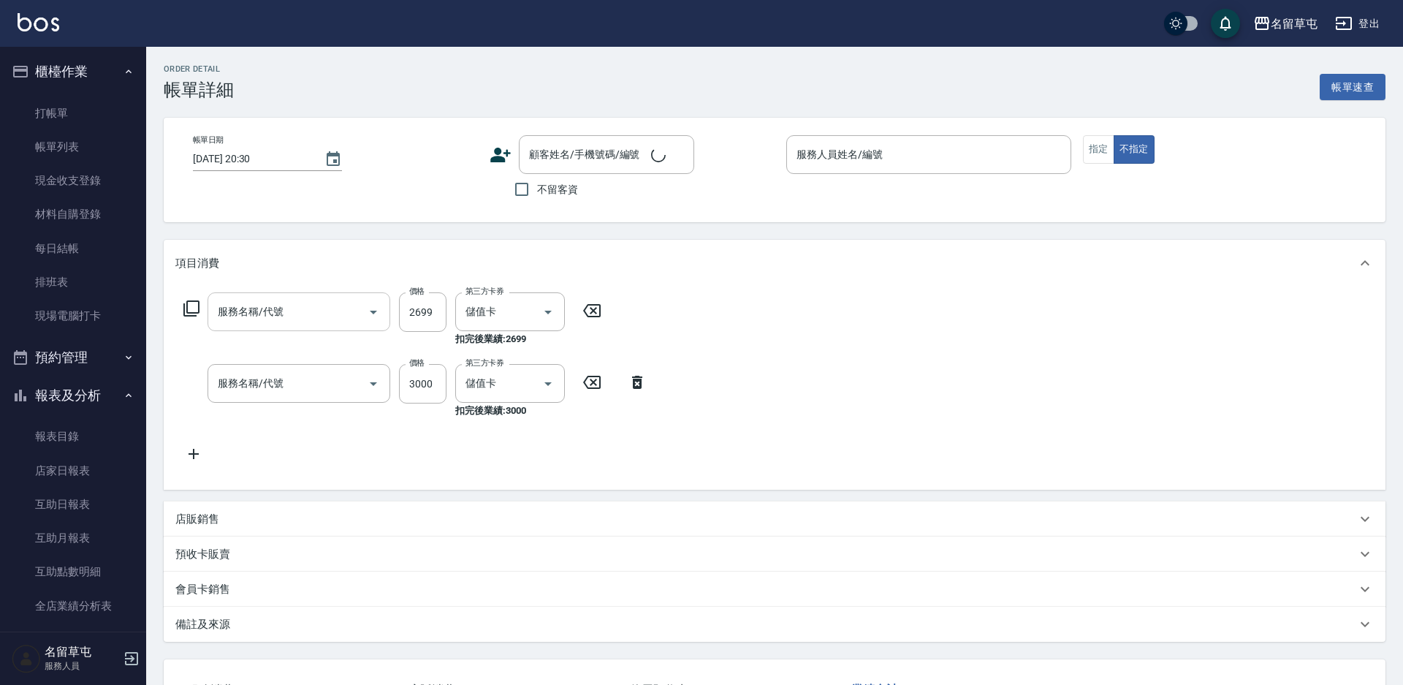
type input "2025/10/11 18:46"
type input "李偲勤-4"
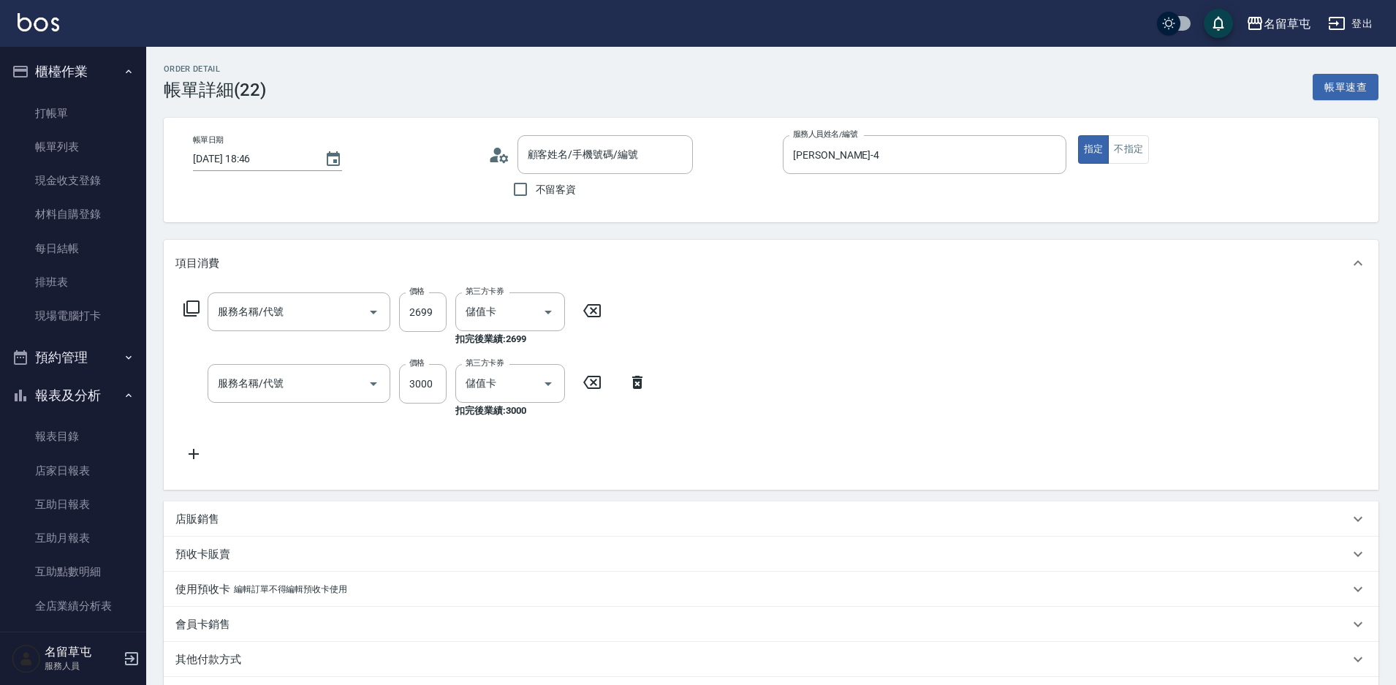
type input "女生燙髮2699(32699)"
type input "儲3000(8300)"
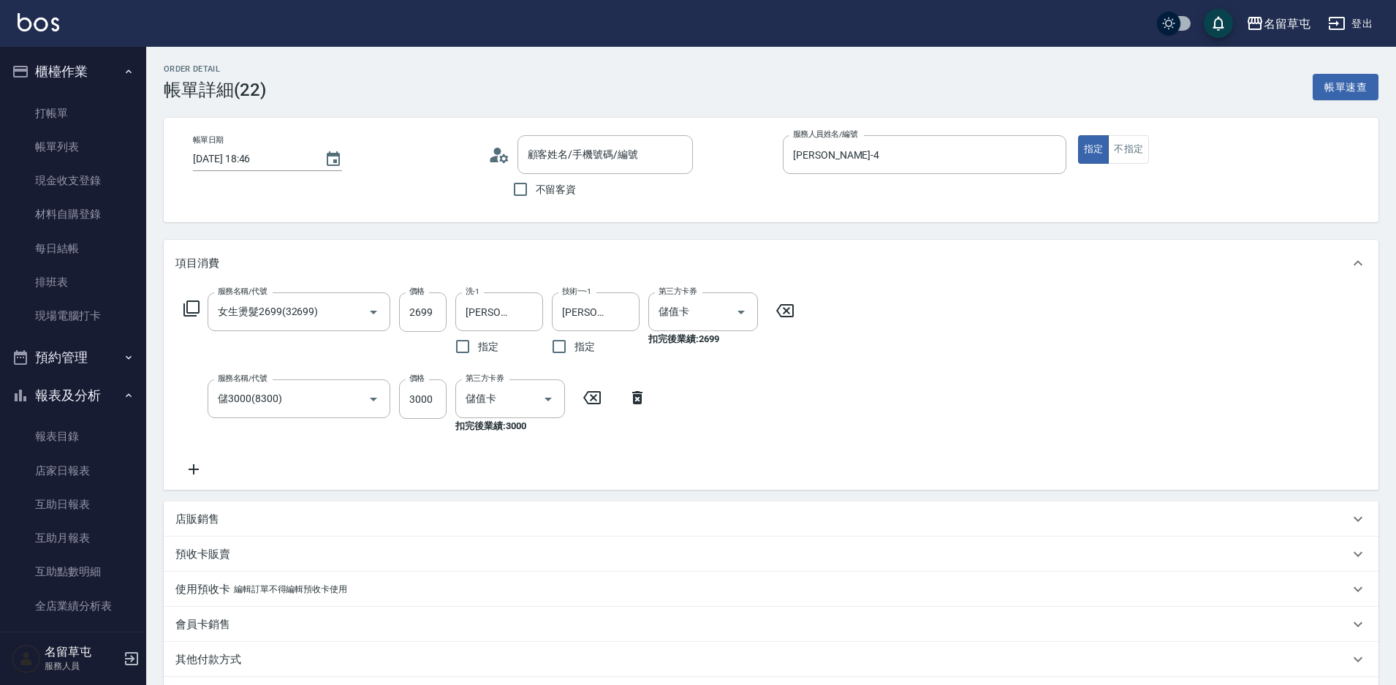
type input "李新/0916407689/null"
click at [520, 402] on icon "Clear" at bounding box center [527, 399] width 15 height 15
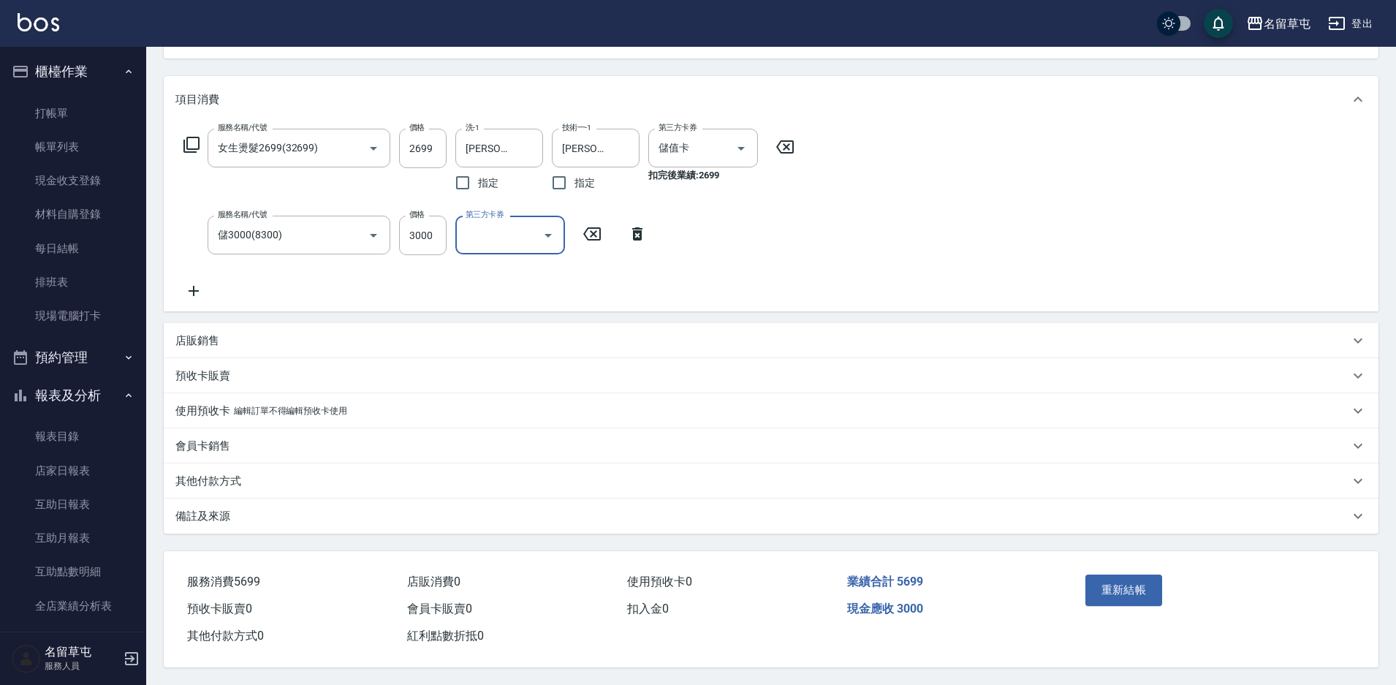
scroll to position [170, 0]
click at [1119, 577] on button "重新結帳" at bounding box center [1123, 589] width 77 height 31
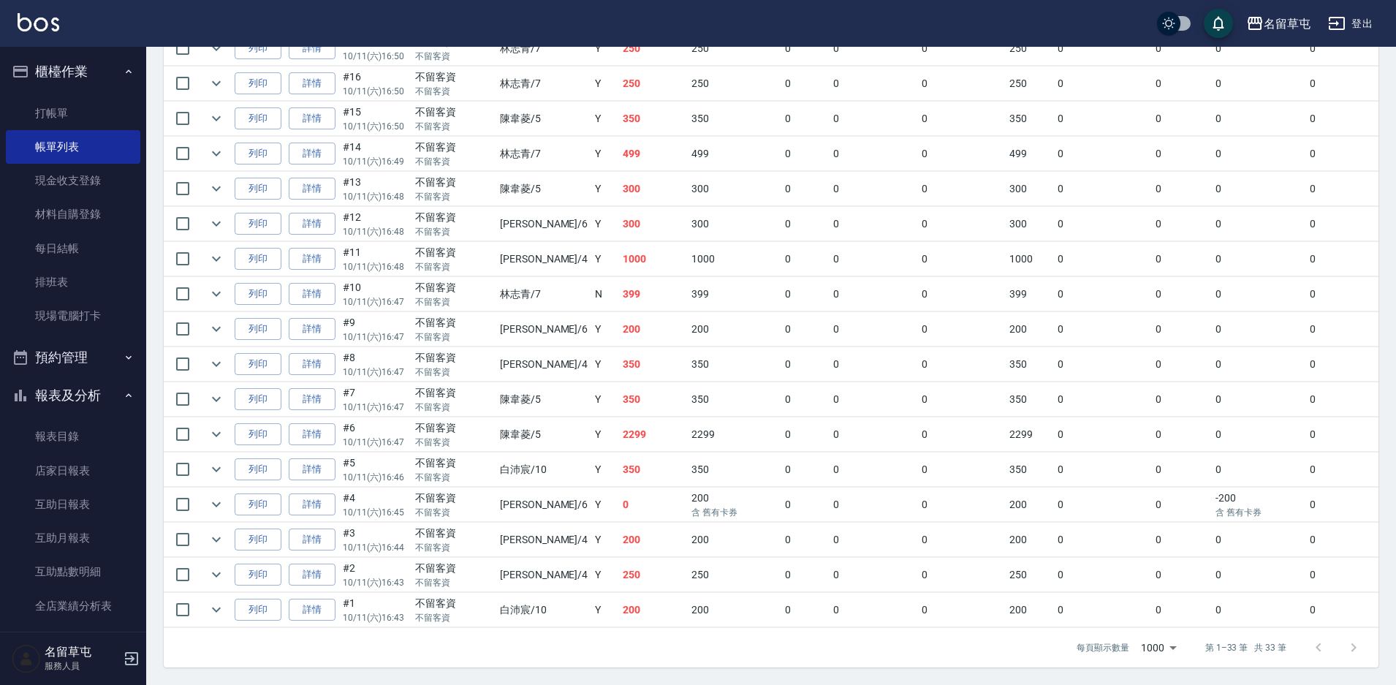
scroll to position [982, 0]
click at [59, 468] on link "店家日報表" at bounding box center [73, 471] width 134 height 34
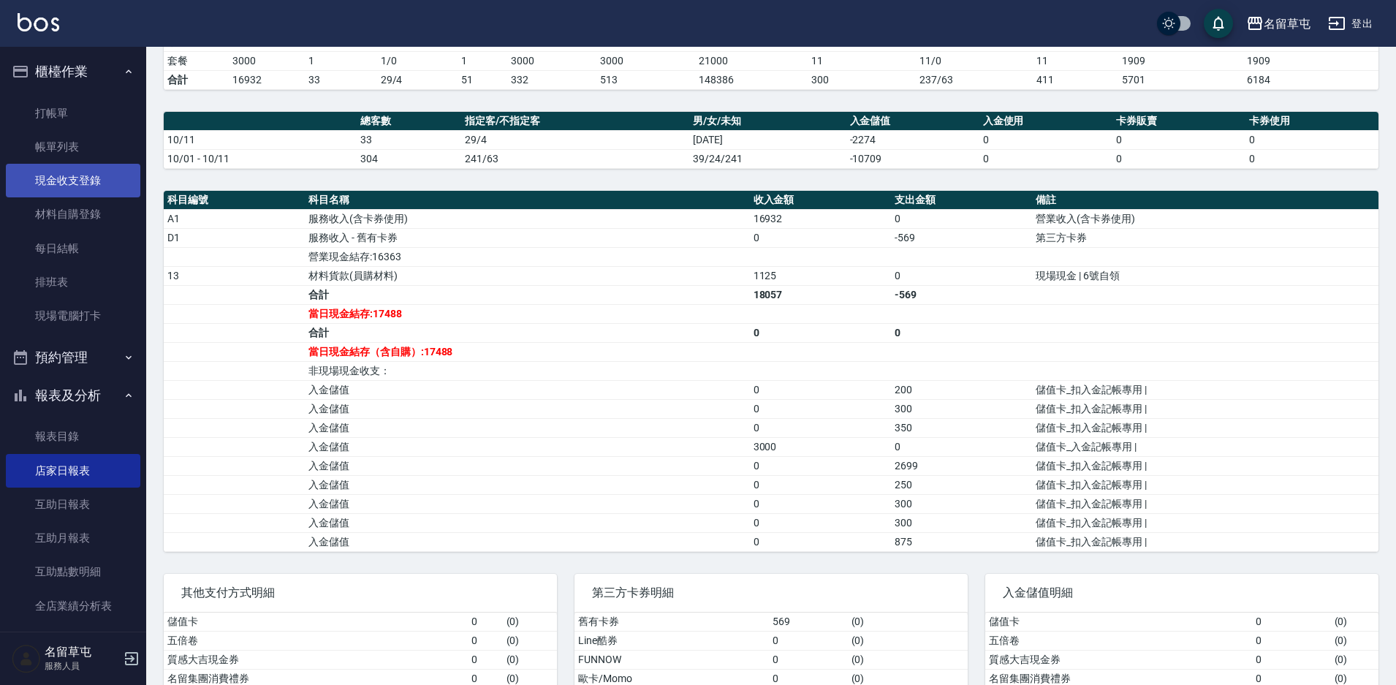
scroll to position [287, 0]
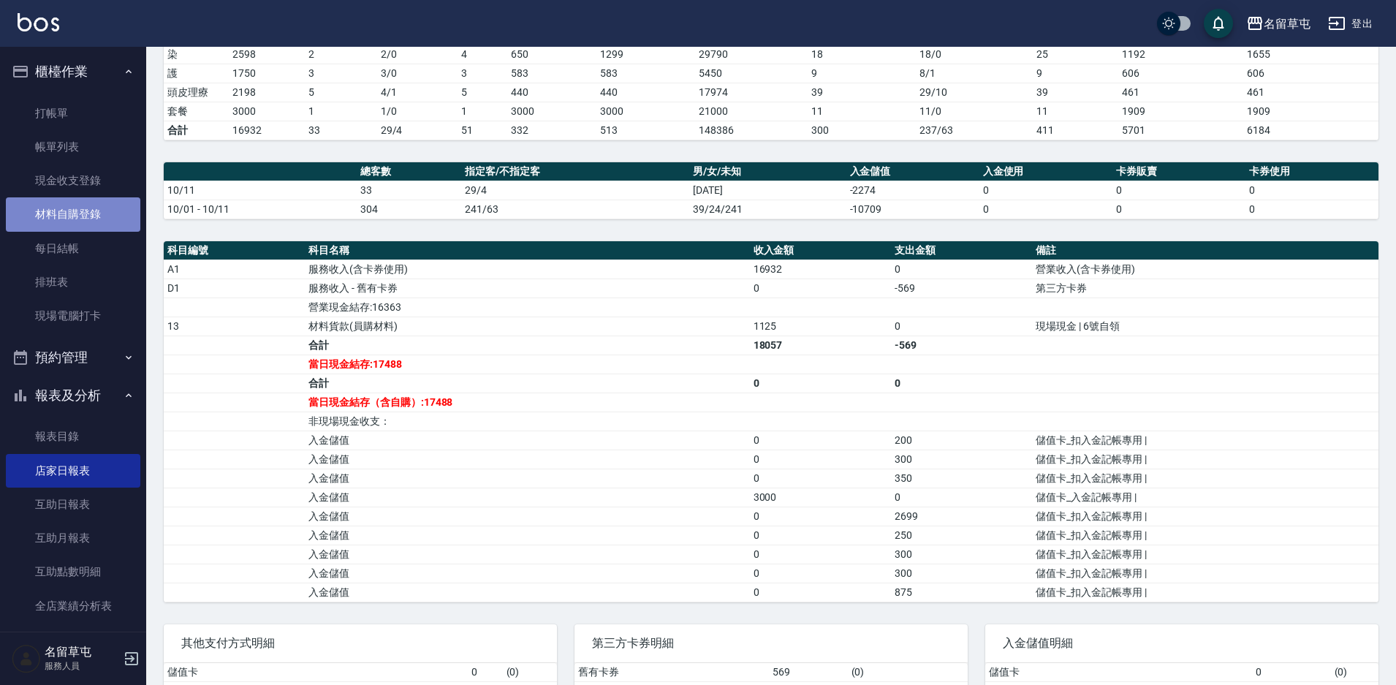
click at [83, 198] on link "材料自購登錄" at bounding box center [73, 214] width 134 height 34
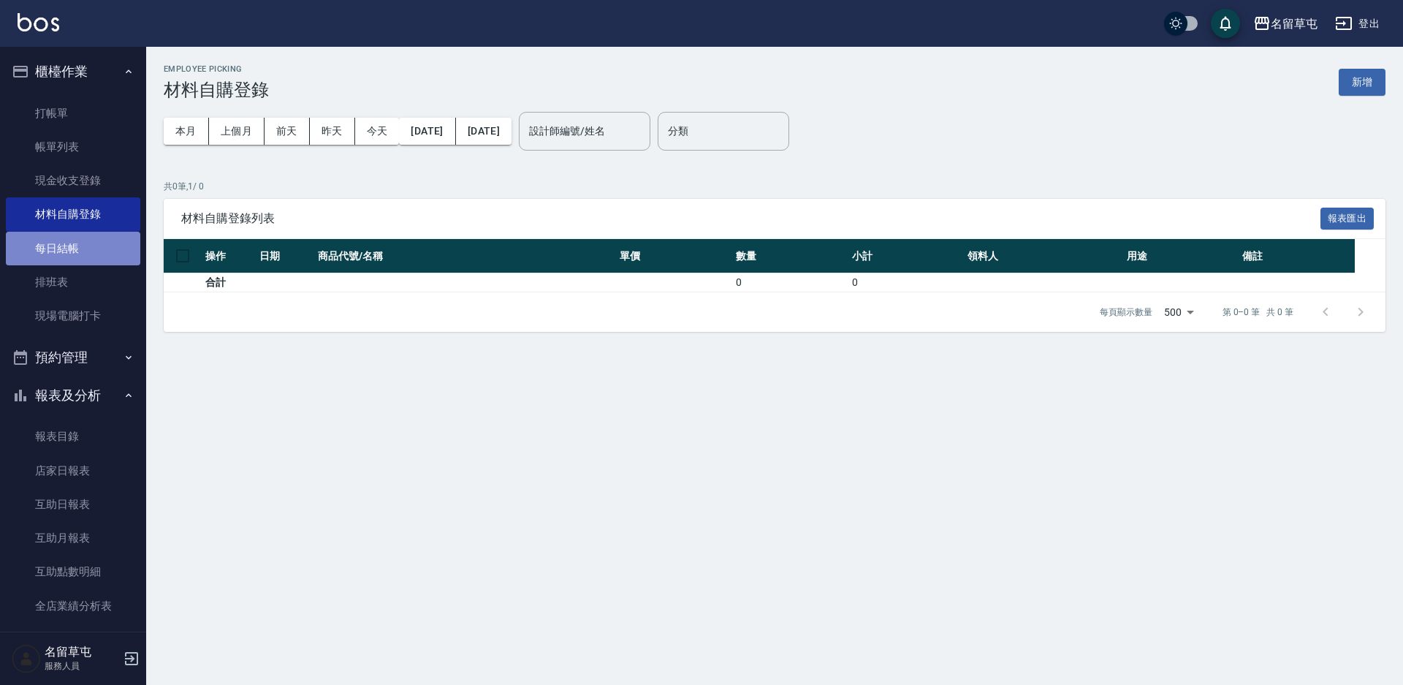
click at [72, 246] on link "每日結帳" at bounding box center [73, 249] width 134 height 34
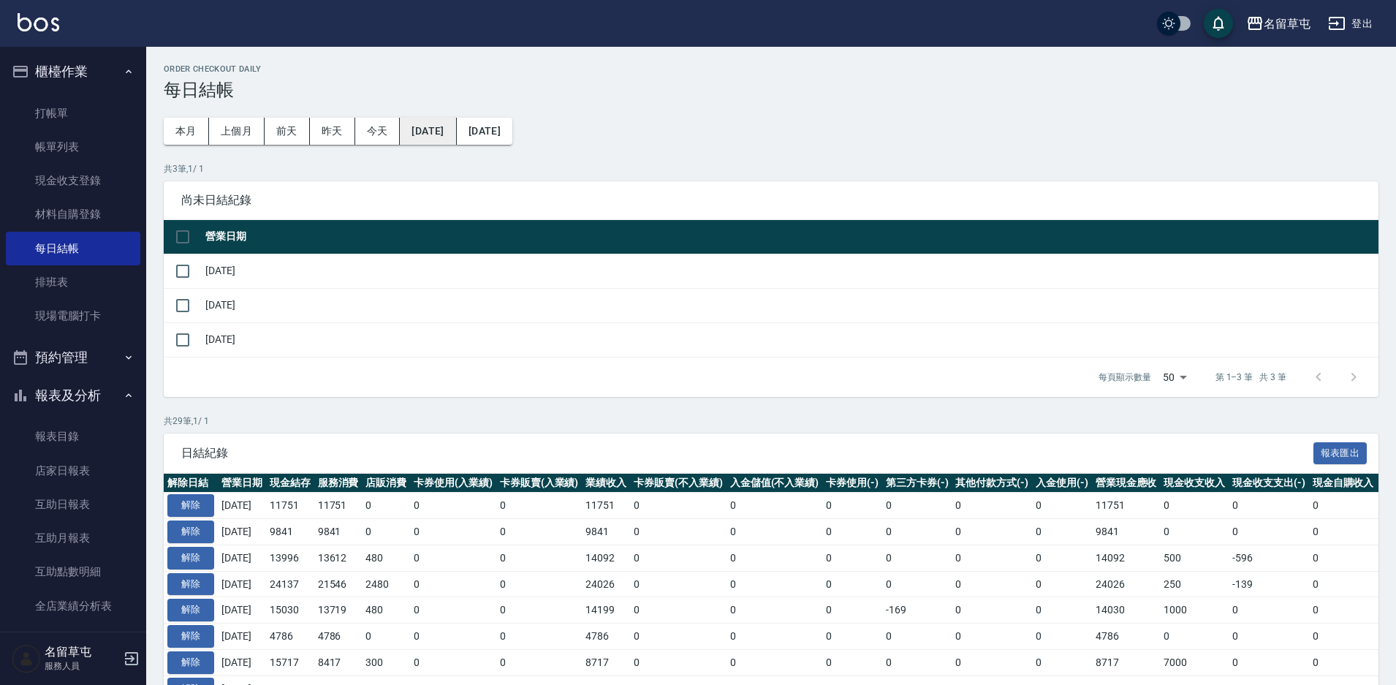
click at [456, 136] on button "[DATE]" at bounding box center [428, 131] width 56 height 27
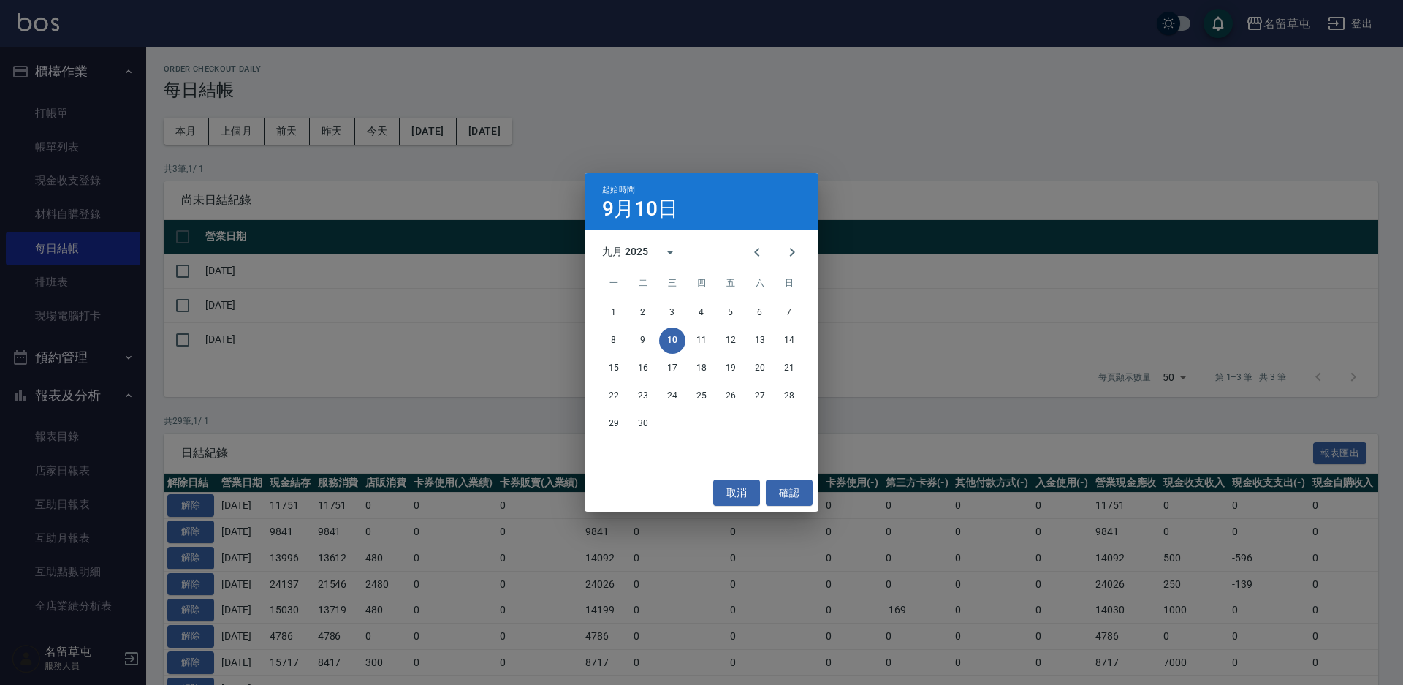
click at [197, 239] on div "起始時間 9月10日 九月 2025 一 二 三 四 五 六 日 1 2 3 4 5 6 7 8 9 10 11 12 13 14 15 16 17 18 1…" at bounding box center [701, 342] width 1403 height 685
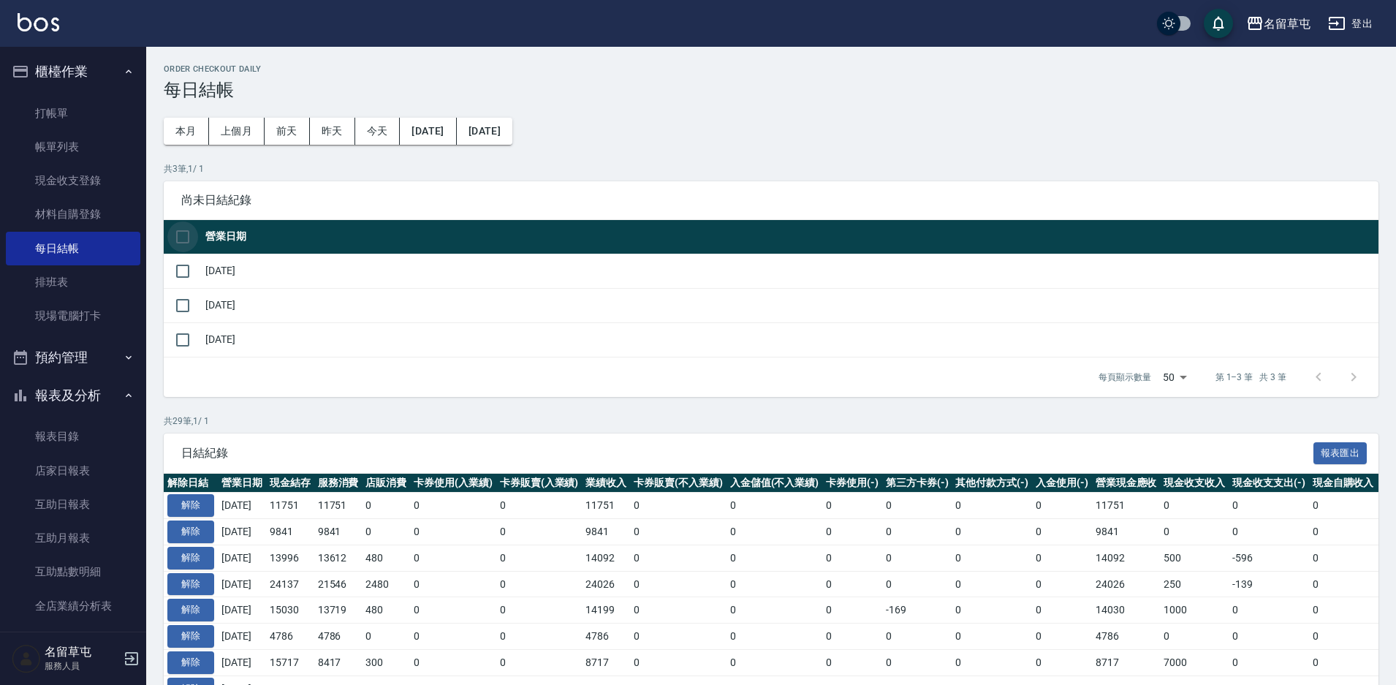
click at [183, 237] on input "checkbox" at bounding box center [182, 236] width 31 height 31
checkbox input "true"
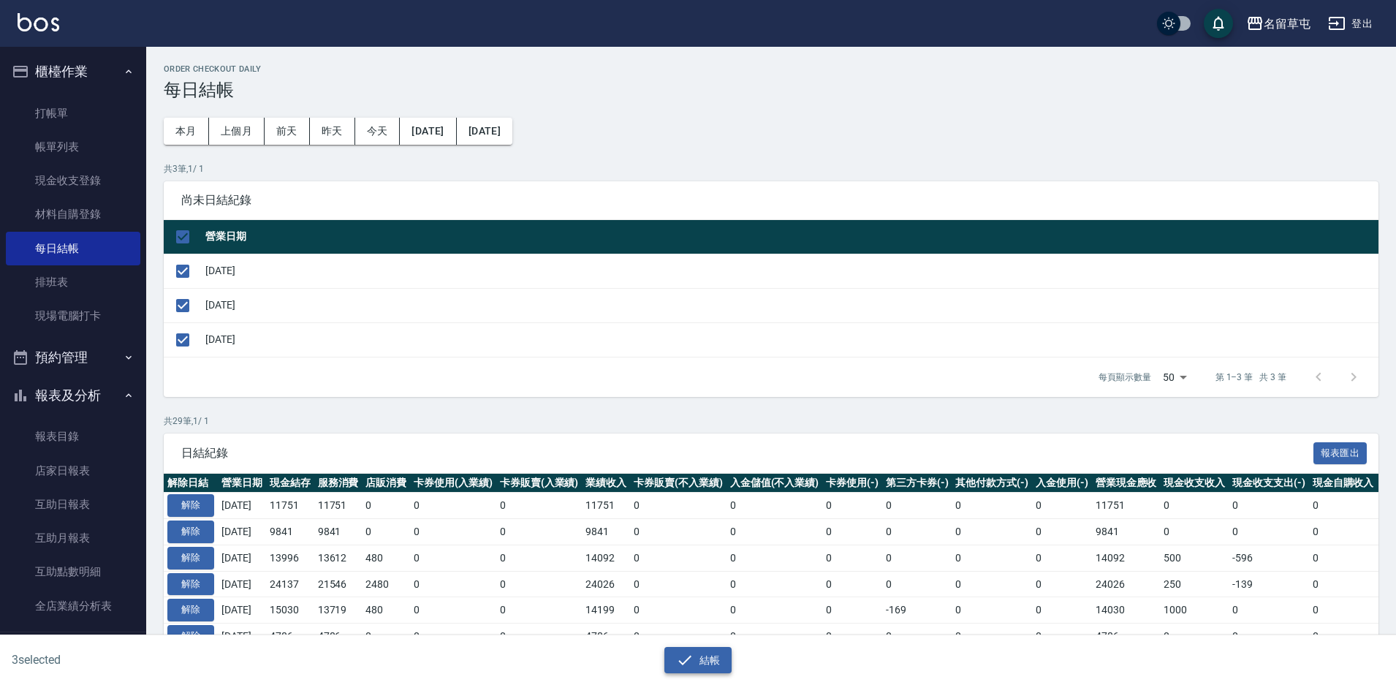
click at [700, 659] on button "結帳" at bounding box center [698, 660] width 68 height 27
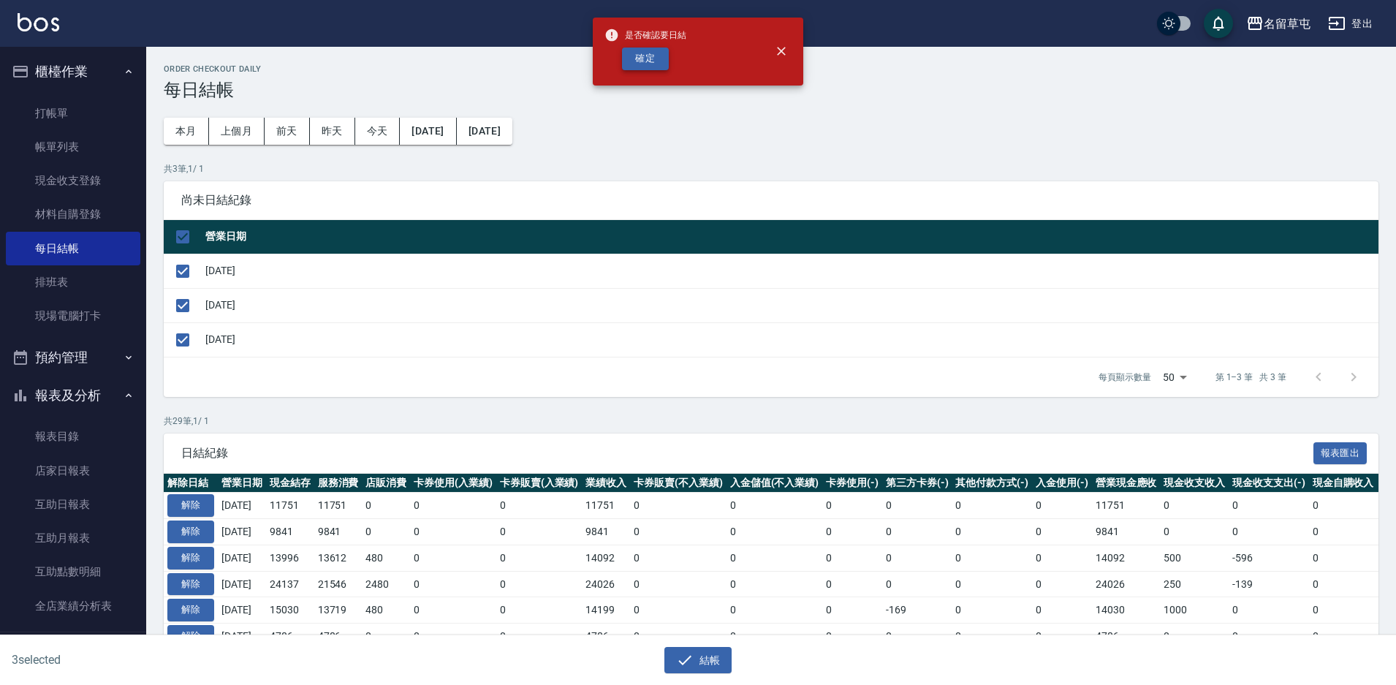
click at [636, 64] on button "確定" at bounding box center [645, 58] width 47 height 23
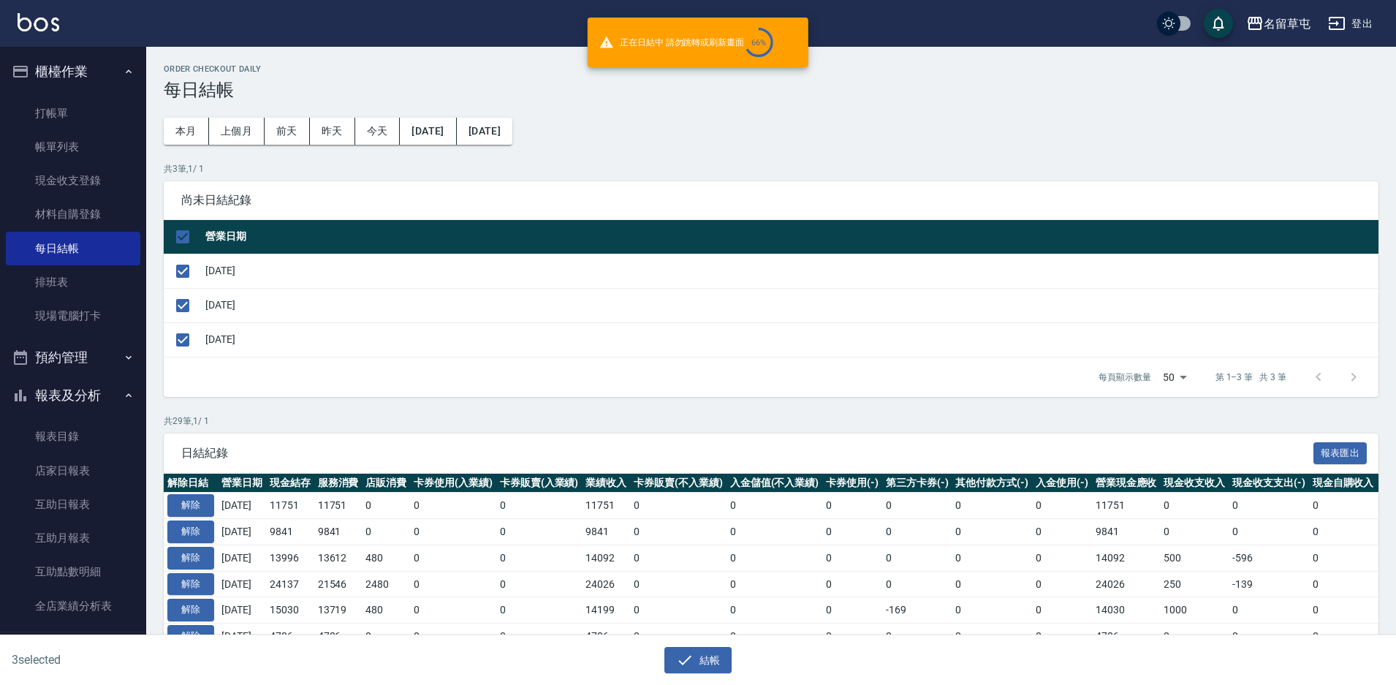
checkbox input "false"
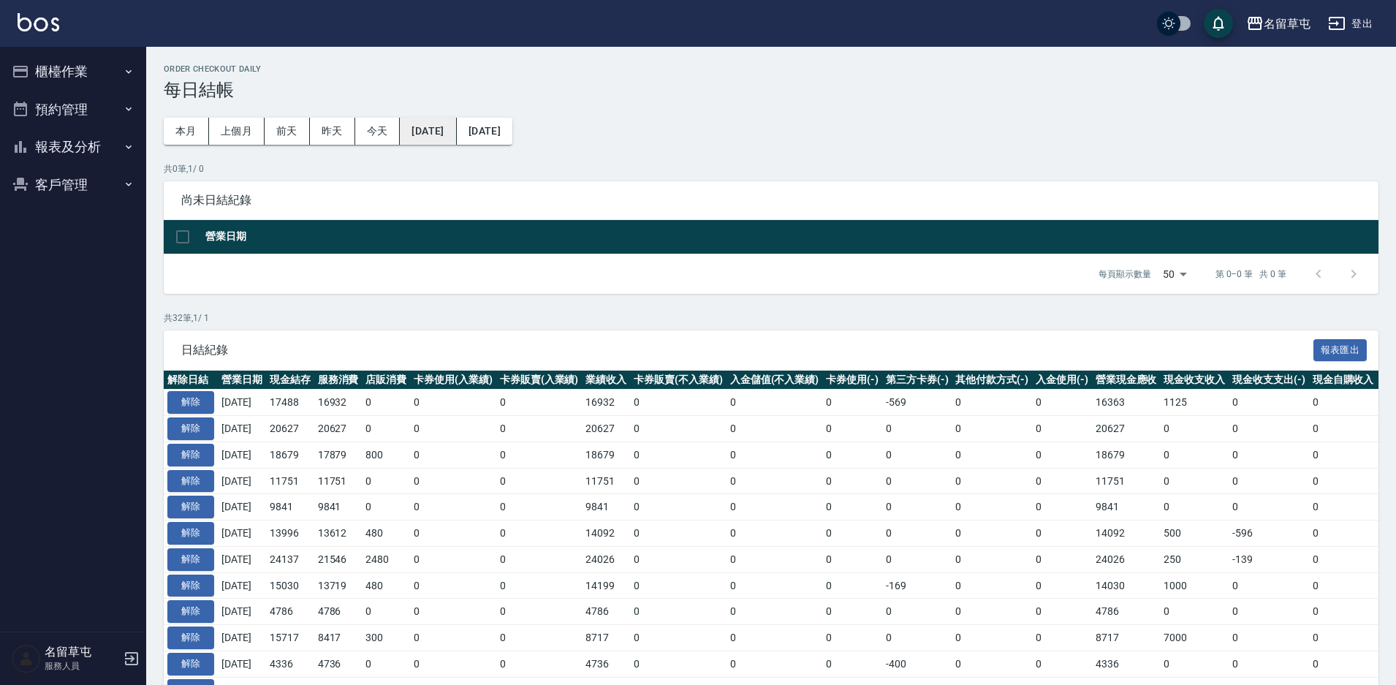
click at [434, 139] on button "[DATE]" at bounding box center [428, 131] width 56 height 27
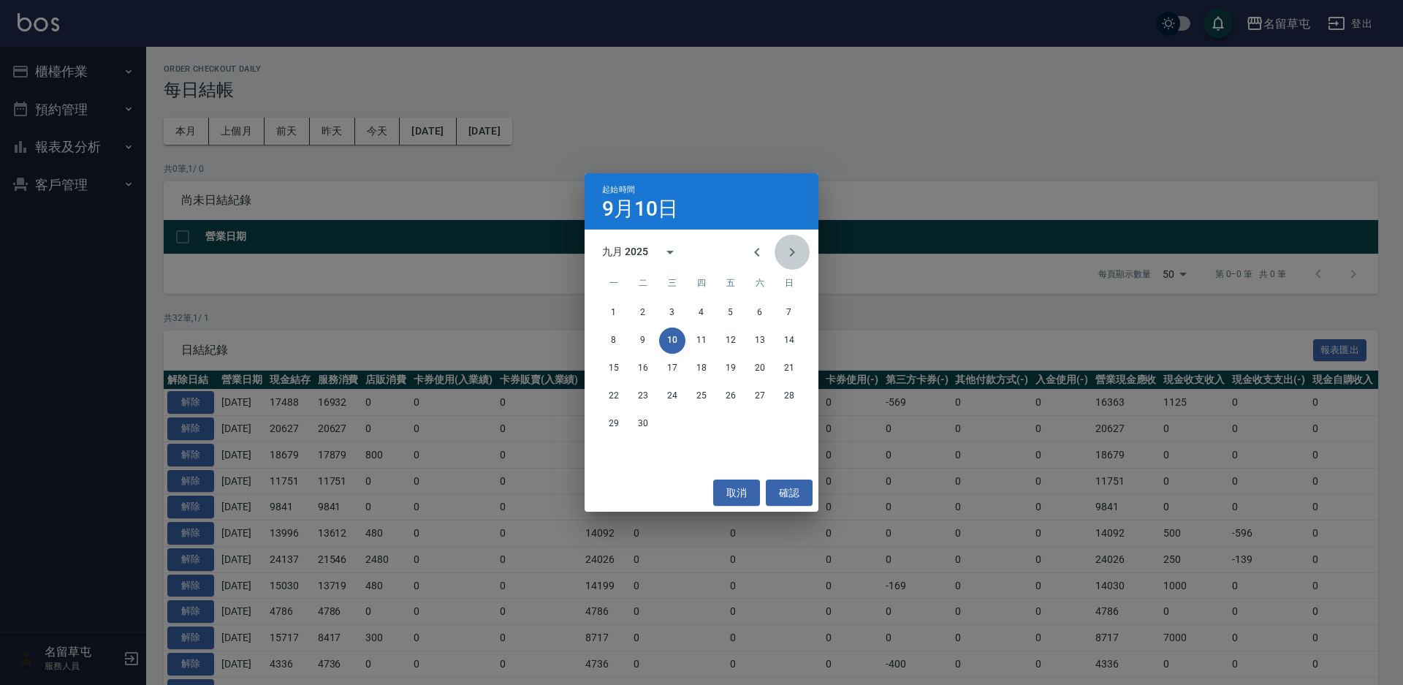
click at [792, 256] on icon "Next month" at bounding box center [792, 252] width 18 height 18
click at [705, 337] on button "9" at bounding box center [701, 340] width 26 height 26
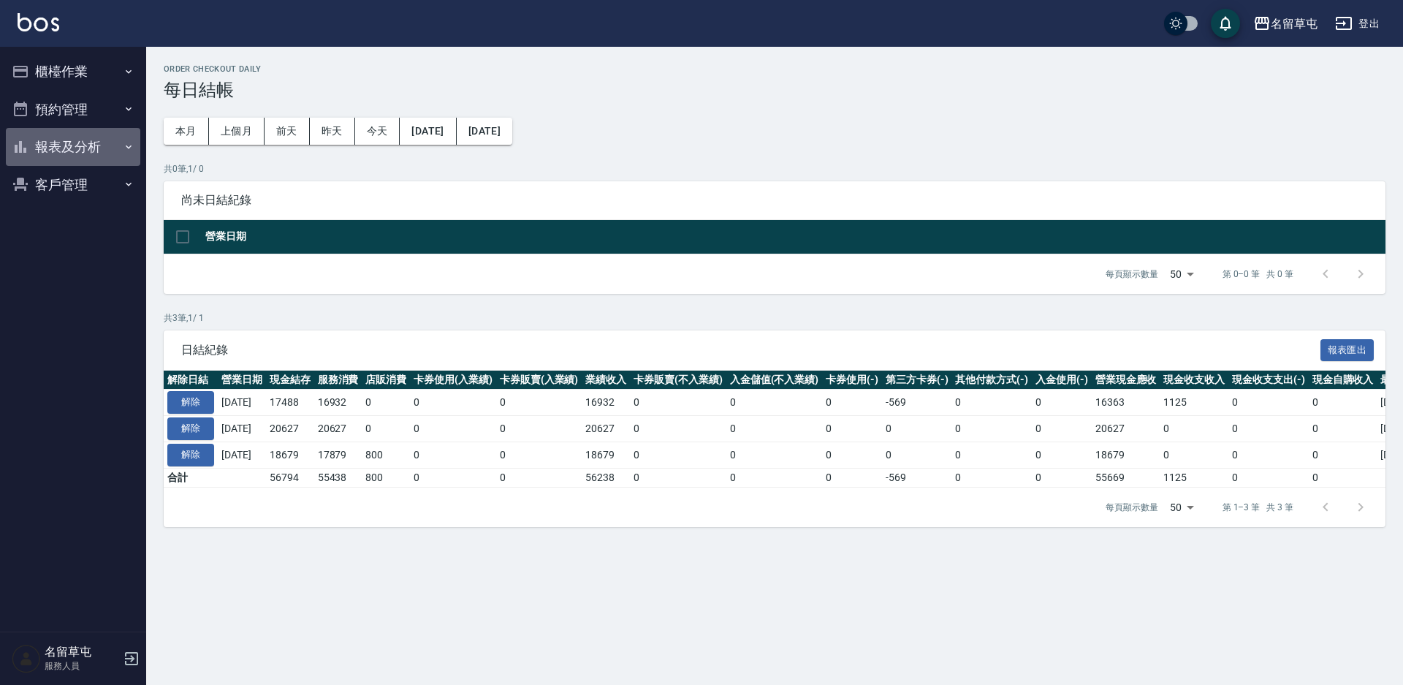
click at [66, 159] on button "報表及分析" at bounding box center [73, 147] width 134 height 38
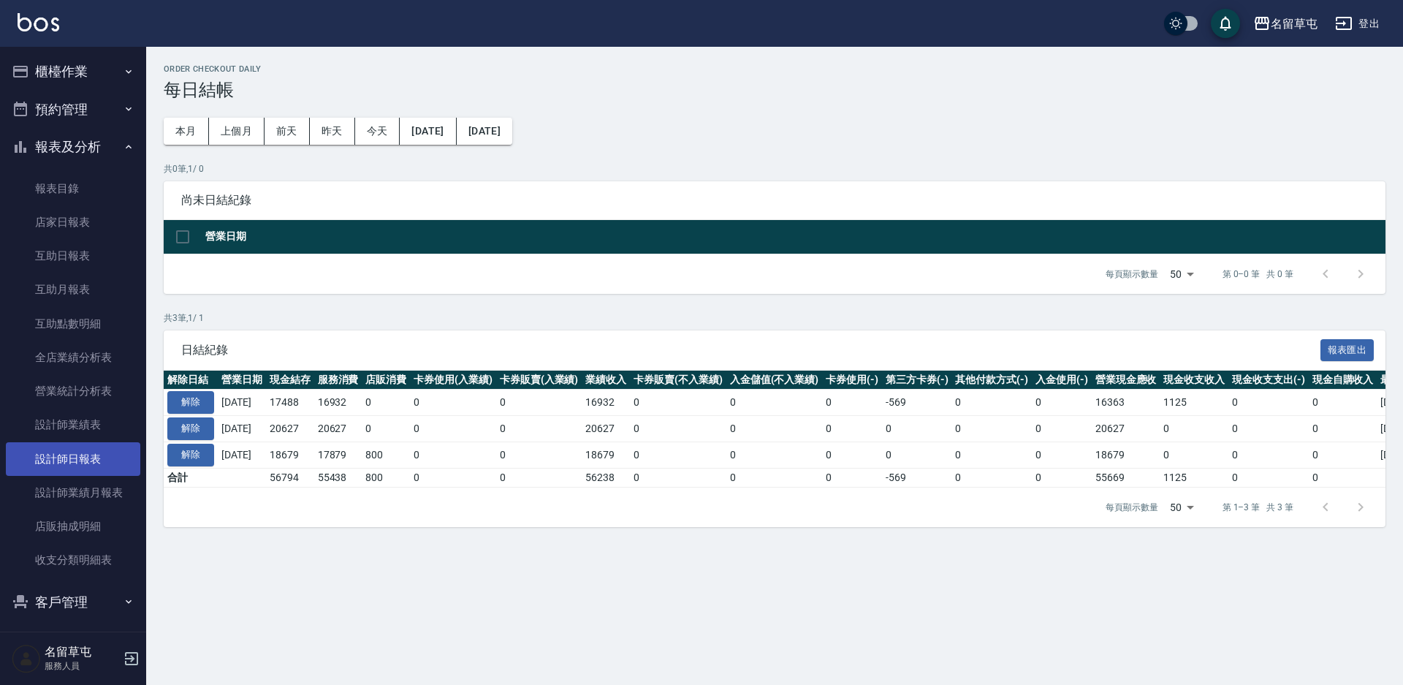
click at [55, 458] on link "設計師日報表" at bounding box center [73, 459] width 134 height 34
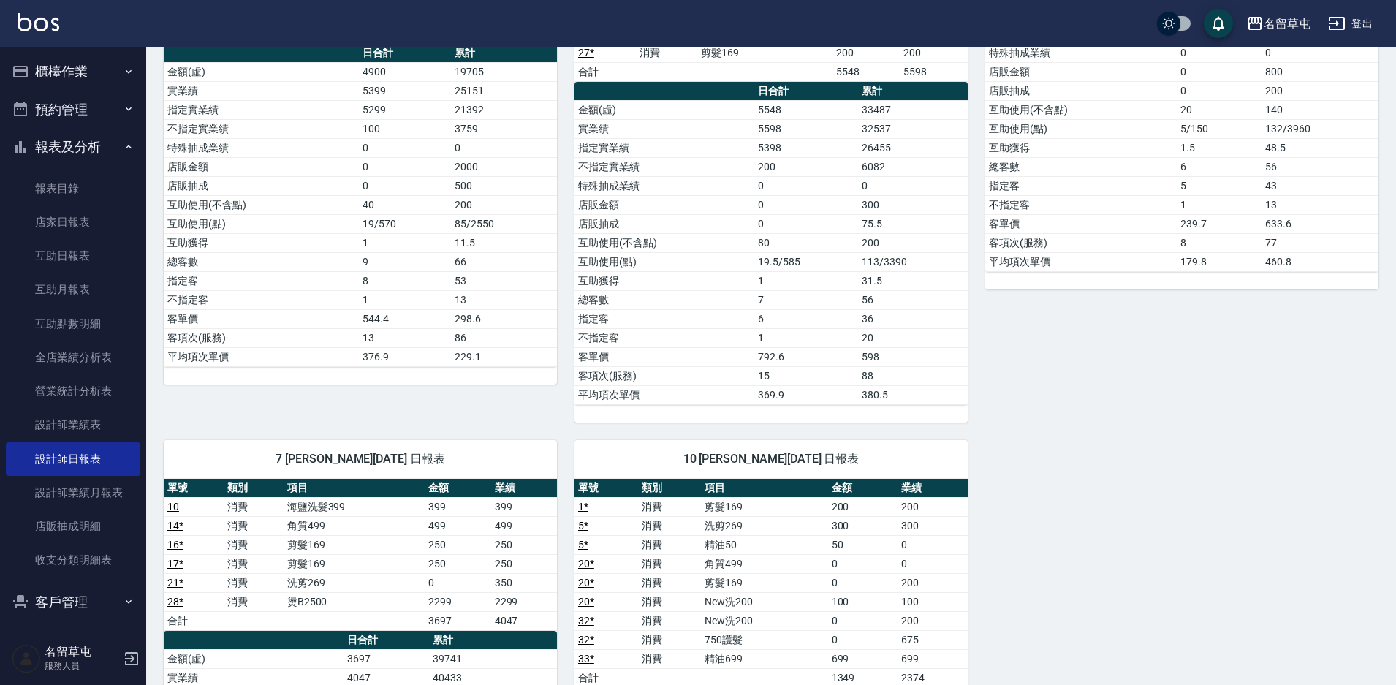
scroll to position [585, 0]
